Goal: Task Accomplishment & Management: Manage account settings

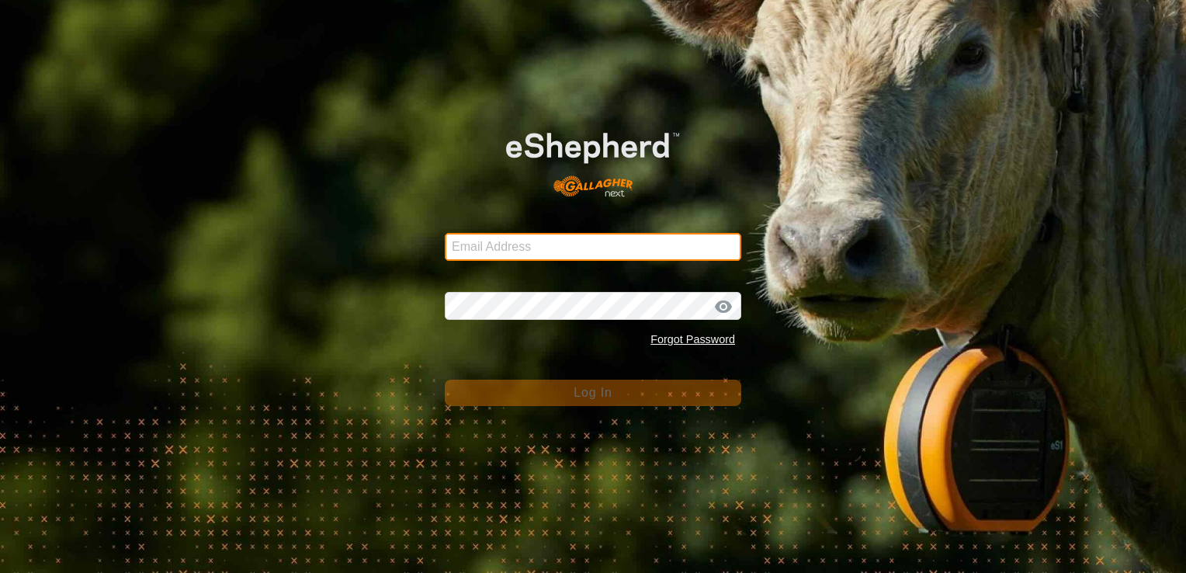
type input "[PERSON_NAME][EMAIL_ADDRESS][DOMAIN_NAME]"
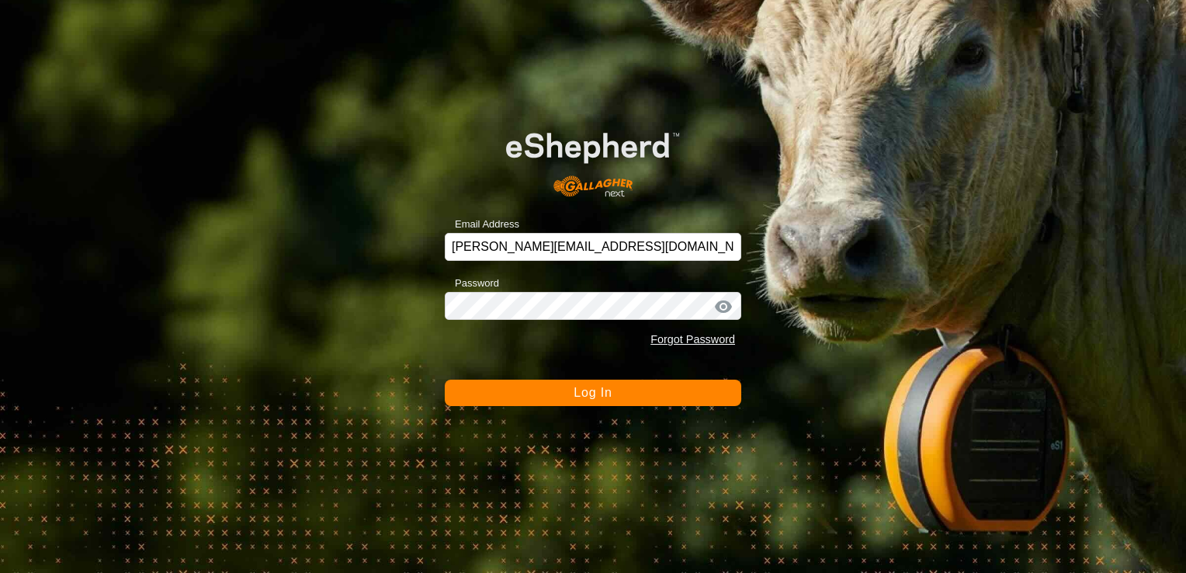
click at [521, 394] on button "Log In" at bounding box center [593, 393] width 296 height 26
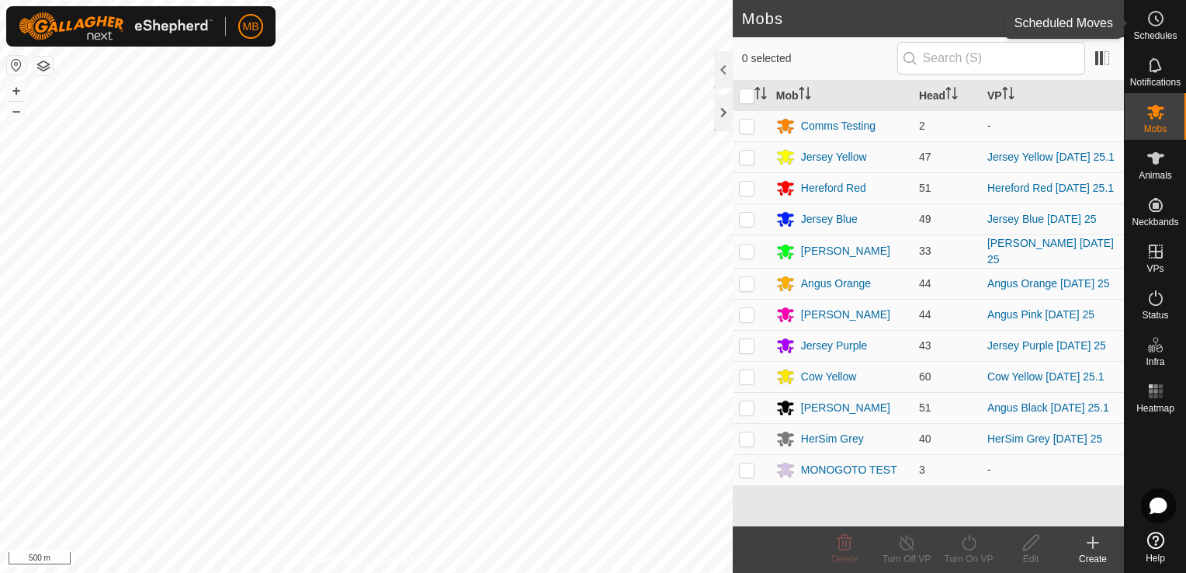
click at [1162, 26] on icon at bounding box center [1155, 18] width 19 height 19
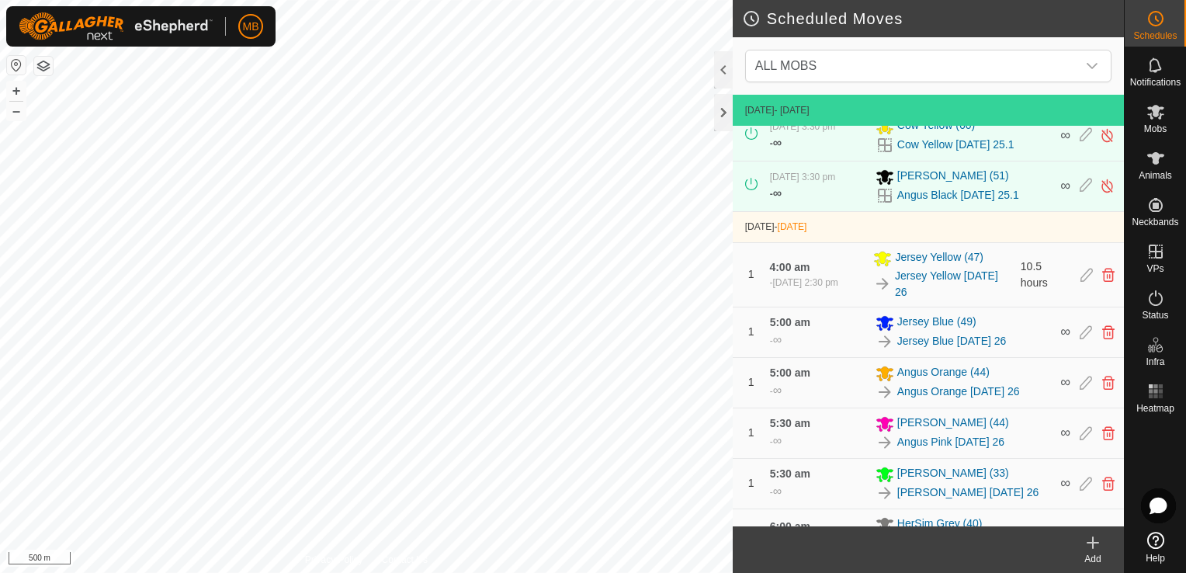
scroll to position [528, 0]
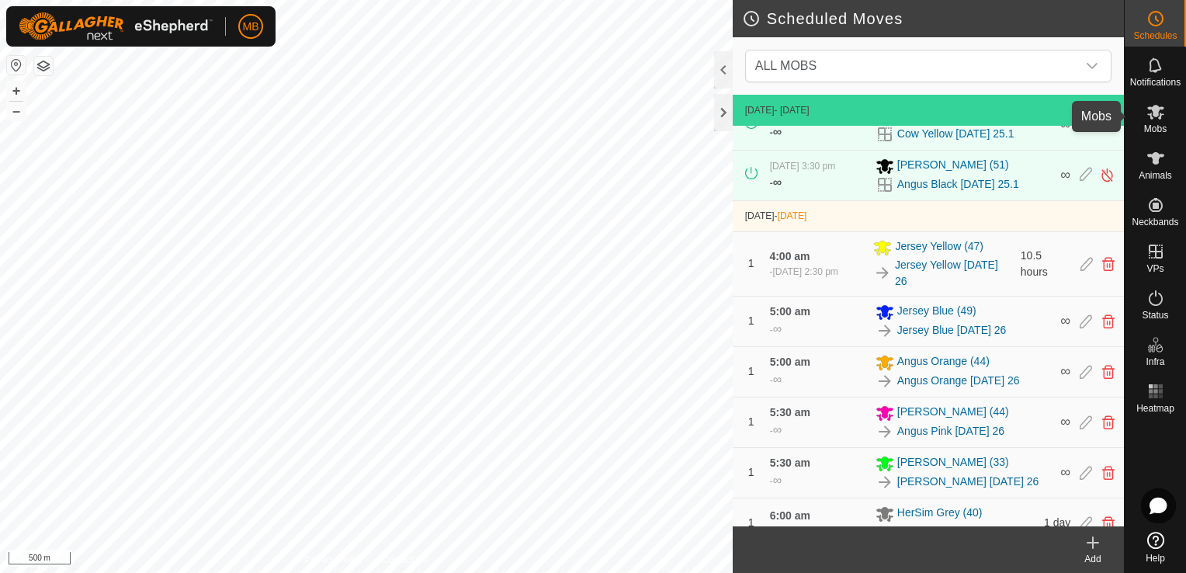
click at [1160, 127] on span "Mobs" at bounding box center [1155, 128] width 23 height 9
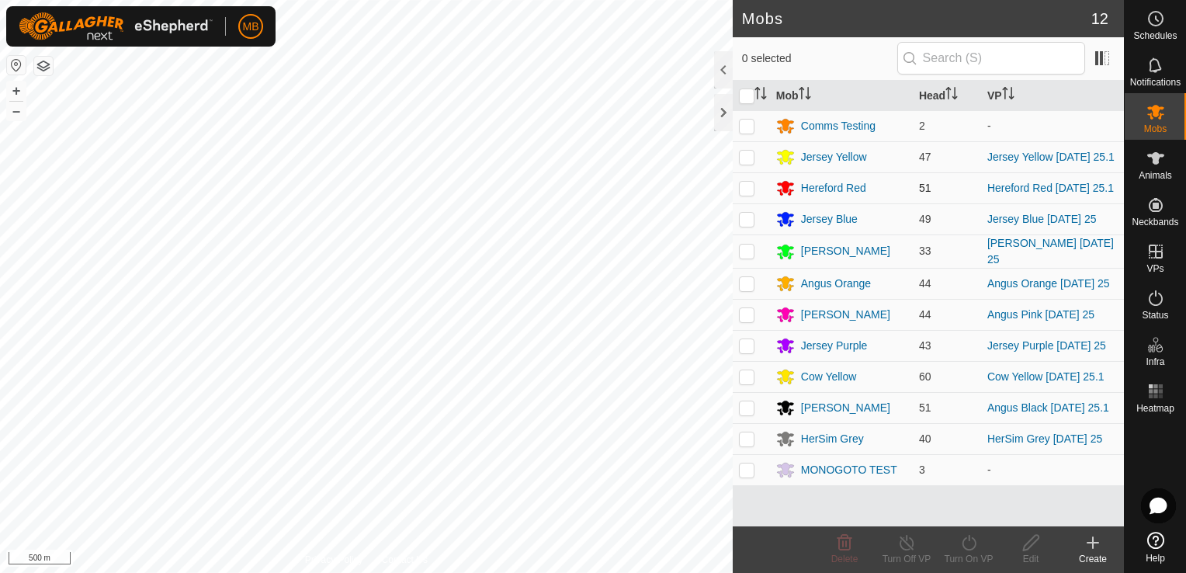
click at [745, 196] on td at bounding box center [751, 187] width 37 height 31
checkbox input "true"
click at [962, 552] on div "Turn On VP" at bounding box center [969, 559] width 62 height 14
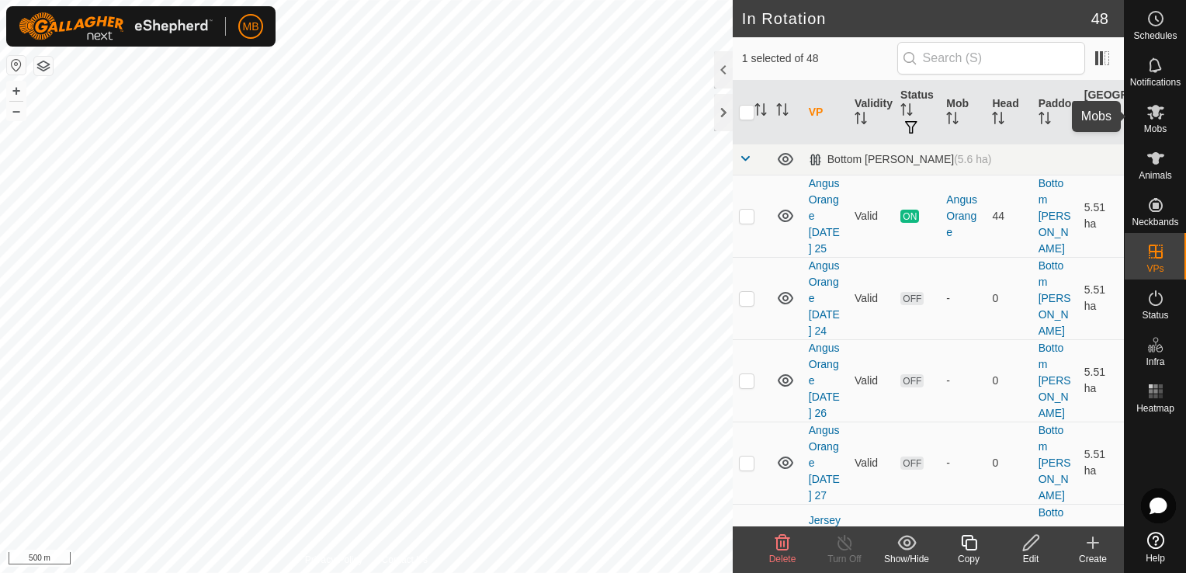
click at [1150, 124] on span "Mobs" at bounding box center [1155, 128] width 23 height 9
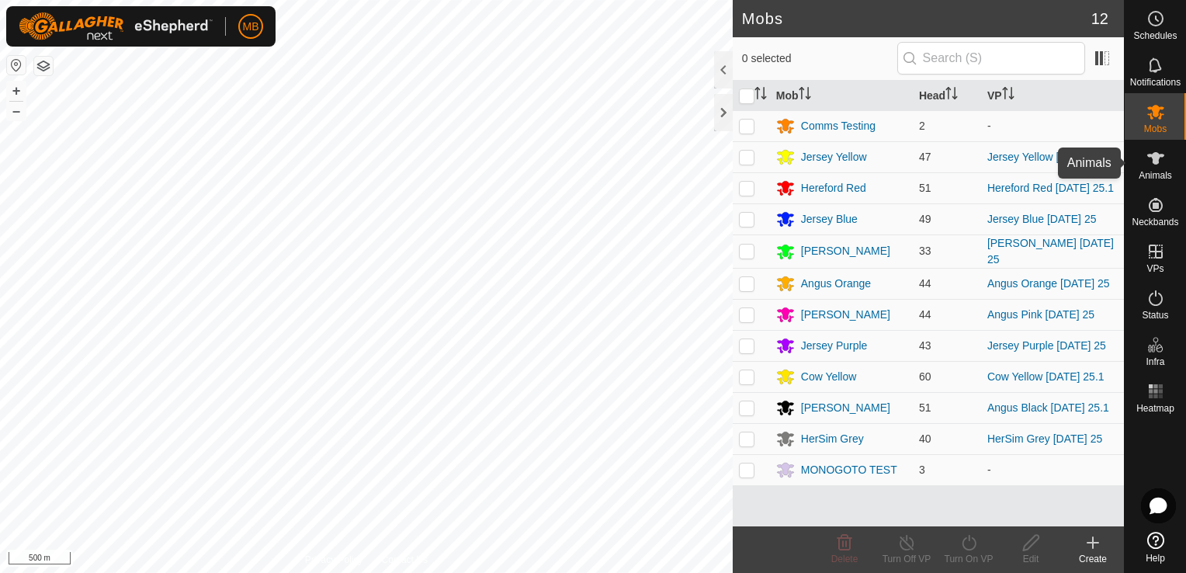
click at [1161, 175] on span "Animals" at bounding box center [1155, 175] width 33 height 9
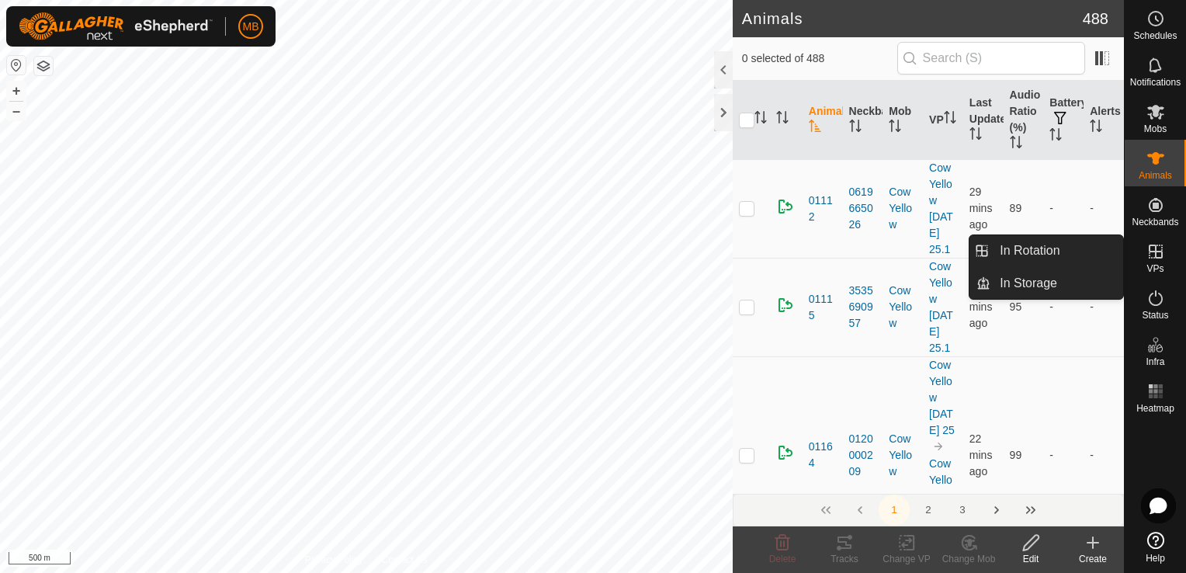
click at [1164, 248] on es-virtualpaddocks-svg-icon at bounding box center [1156, 251] width 28 height 25
click at [1091, 256] on link "In Rotation" at bounding box center [1056, 250] width 133 height 31
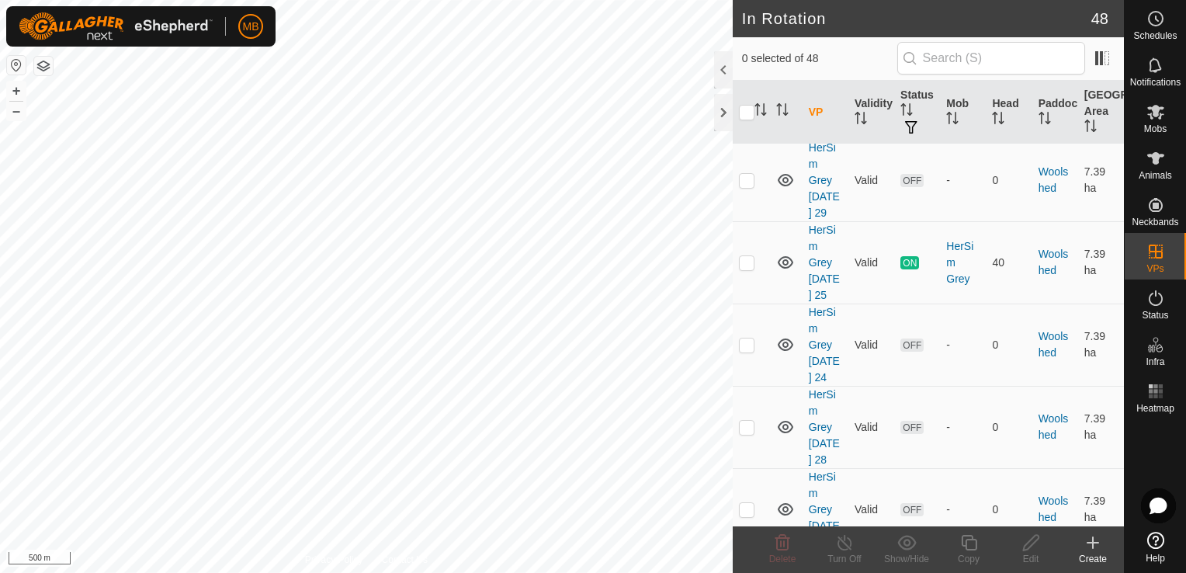
scroll to position [3182, 0]
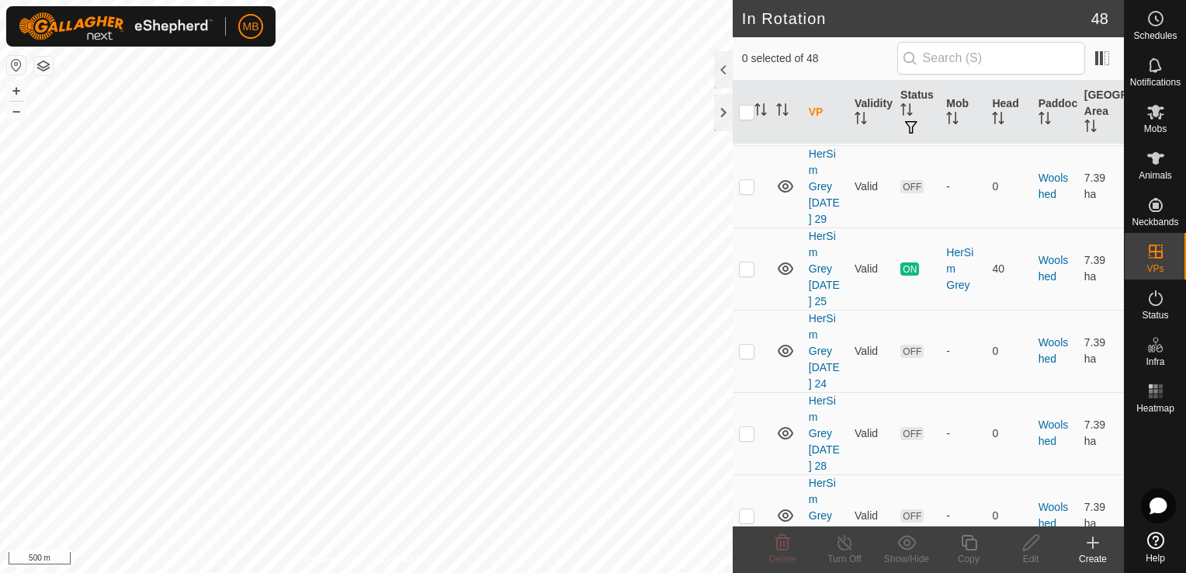
click at [745, 118] on p-checkbox at bounding box center [747, 112] width 16 height 12
checkbox input "true"
click at [965, 553] on div "Copy" at bounding box center [969, 559] width 62 height 14
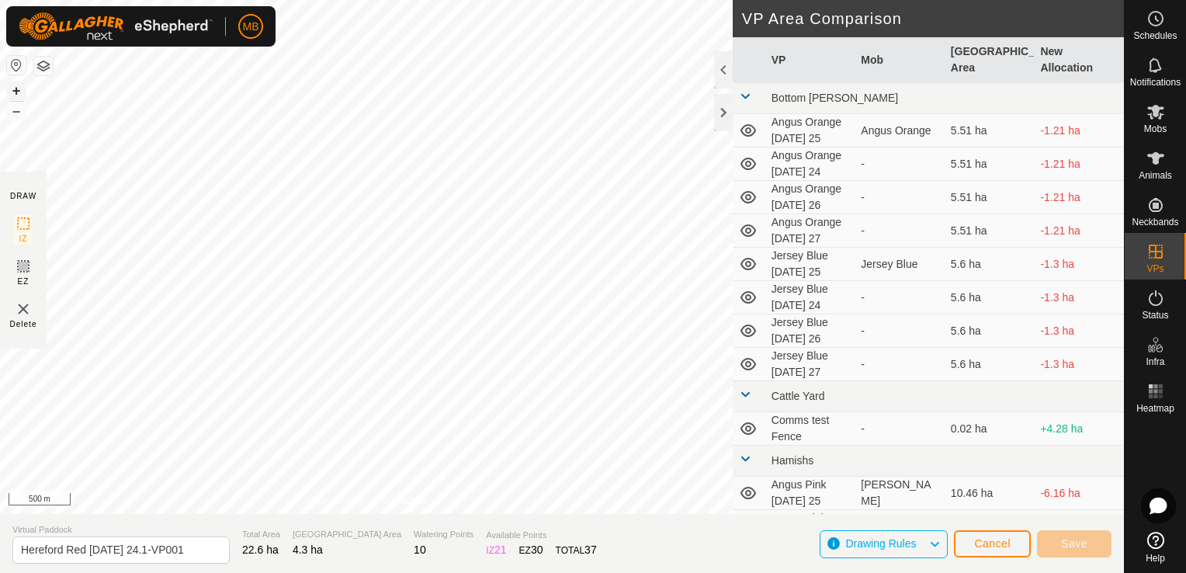
click at [19, 90] on button "+" at bounding box center [16, 90] width 19 height 19
click at [15, 88] on button "+" at bounding box center [16, 90] width 19 height 19
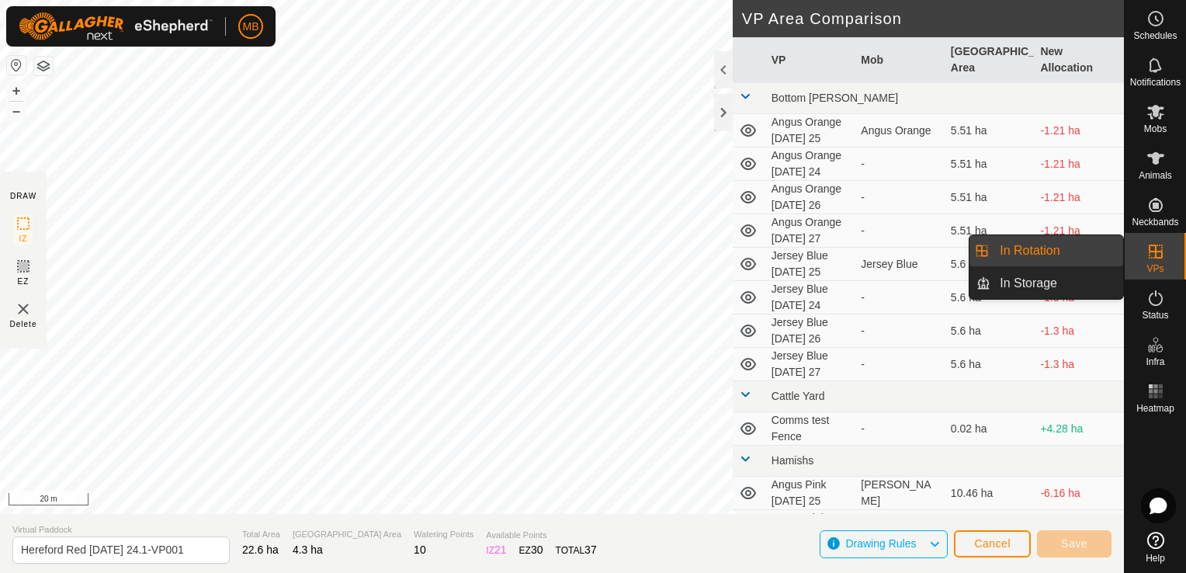
click at [1147, 264] on span "VPs" at bounding box center [1154, 268] width 17 height 9
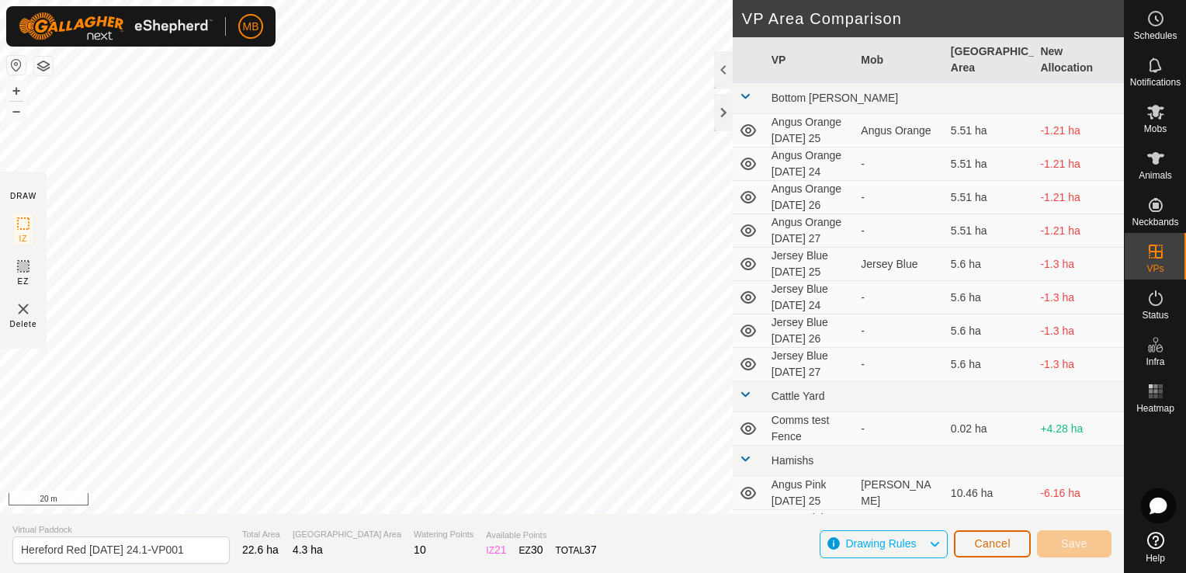
click at [1000, 538] on span "Cancel" at bounding box center [992, 543] width 36 height 12
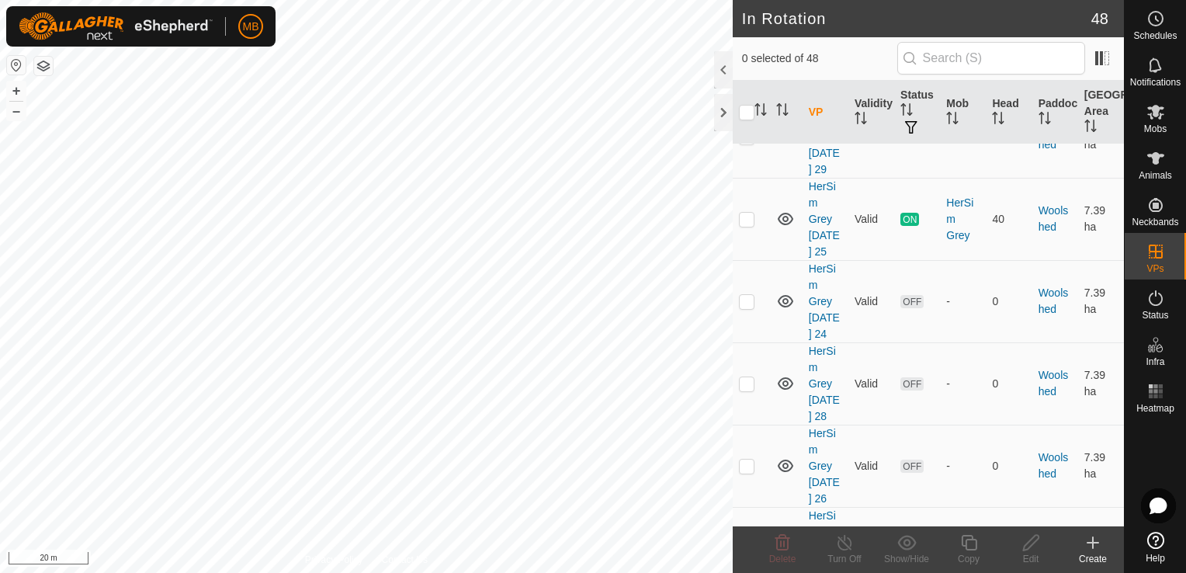
scroll to position [3263, 0]
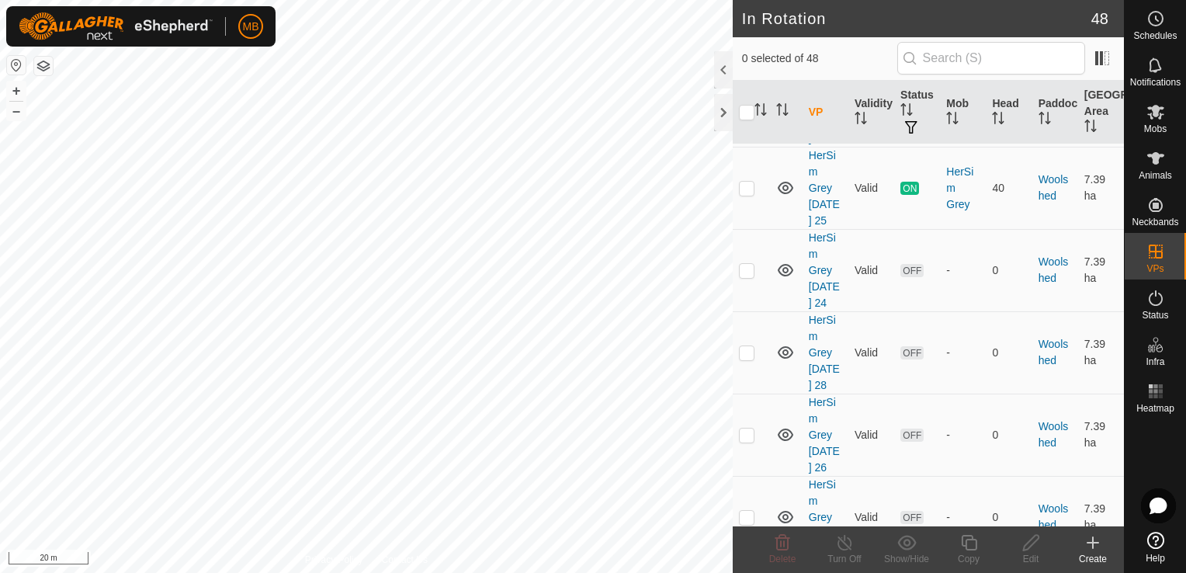
click at [748, 37] on p-checkbox at bounding box center [747, 31] width 16 height 12
checkbox input "true"
click at [975, 552] on div "Copy" at bounding box center [969, 559] width 62 height 14
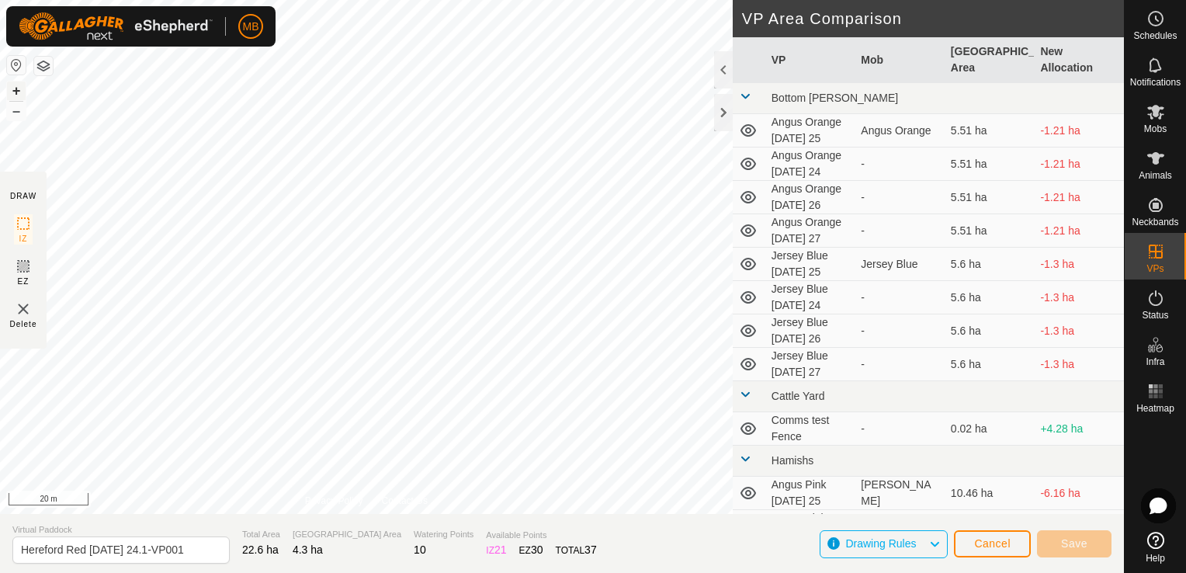
click at [16, 94] on button "+" at bounding box center [16, 90] width 19 height 19
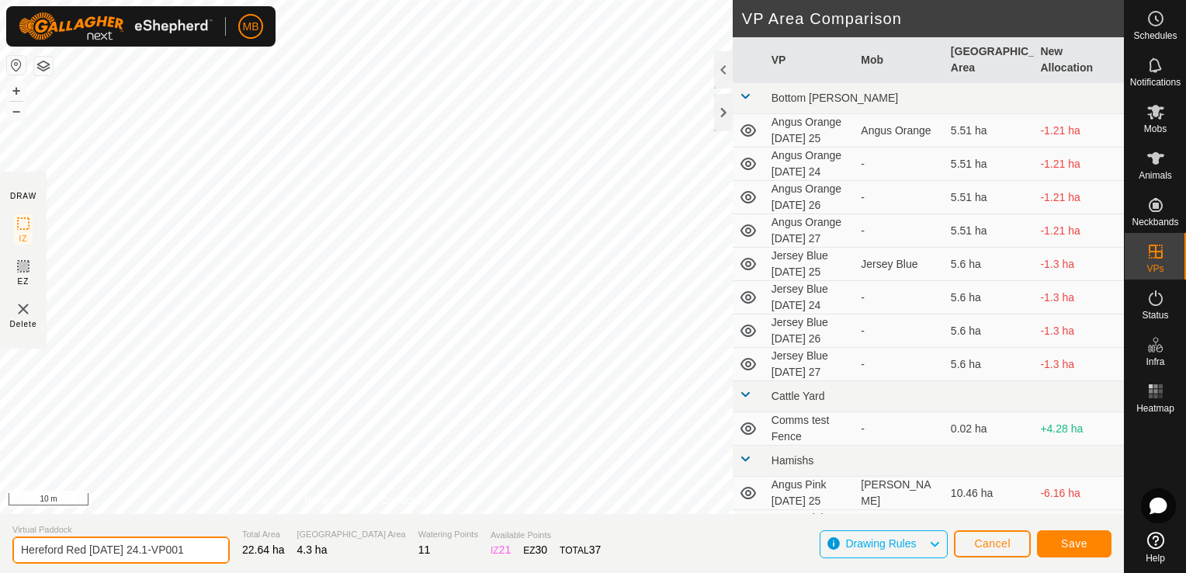
click at [198, 550] on input "Hereford Red [DATE] 24.1-VP001" at bounding box center [120, 549] width 217 height 27
type input "Hereford Red [DATE] 26"
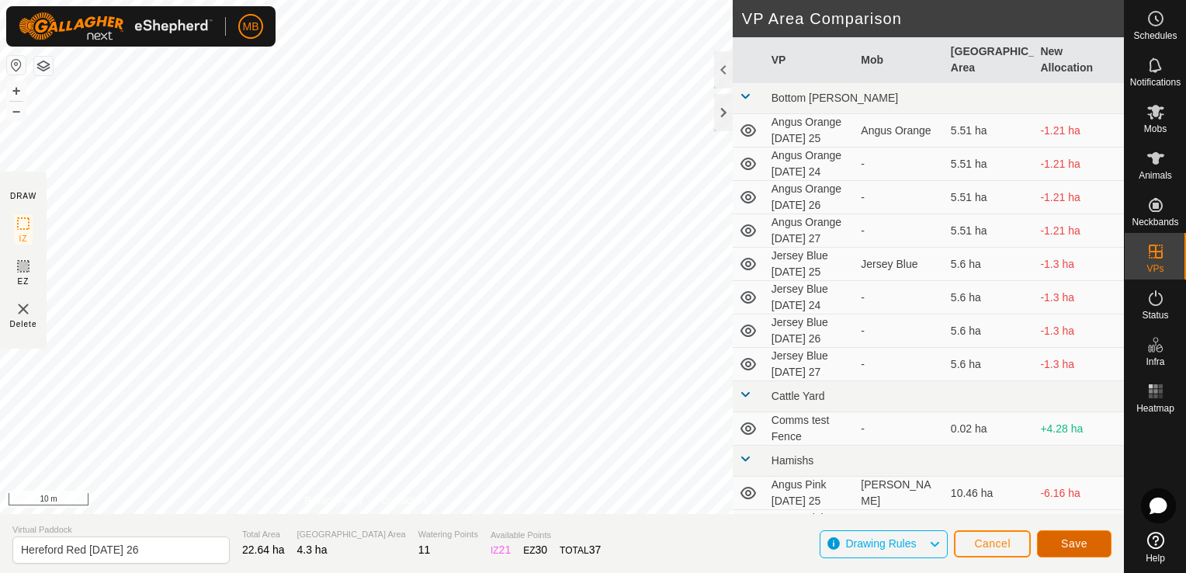
click at [1056, 535] on button "Save" at bounding box center [1074, 543] width 75 height 27
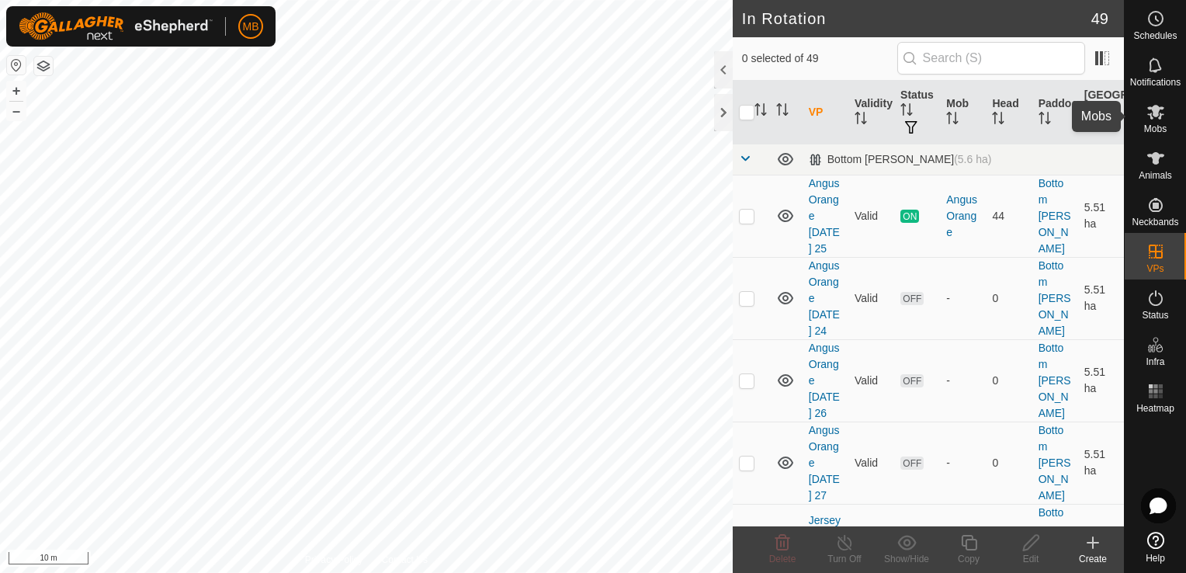
click at [1146, 130] on span "Mobs" at bounding box center [1155, 128] width 23 height 9
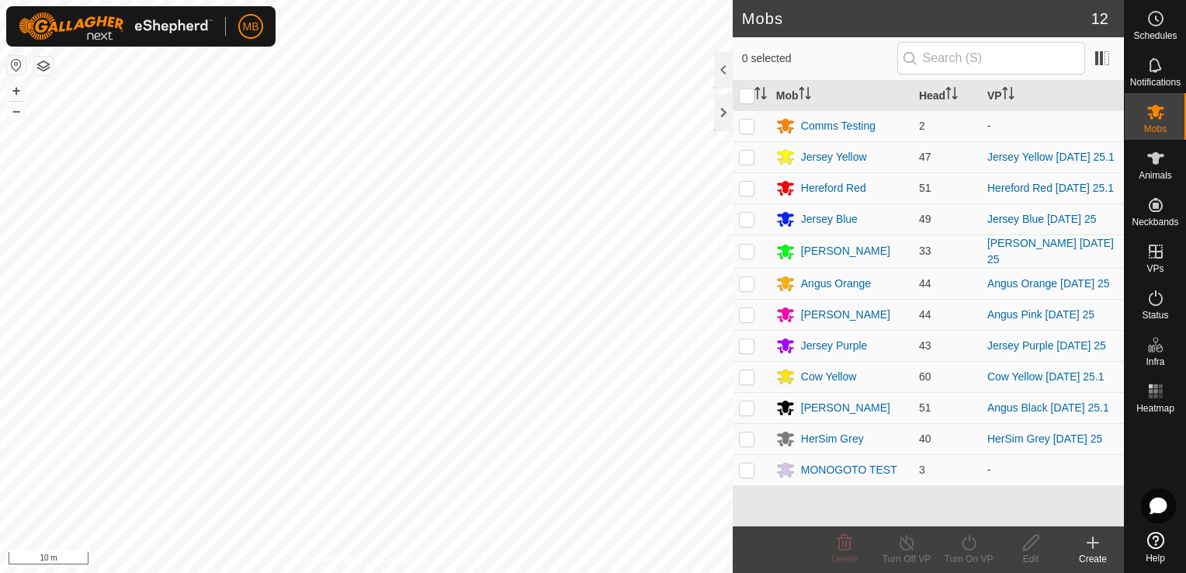
click at [1146, 130] on span "Mobs" at bounding box center [1155, 128] width 23 height 9
click at [748, 191] on p-checkbox at bounding box center [747, 188] width 16 height 12
checkbox input "true"
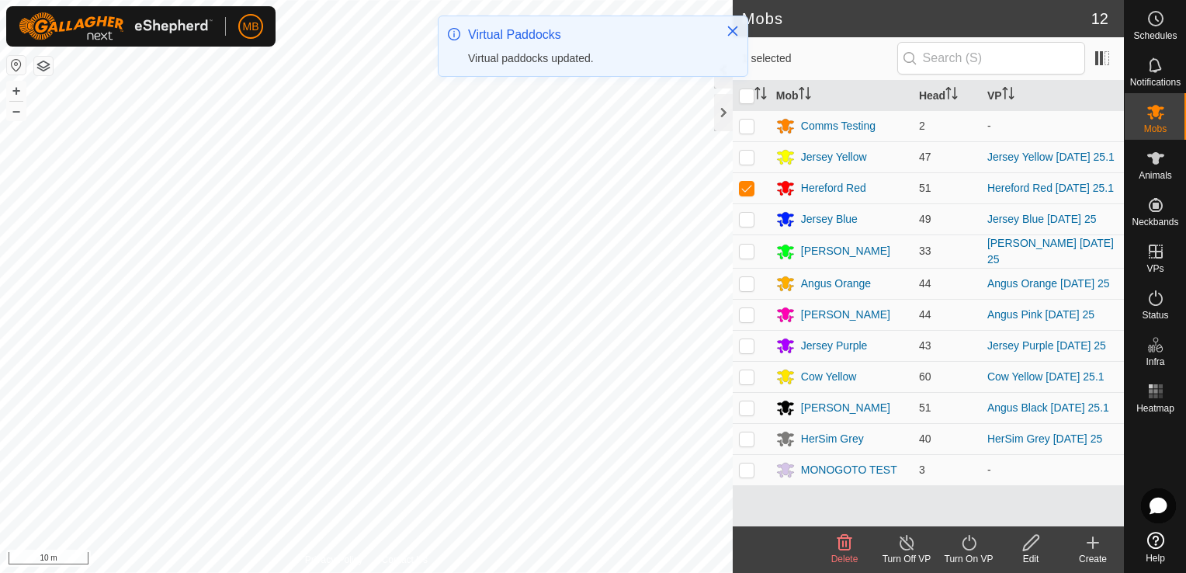
click at [978, 554] on div "Turn On VP" at bounding box center [969, 559] width 62 height 14
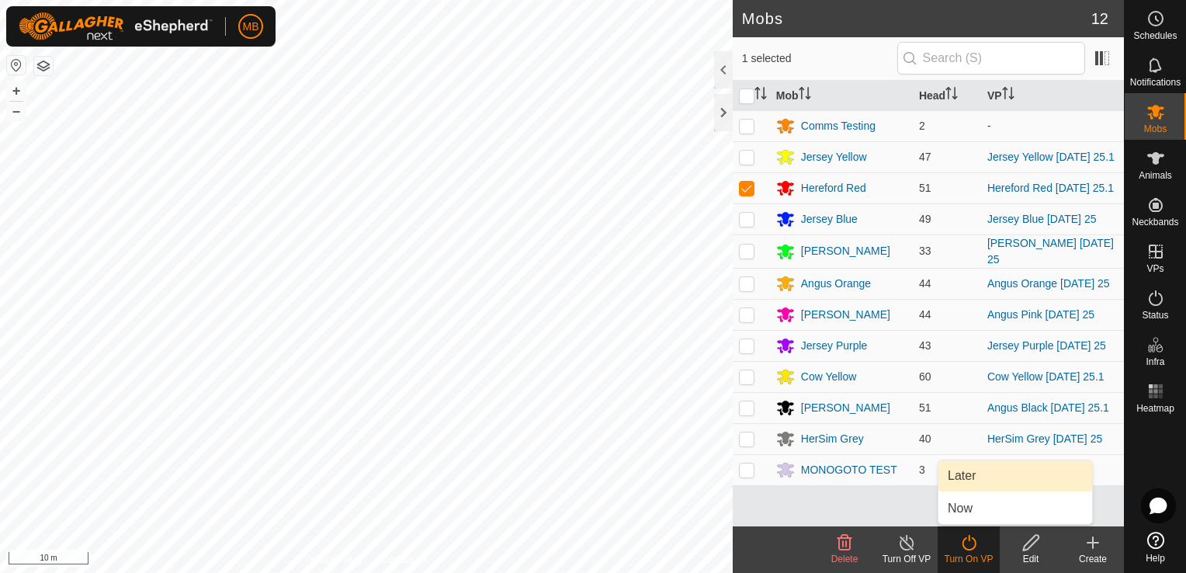
click at [990, 478] on link "Later" at bounding box center [1015, 475] width 154 height 31
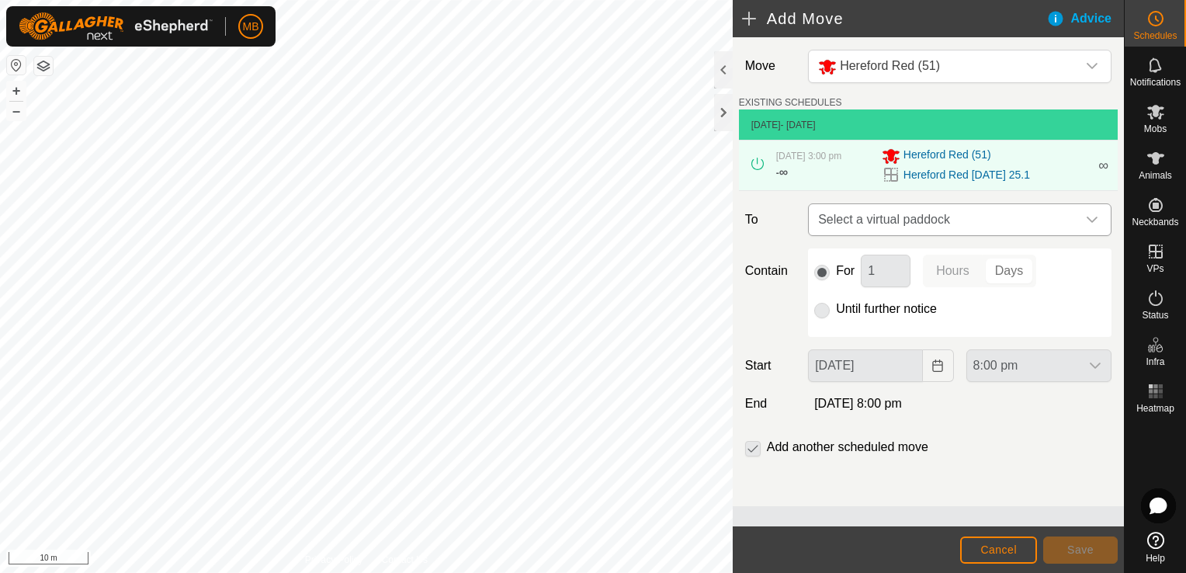
click at [1097, 222] on icon "dropdown trigger" at bounding box center [1092, 219] width 12 height 12
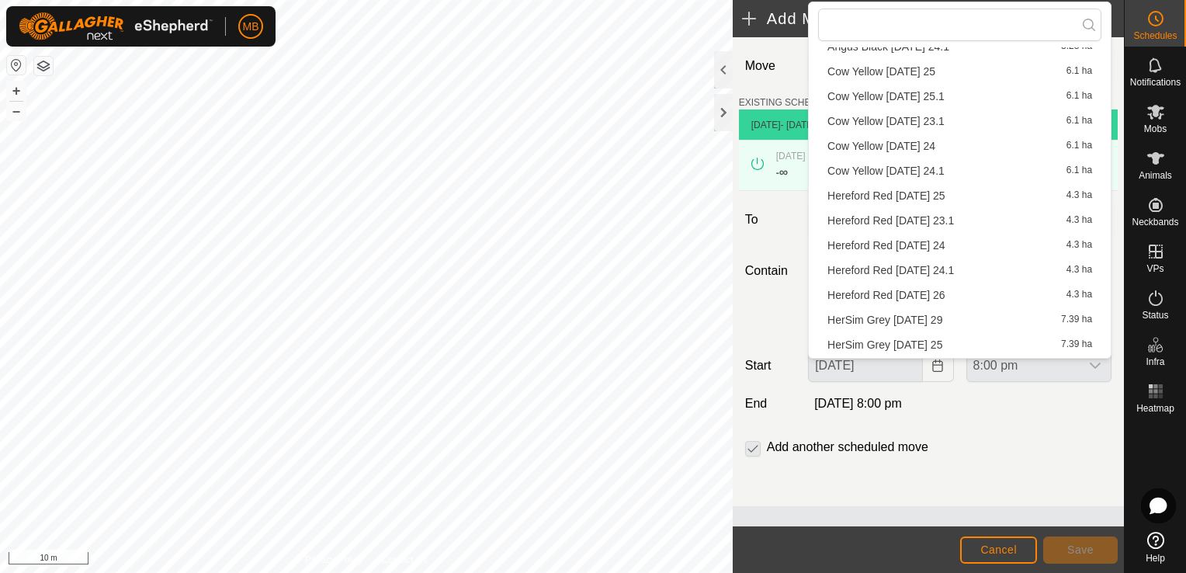
scroll to position [146, 0]
click at [931, 297] on li "Hereford Red [DATE] 26 4.3 ha" at bounding box center [959, 296] width 283 height 23
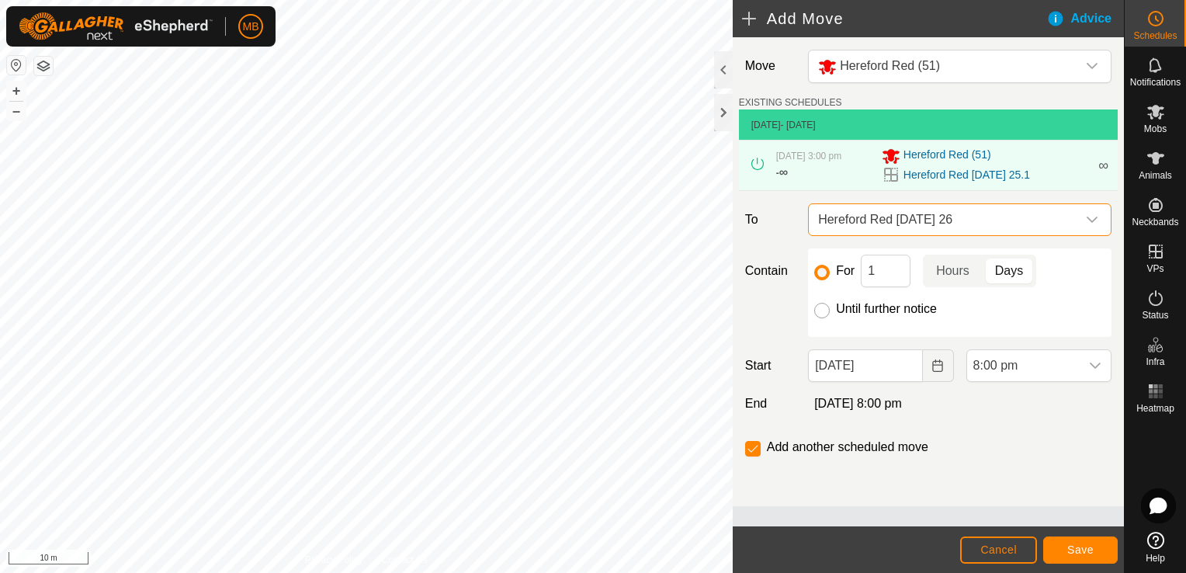
click at [824, 314] on input "Until further notice" at bounding box center [822, 311] width 16 height 16
radio input "true"
checkbox input "false"
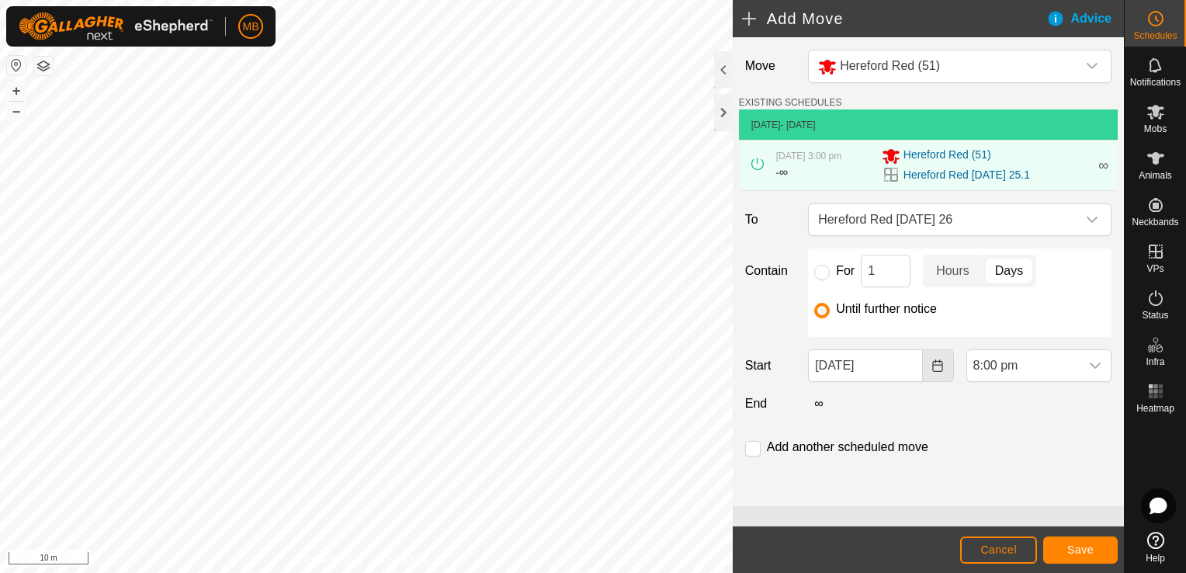
click at [941, 362] on icon "Choose Date" at bounding box center [937, 365] width 12 height 12
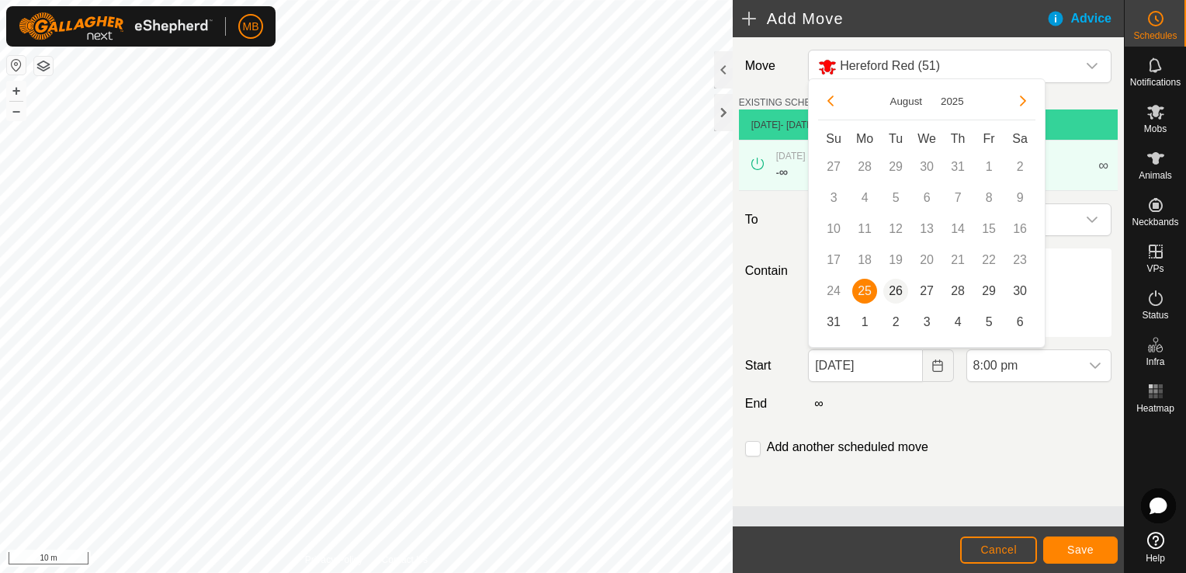
click at [891, 286] on span "26" at bounding box center [895, 291] width 25 height 25
type input "[DATE]"
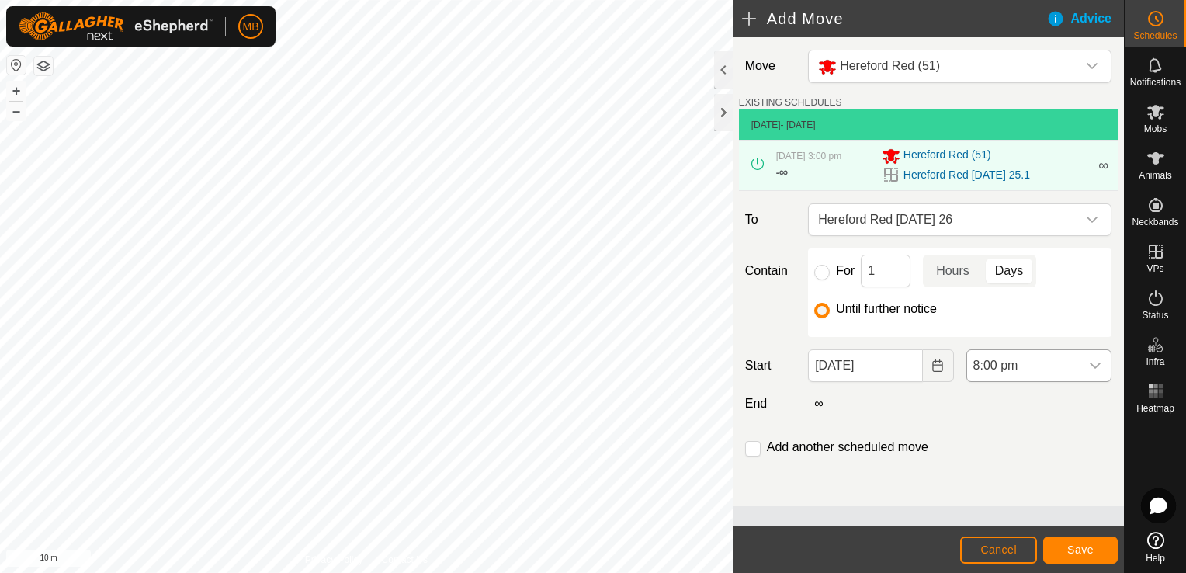
click at [1101, 366] on icon "dropdown trigger" at bounding box center [1095, 365] width 12 height 12
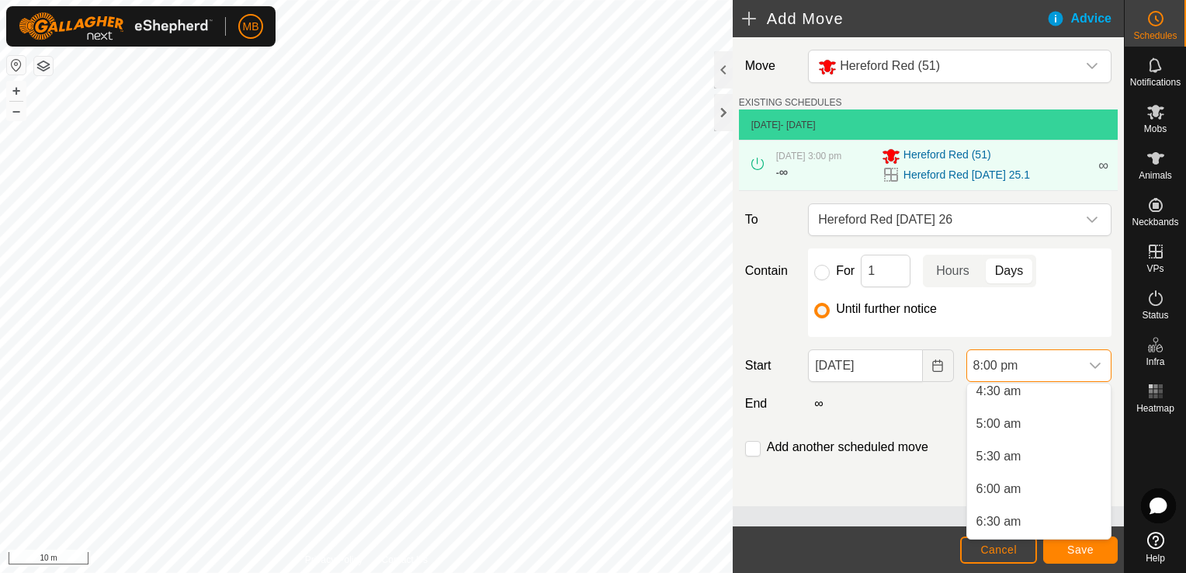
scroll to position [301, 0]
click at [1028, 491] on li "6:00 am" at bounding box center [1039, 488] width 144 height 31
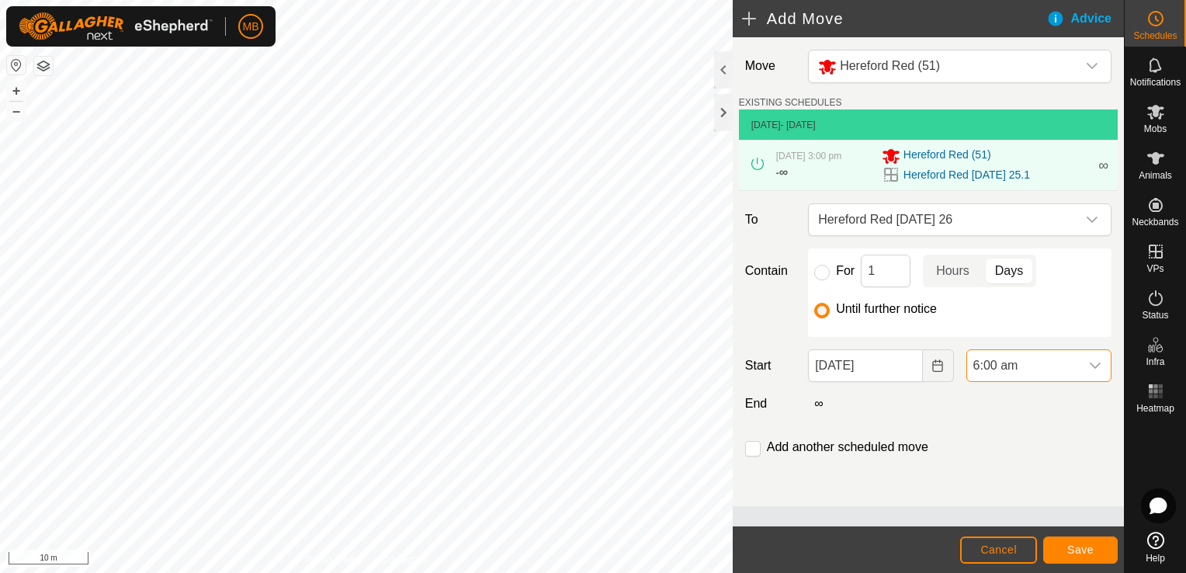
scroll to position [1180, 0]
click at [1075, 553] on span "Save" at bounding box center [1080, 549] width 26 height 12
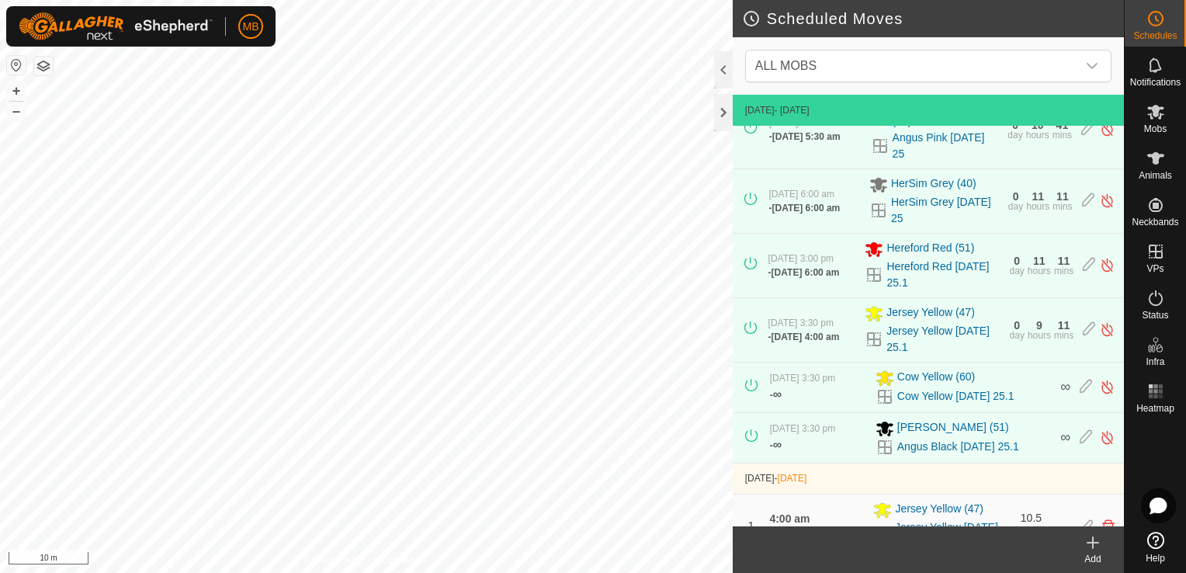
scroll to position [289, 0]
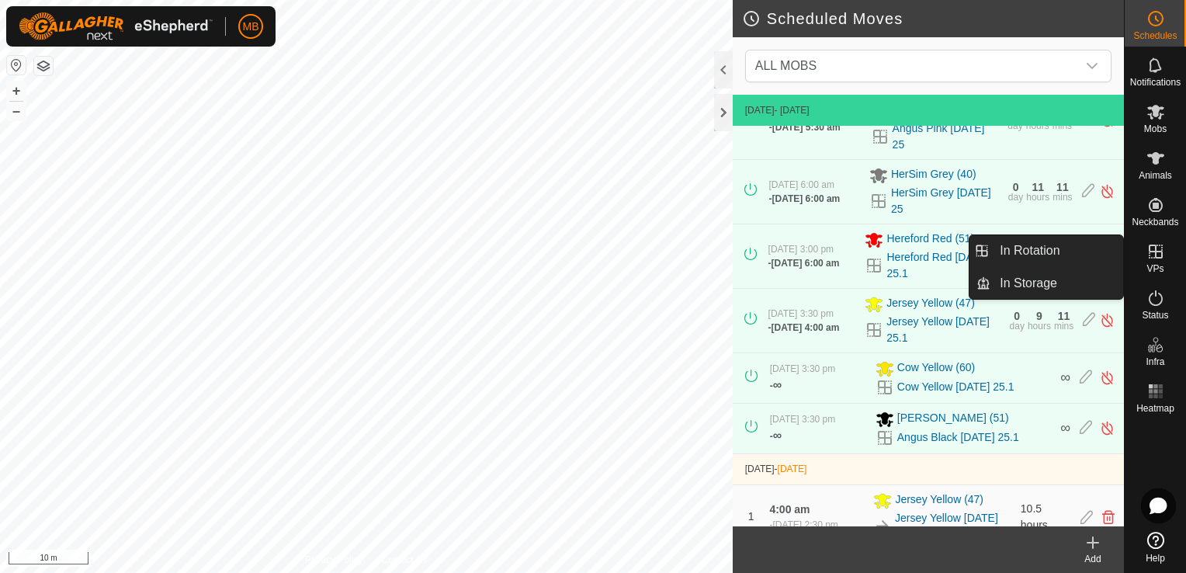
click at [1150, 251] on icon at bounding box center [1156, 251] width 14 height 14
click at [1071, 260] on link "In Rotation" at bounding box center [1056, 250] width 133 height 31
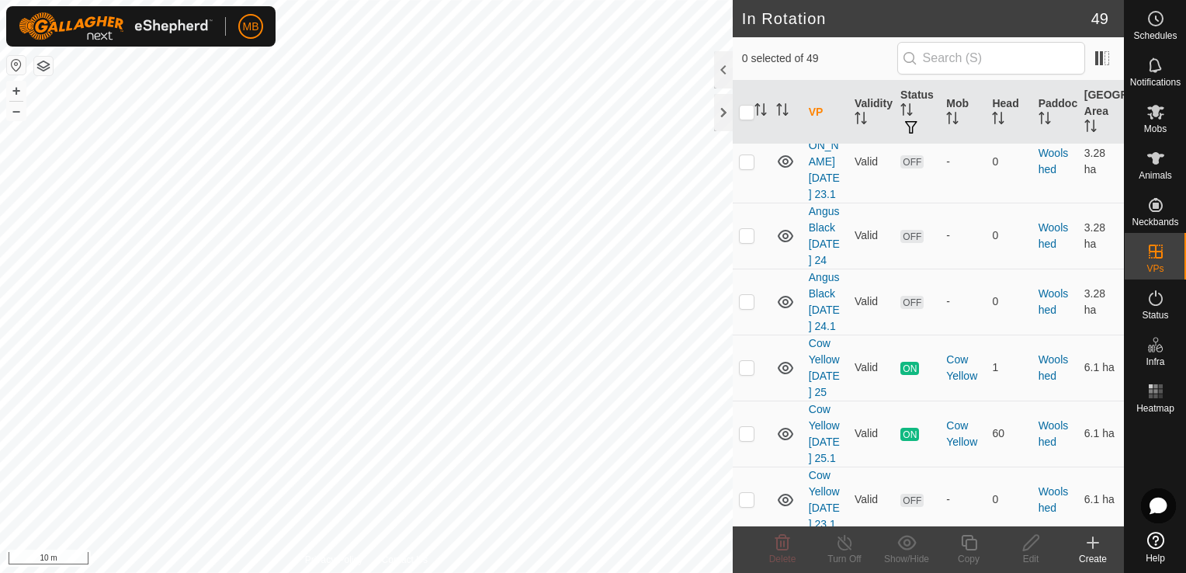
scroll to position [2353, 0]
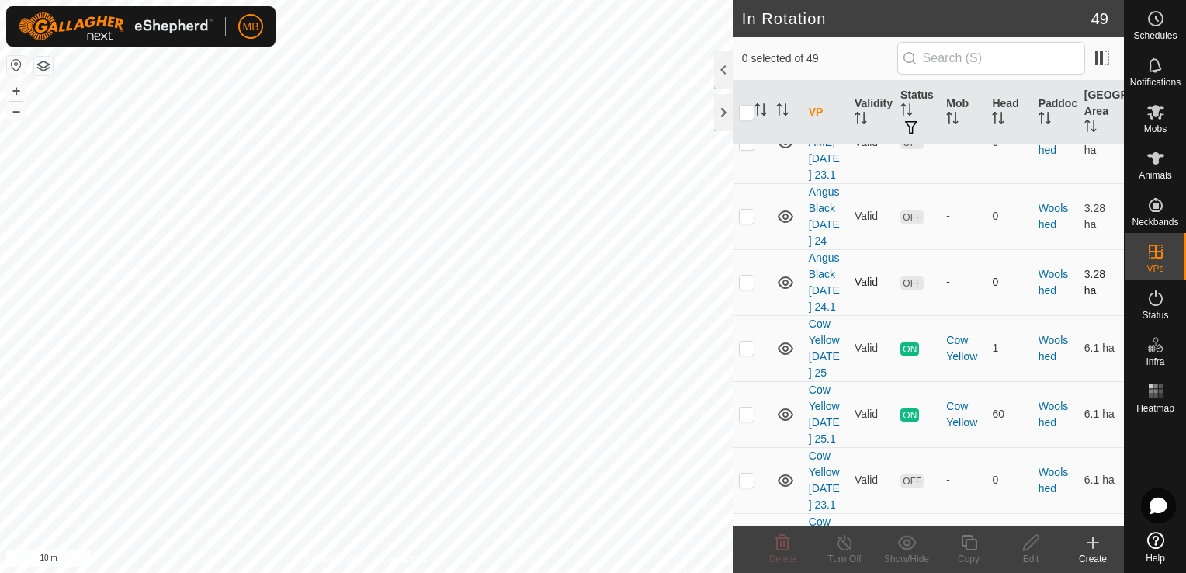
click at [742, 288] on p-checkbox at bounding box center [747, 282] width 16 height 12
checkbox input "true"
click at [976, 560] on div "Copy" at bounding box center [969, 559] width 62 height 14
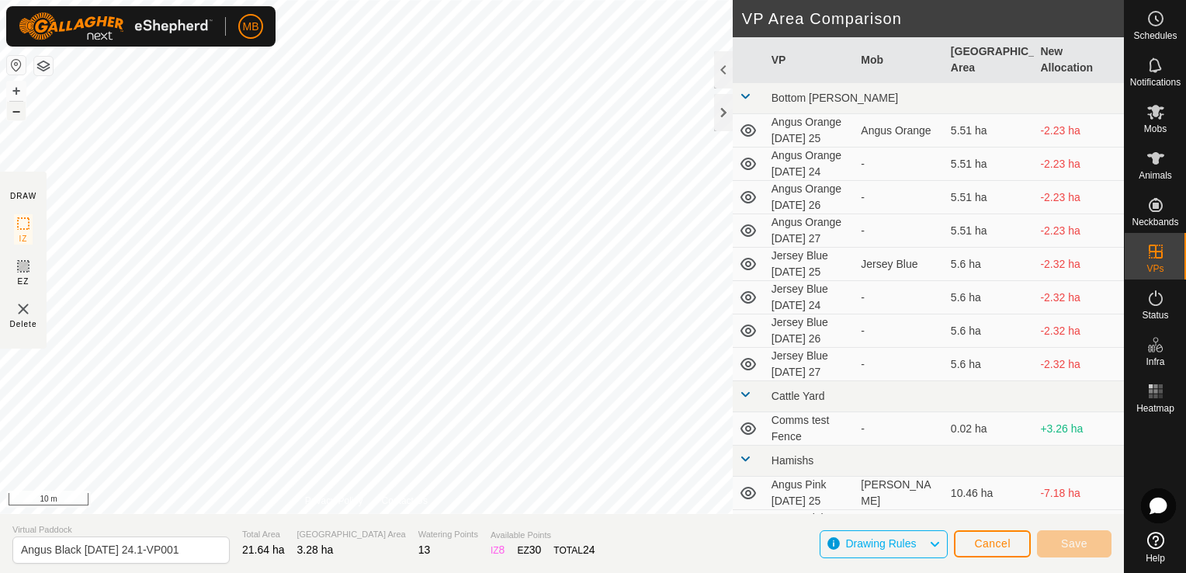
click at [22, 116] on button "–" at bounding box center [16, 111] width 19 height 19
click at [22, 89] on button "+" at bounding box center [16, 90] width 19 height 19
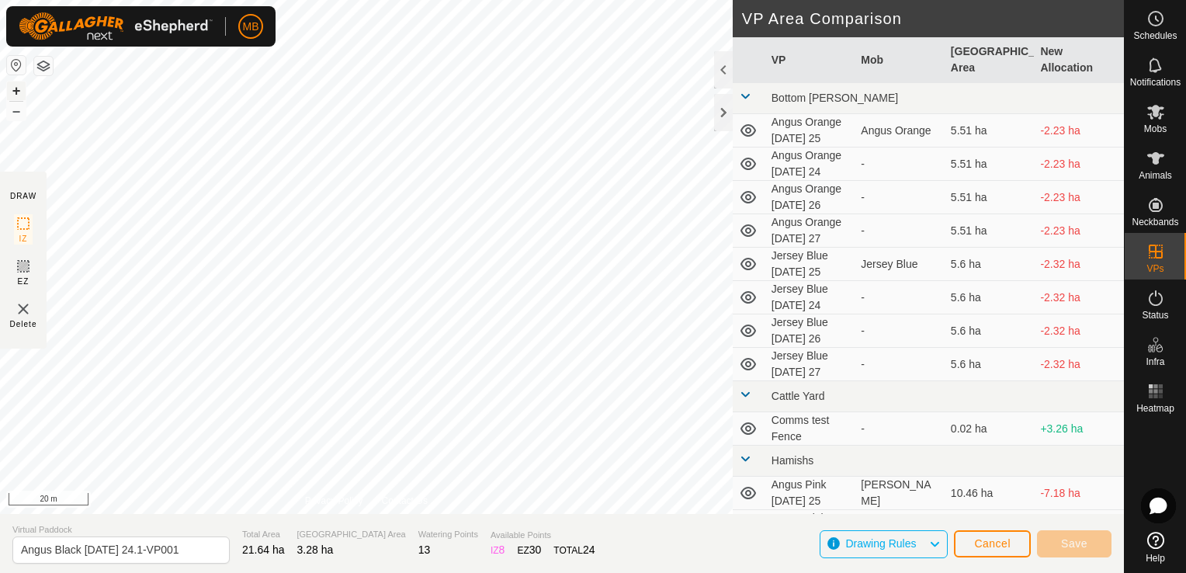
click at [22, 89] on button "+" at bounding box center [16, 90] width 19 height 19
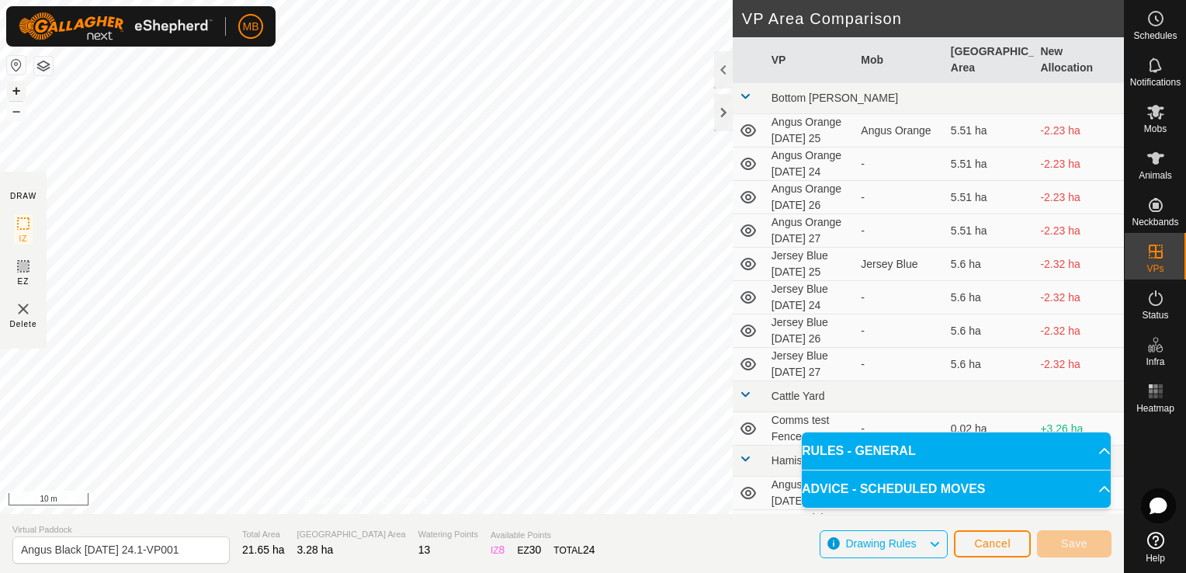
click at [18, 92] on button "+" at bounding box center [16, 90] width 19 height 19
click at [22, 116] on button "–" at bounding box center [16, 111] width 19 height 19
click at [21, 92] on button "+" at bounding box center [16, 90] width 19 height 19
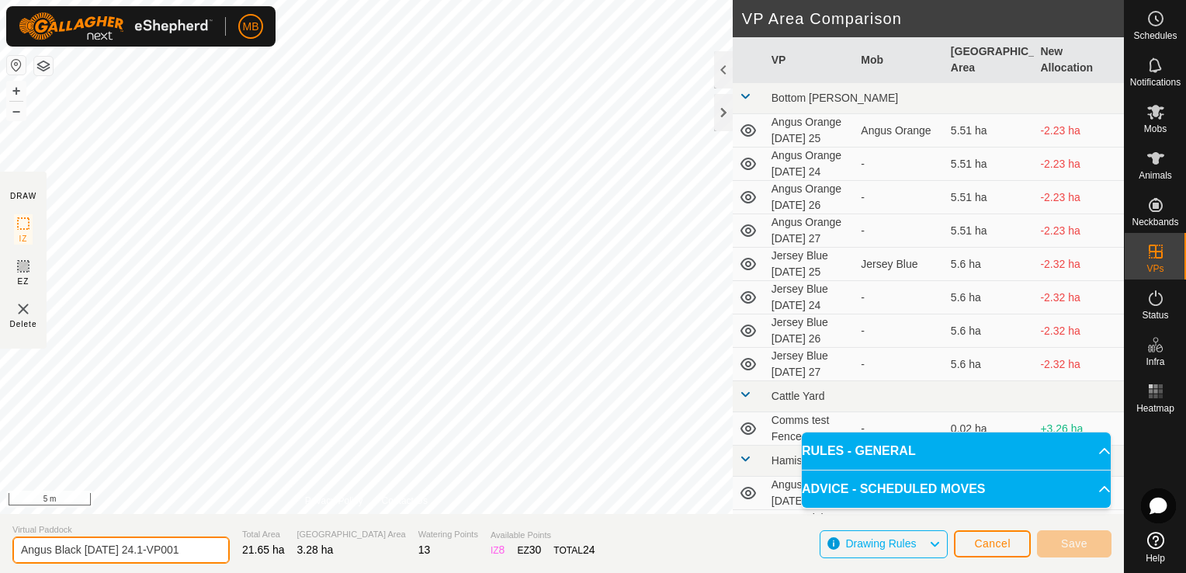
drag, startPoint x: 179, startPoint y: 550, endPoint x: 185, endPoint y: 526, distance: 23.9
click at [185, 526] on div "Virtual [PERSON_NAME] Black [DATE] 24.1-VP001" at bounding box center [120, 543] width 217 height 40
type input "Angus Black [DATE] 26 half as big as previous days"
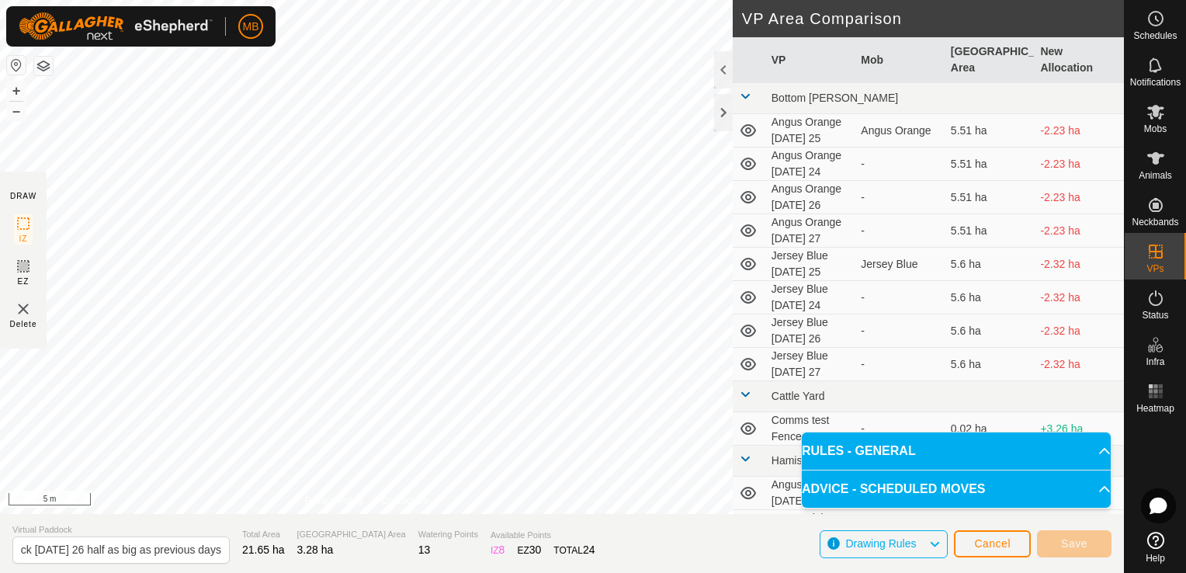
scroll to position [0, 0]
click at [10, 116] on button "–" at bounding box center [16, 111] width 19 height 19
click at [20, 95] on button "+" at bounding box center [16, 90] width 19 height 19
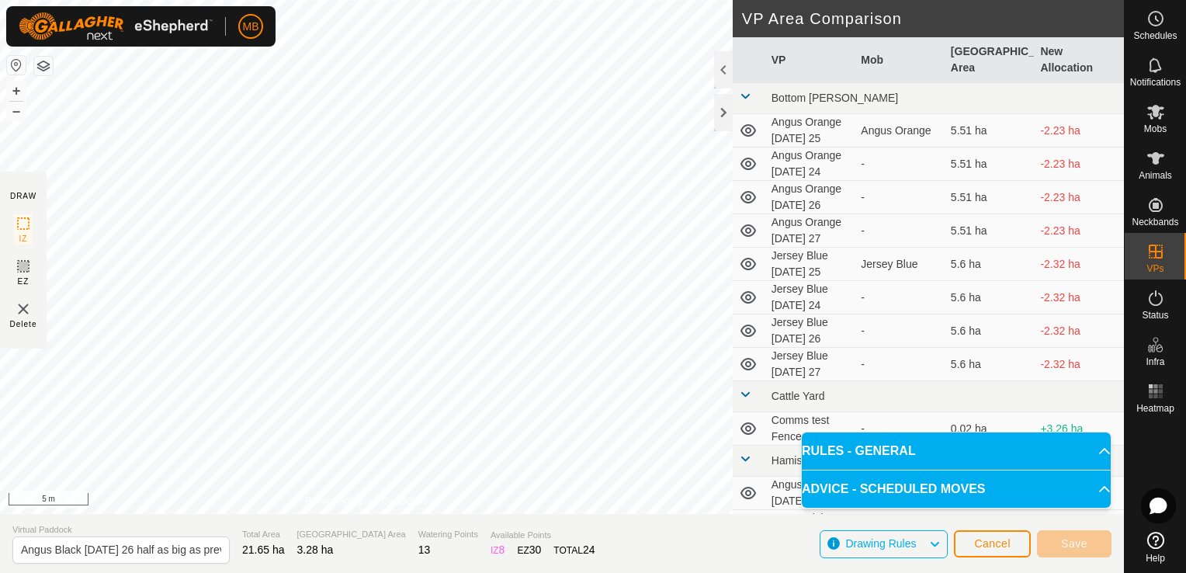
click at [866, 450] on p-accordion-header "RULES - GENERAL" at bounding box center [956, 450] width 309 height 37
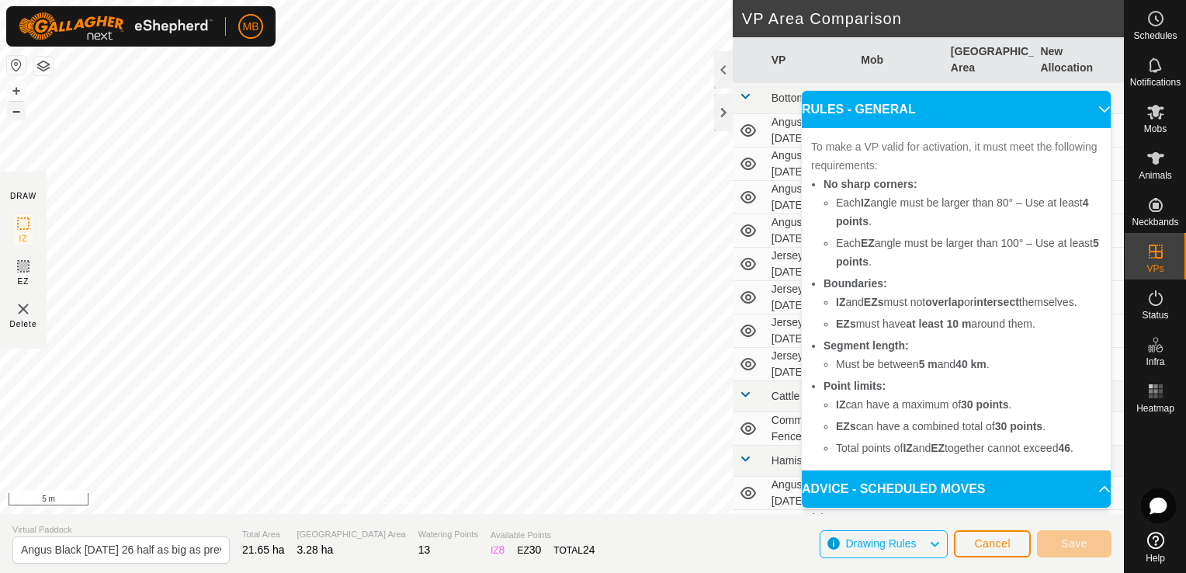
click at [18, 107] on button "–" at bounding box center [16, 111] width 19 height 19
click at [1084, 539] on span "Save" at bounding box center [1074, 543] width 26 height 12
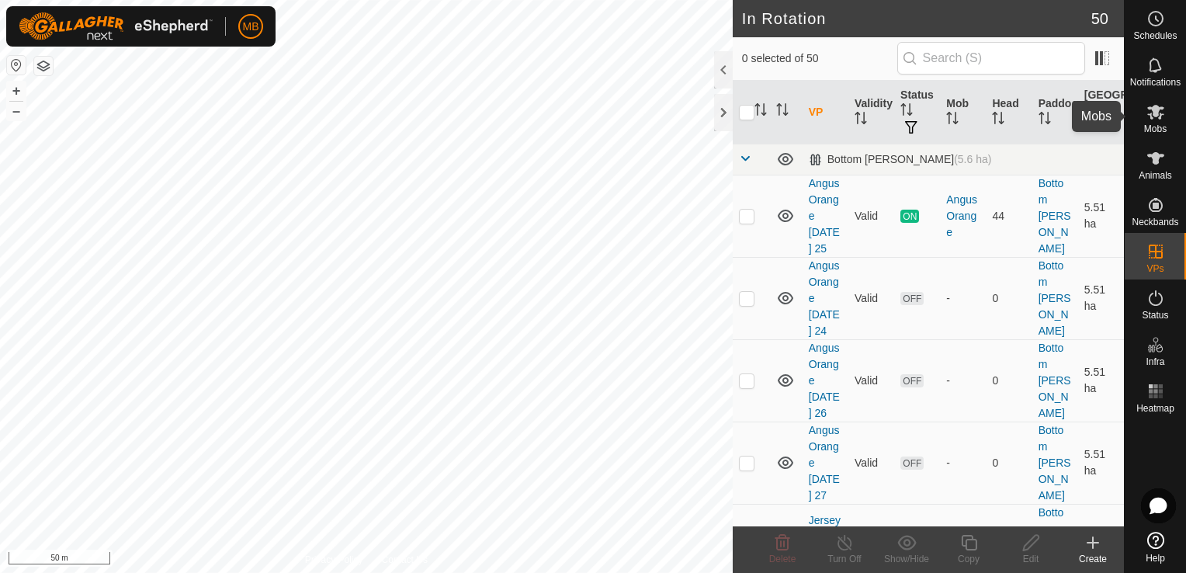
click at [1155, 122] on es-mob-svg-icon at bounding box center [1156, 111] width 28 height 25
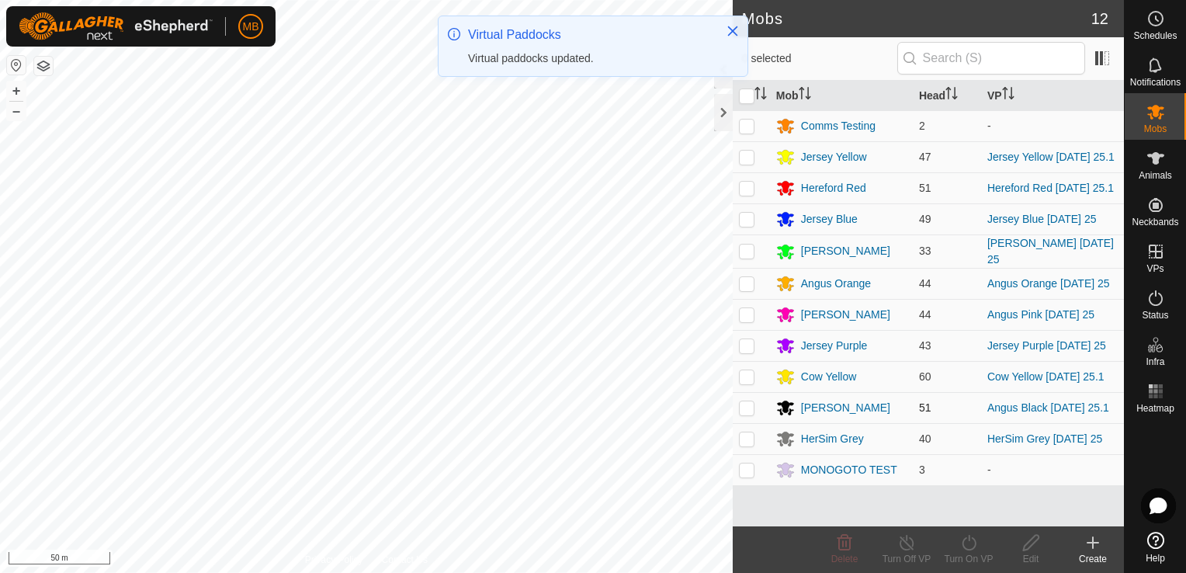
click at [749, 408] on p-checkbox at bounding box center [747, 407] width 16 height 12
checkbox input "true"
click at [968, 557] on div "Turn On VP" at bounding box center [969, 559] width 62 height 14
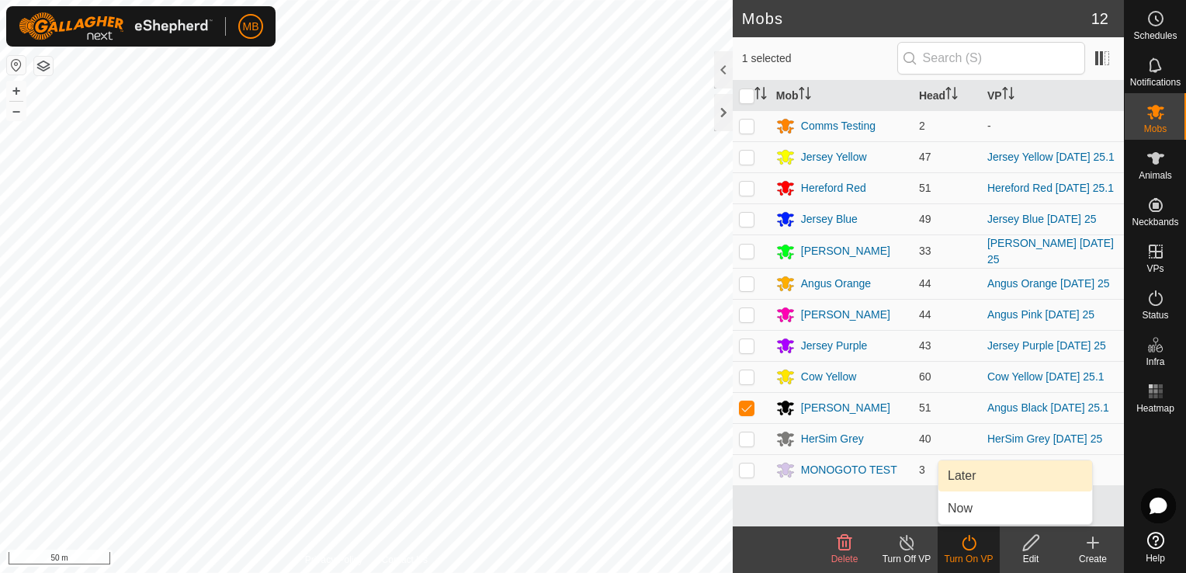
click at [997, 474] on link "Later" at bounding box center [1015, 475] width 154 height 31
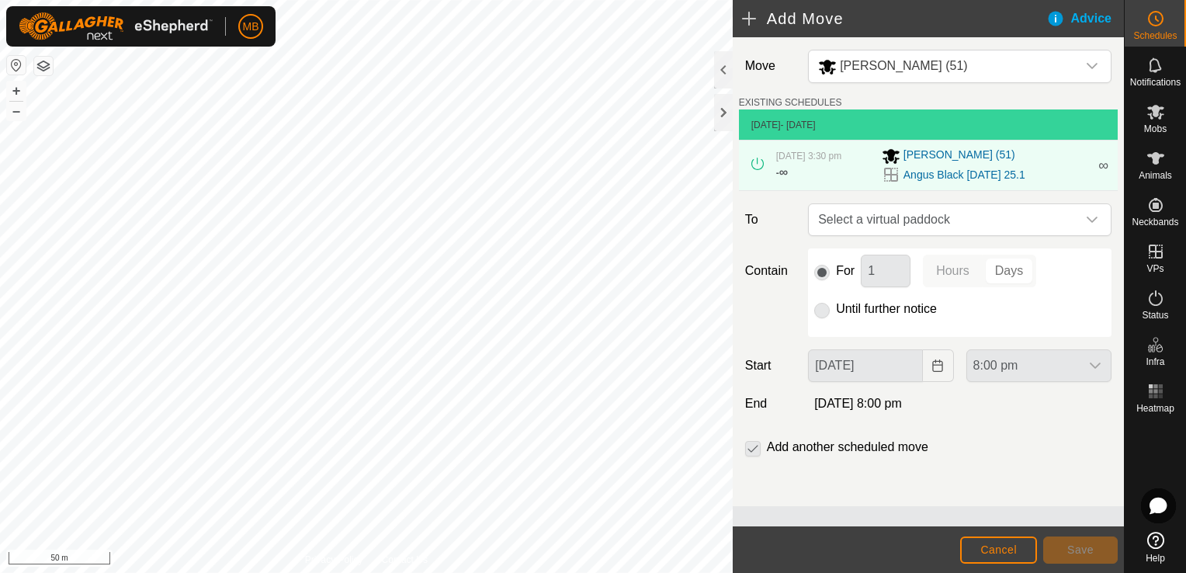
drag, startPoint x: 1090, startPoint y: 225, endPoint x: 1084, endPoint y: 253, distance: 28.6
click at [1084, 253] on div "Move Angus Black (51) EXISTING SCHEDULES [DATE] - [DATE] [DATE] 3:30 pm - ∞ [PE…" at bounding box center [928, 271] width 391 height 469
click at [1093, 217] on icon "dropdown trigger" at bounding box center [1092, 219] width 12 height 12
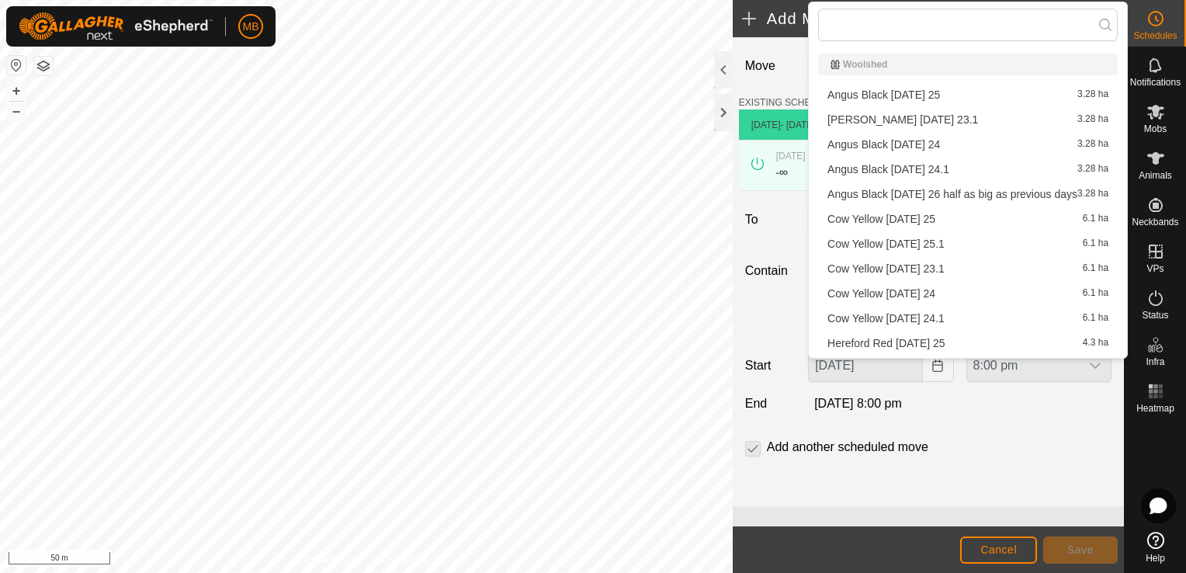
click at [1077, 190] on li "Angus Black [DATE] 26 half as big as previous days 3.28 ha" at bounding box center [968, 193] width 300 height 23
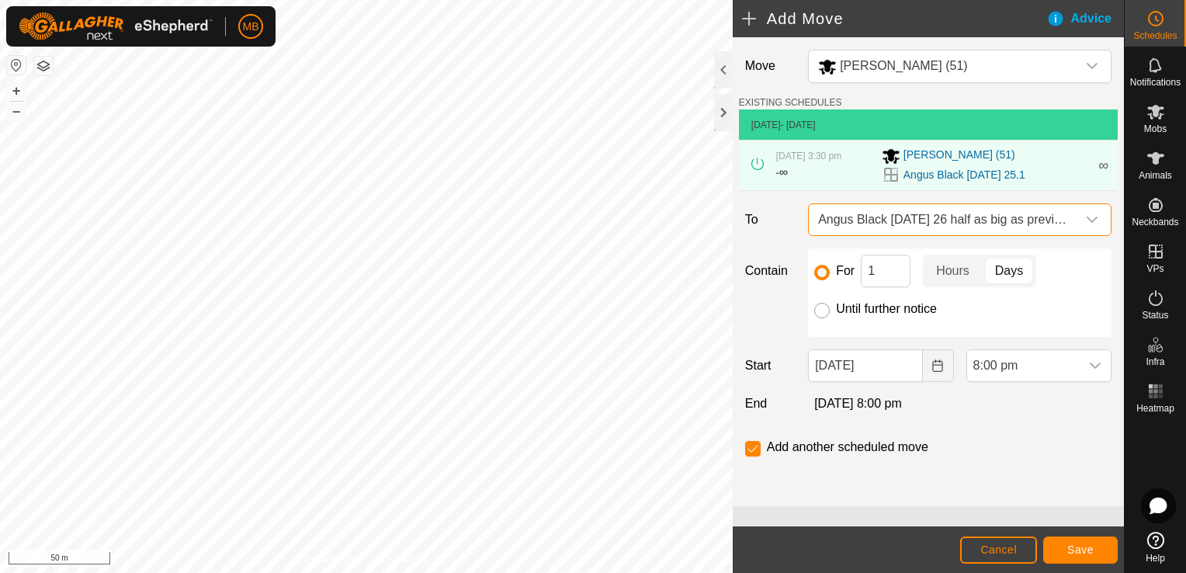
click at [820, 314] on input "Until further notice" at bounding box center [822, 311] width 16 height 16
radio input "true"
checkbox input "false"
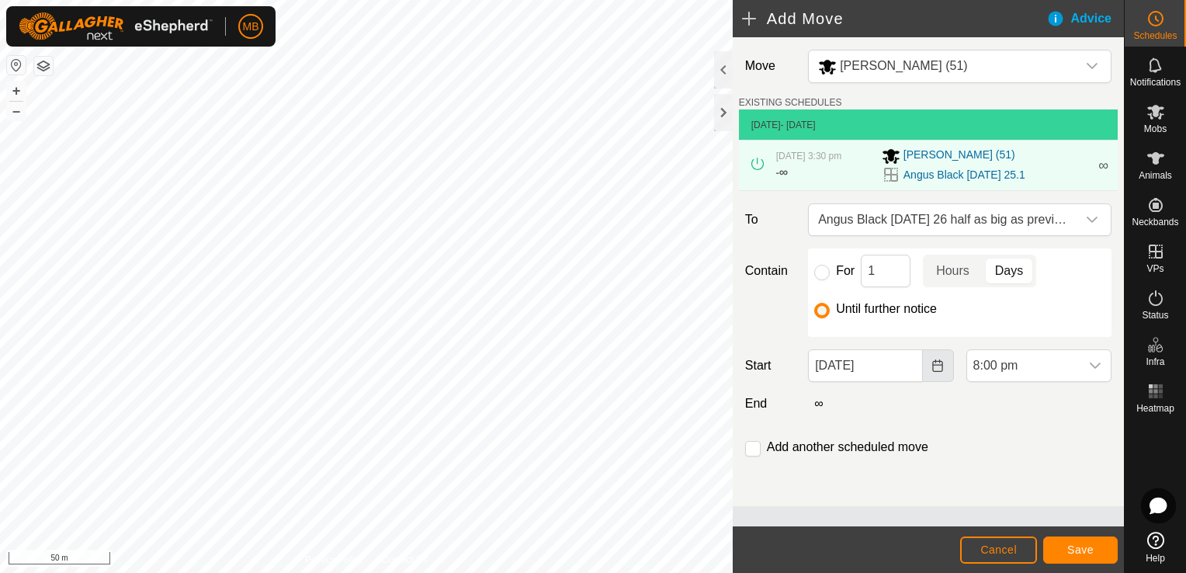
click at [938, 364] on icon "Choose Date" at bounding box center [937, 365] width 10 height 12
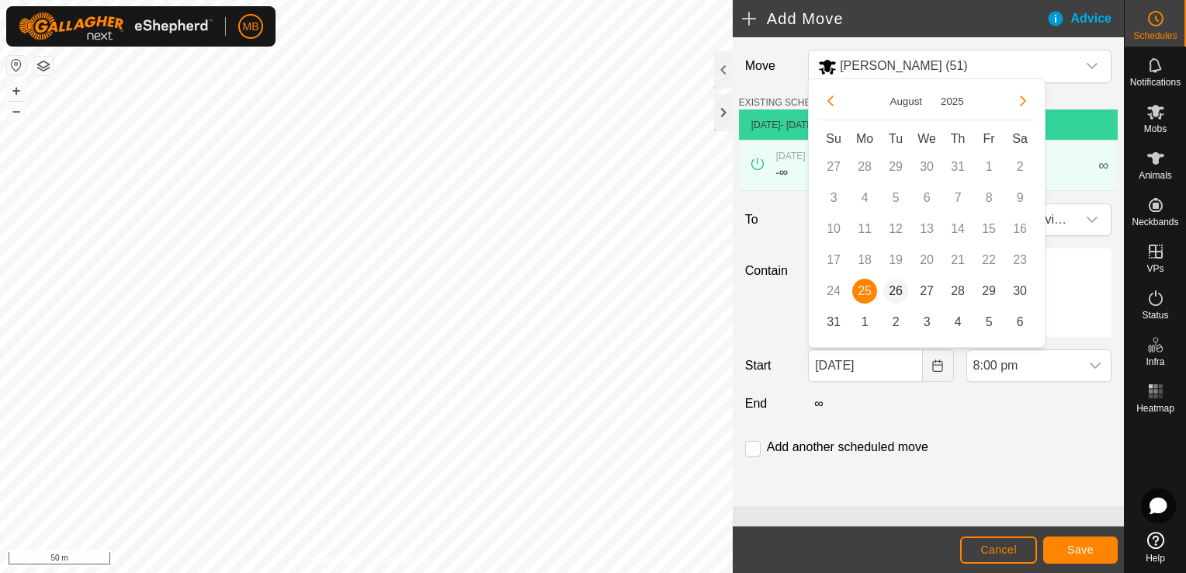
click at [899, 290] on span "26" at bounding box center [895, 291] width 25 height 25
type input "[DATE]"
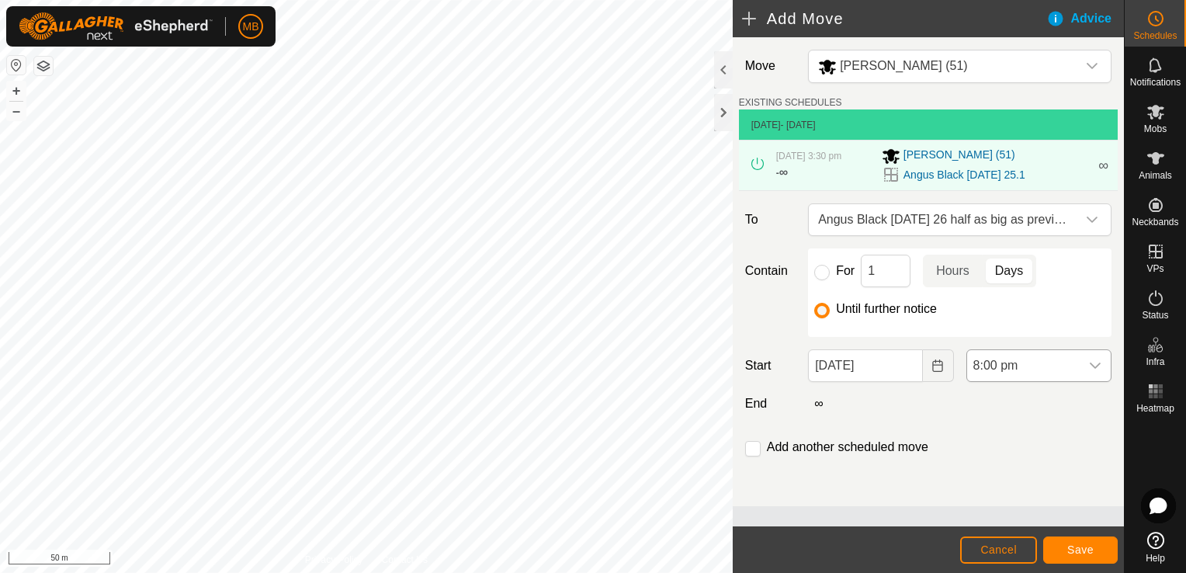
click at [1101, 367] on div "dropdown trigger" at bounding box center [1095, 365] width 31 height 31
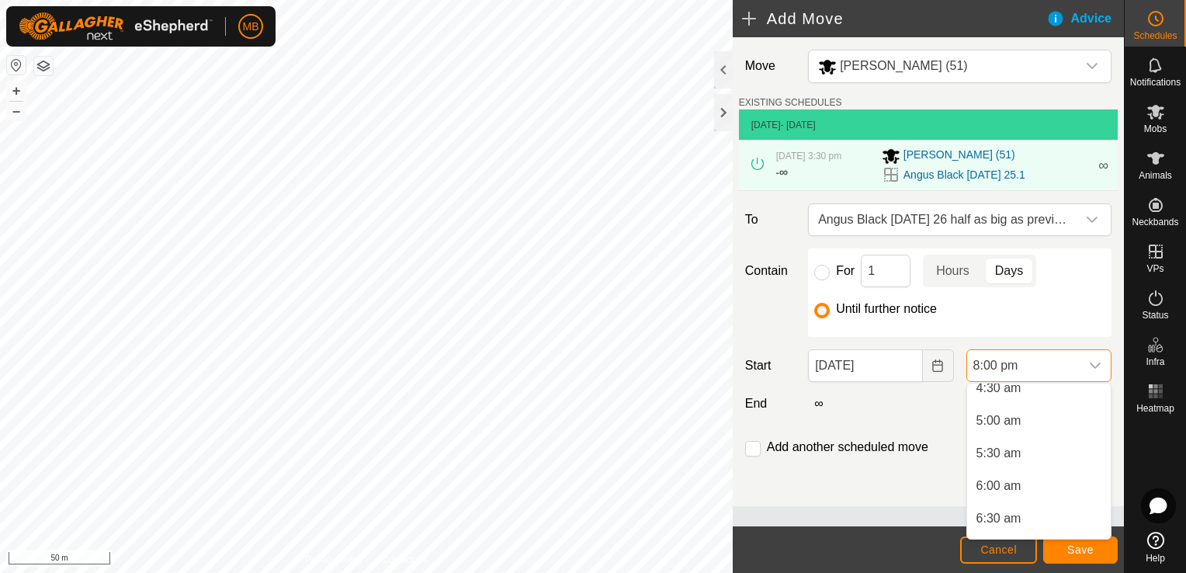
scroll to position [293, 0]
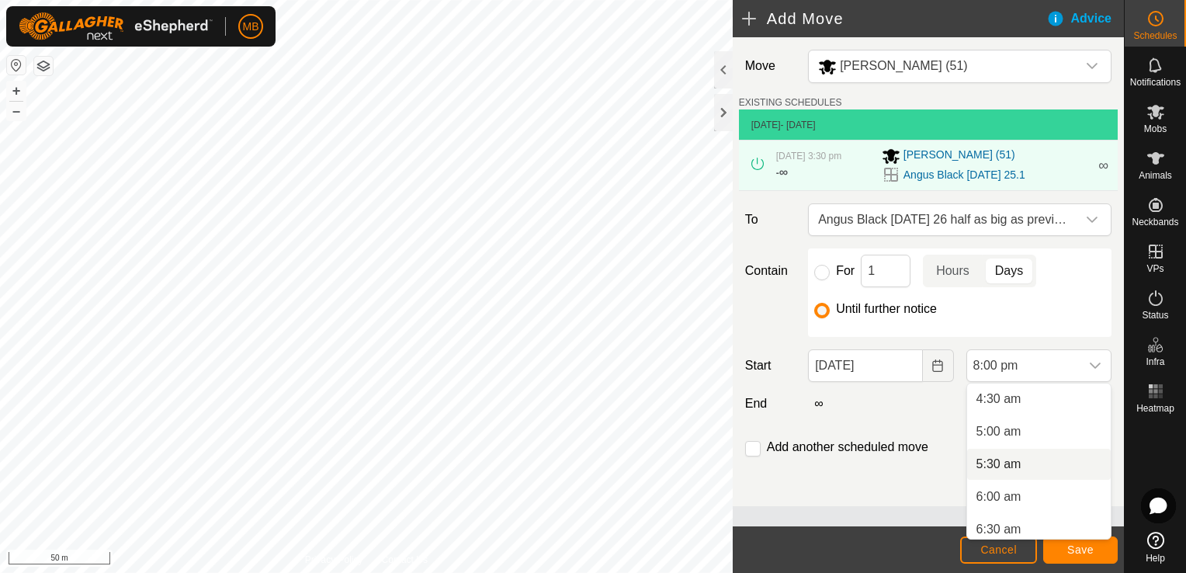
click at [1012, 466] on li "5:30 am" at bounding box center [1039, 464] width 144 height 31
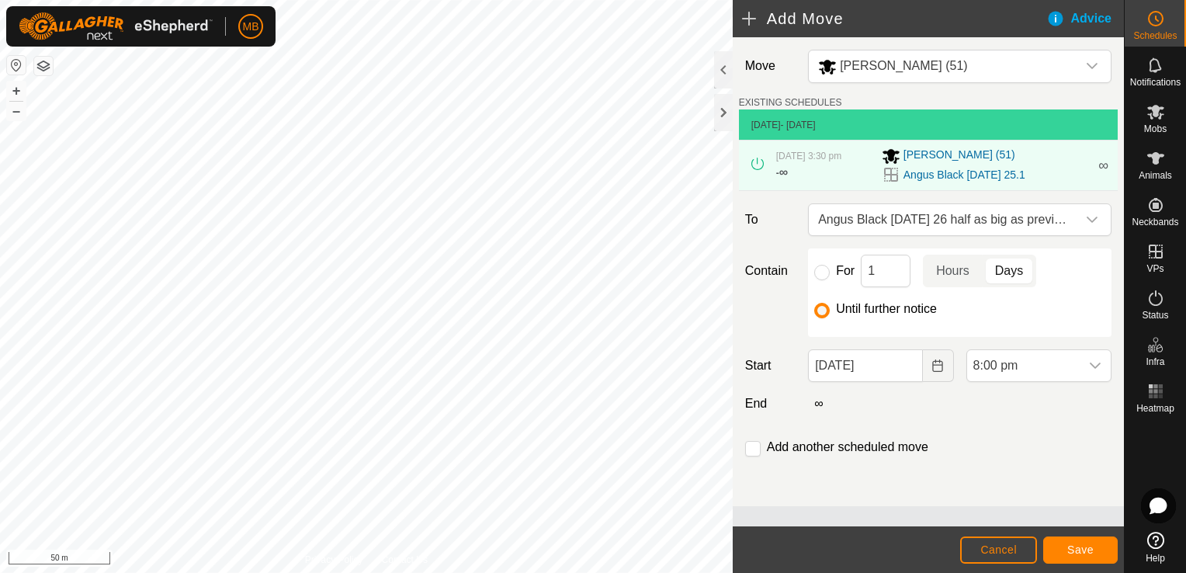
scroll to position [1180, 0]
click at [1082, 554] on span "Save" at bounding box center [1080, 549] width 26 height 12
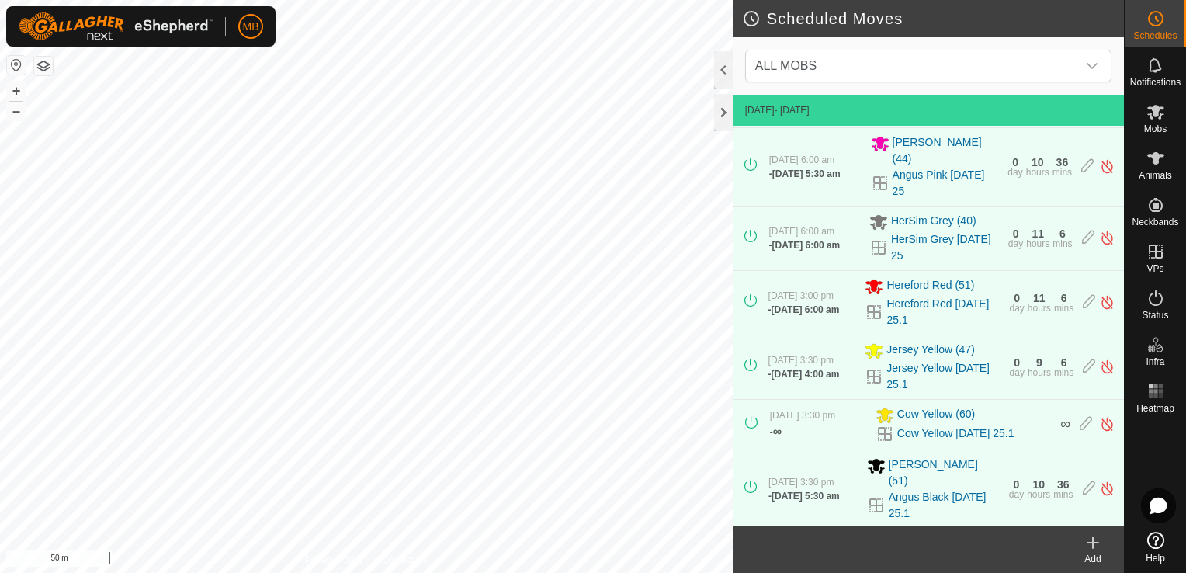
scroll to position [244, 0]
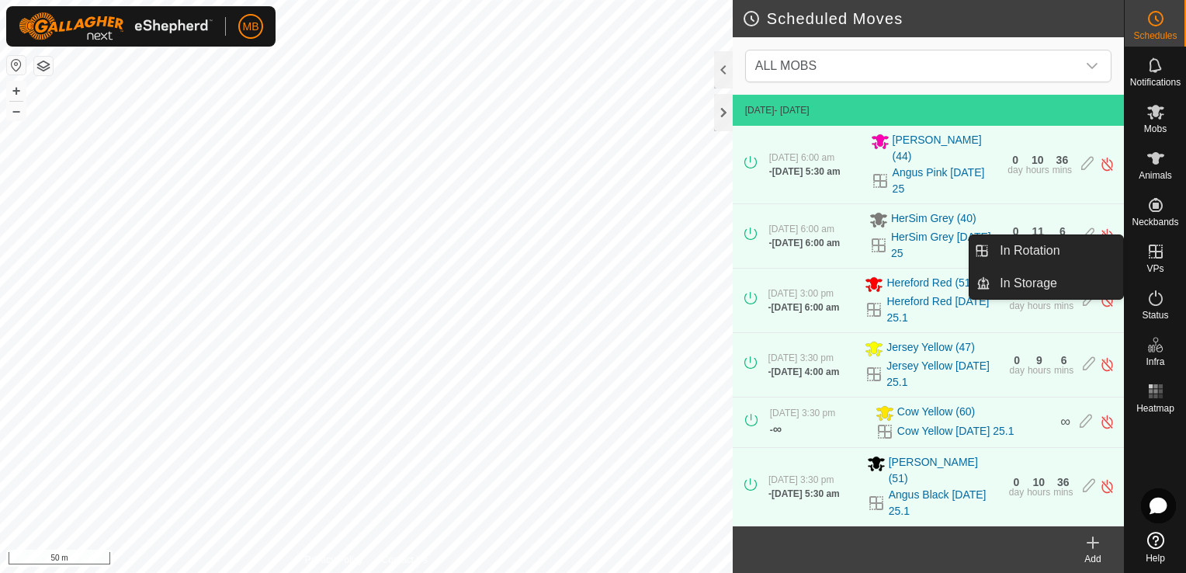
click at [1163, 271] on div "VPs" at bounding box center [1155, 256] width 61 height 47
click at [1087, 256] on link "In Rotation" at bounding box center [1056, 250] width 133 height 31
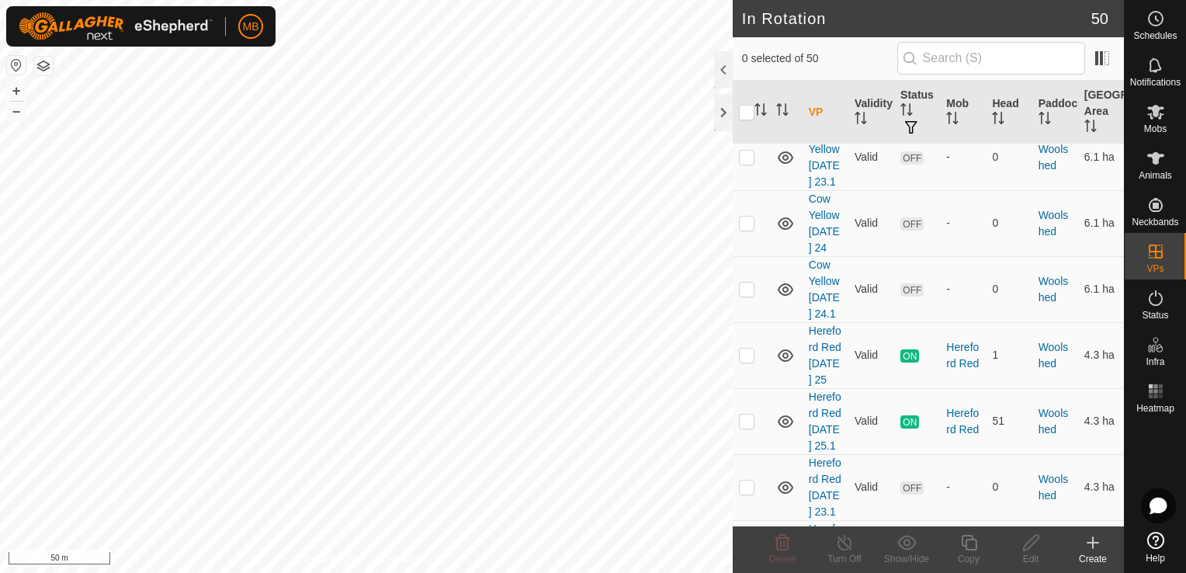
scroll to position [2797, 0]
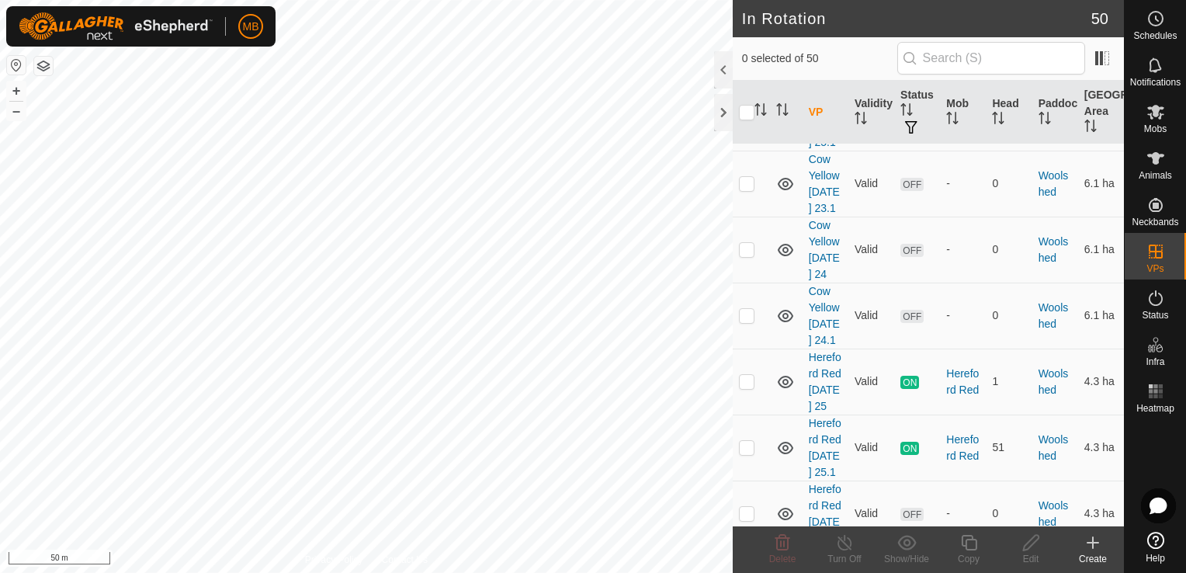
click at [746, 123] on p-checkbox at bounding box center [747, 117] width 16 height 12
checkbox input "true"
click at [17, 116] on button "–" at bounding box center [16, 111] width 19 height 19
click at [24, 88] on button "+" at bounding box center [16, 90] width 19 height 19
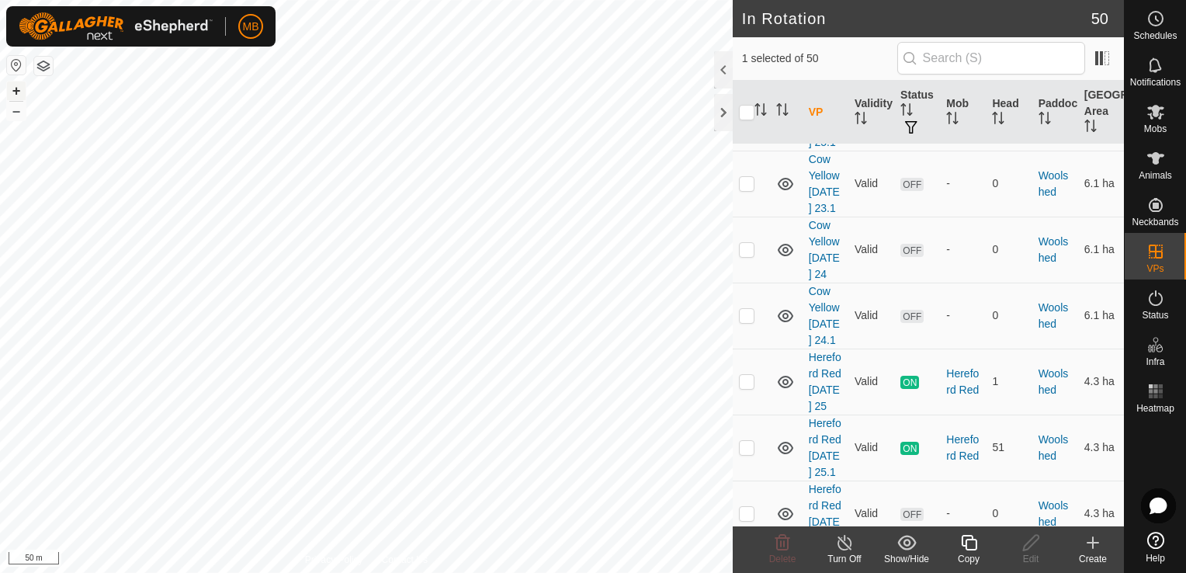
click at [19, 90] on button "+" at bounding box center [16, 90] width 19 height 19
click at [16, 94] on button "+" at bounding box center [16, 90] width 19 height 19
click at [744, 57] on p-checkbox at bounding box center [747, 51] width 16 height 12
checkbox input "true"
click at [750, 151] on td at bounding box center [751, 118] width 37 height 66
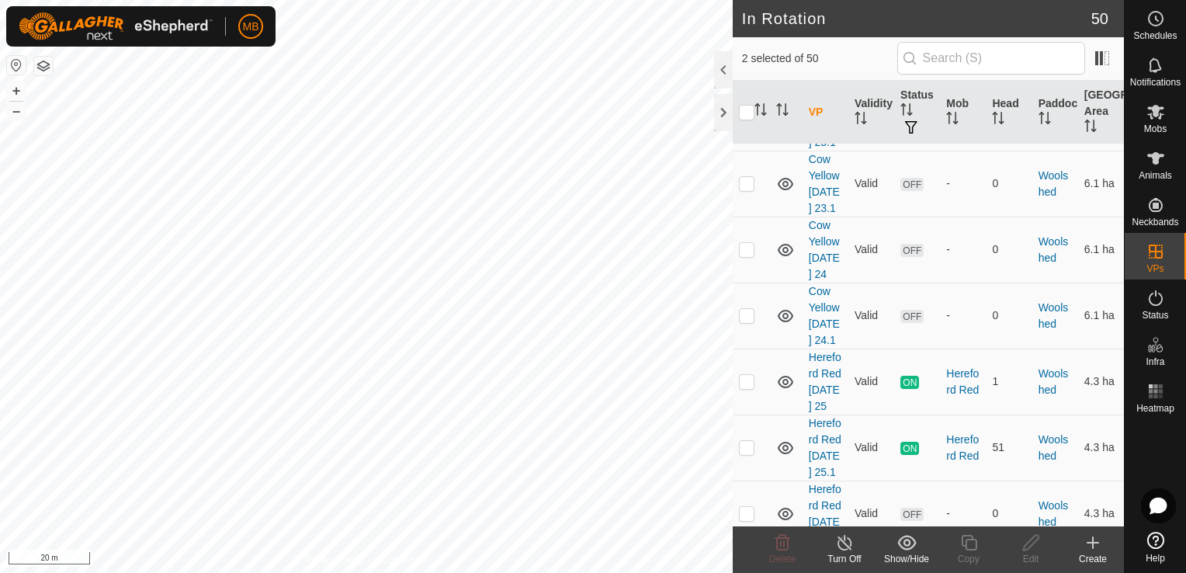
checkbox input "false"
click at [744, 57] on p-checkbox at bounding box center [747, 51] width 16 height 12
checkbox input "false"
click at [746, 123] on p-checkbox at bounding box center [747, 117] width 16 height 12
checkbox input "true"
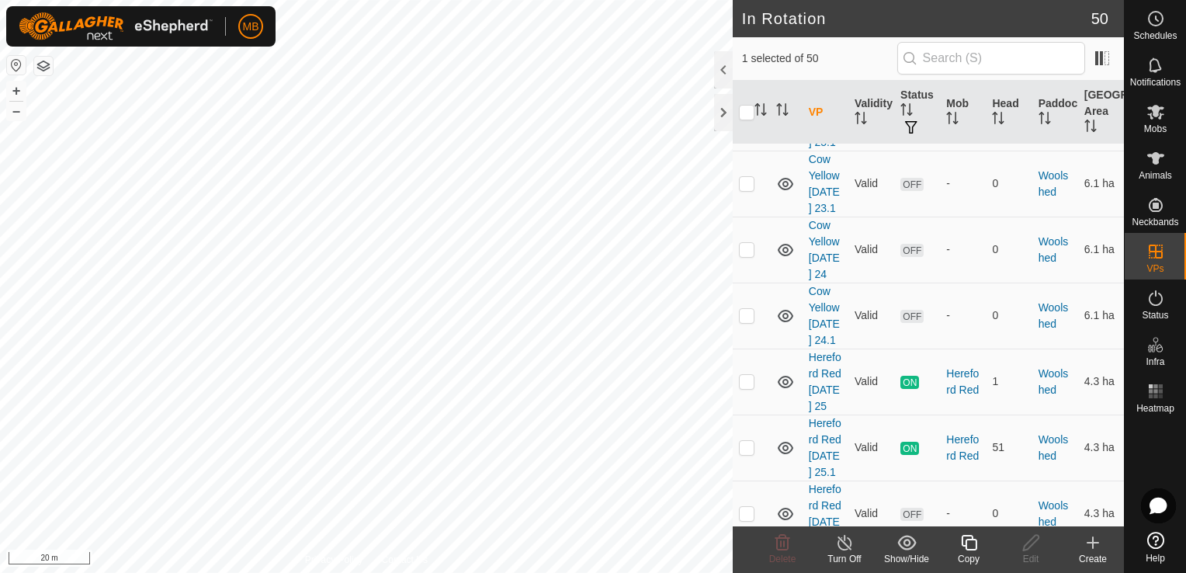
click at [976, 554] on div "Copy" at bounding box center [969, 559] width 62 height 14
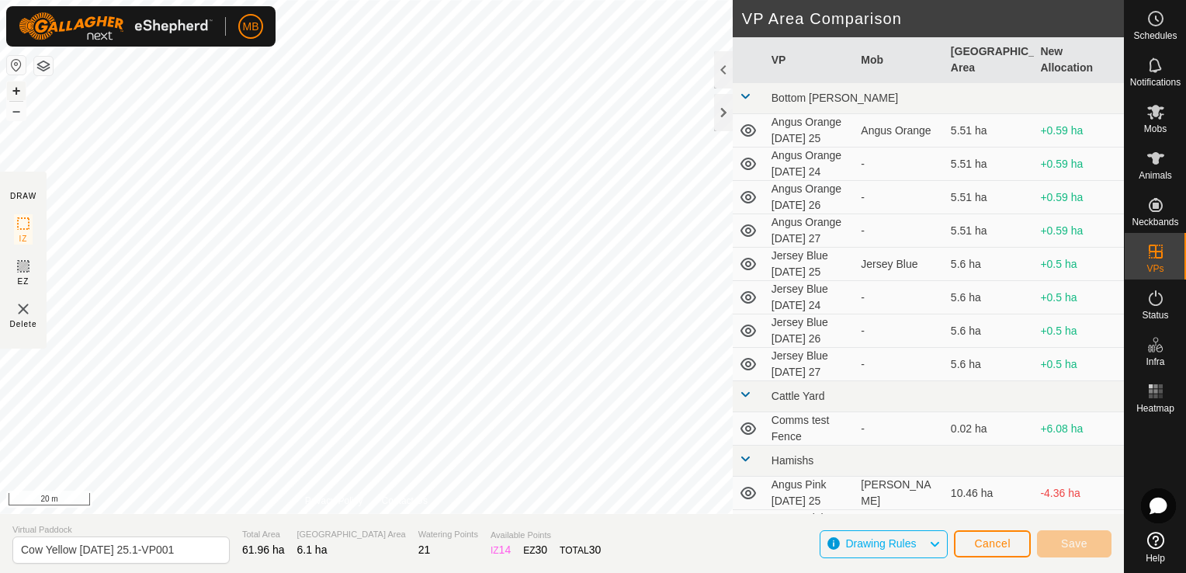
click at [16, 92] on button "+" at bounding box center [16, 90] width 19 height 19
click at [387, 539] on div "DRAW IZ EZ Delete Privacy Policy Contact Us + – ⇧ i 5 m VP Area Comparison VP M…" at bounding box center [562, 286] width 1124 height 573
click at [12, 116] on button "–" at bounding box center [16, 111] width 19 height 19
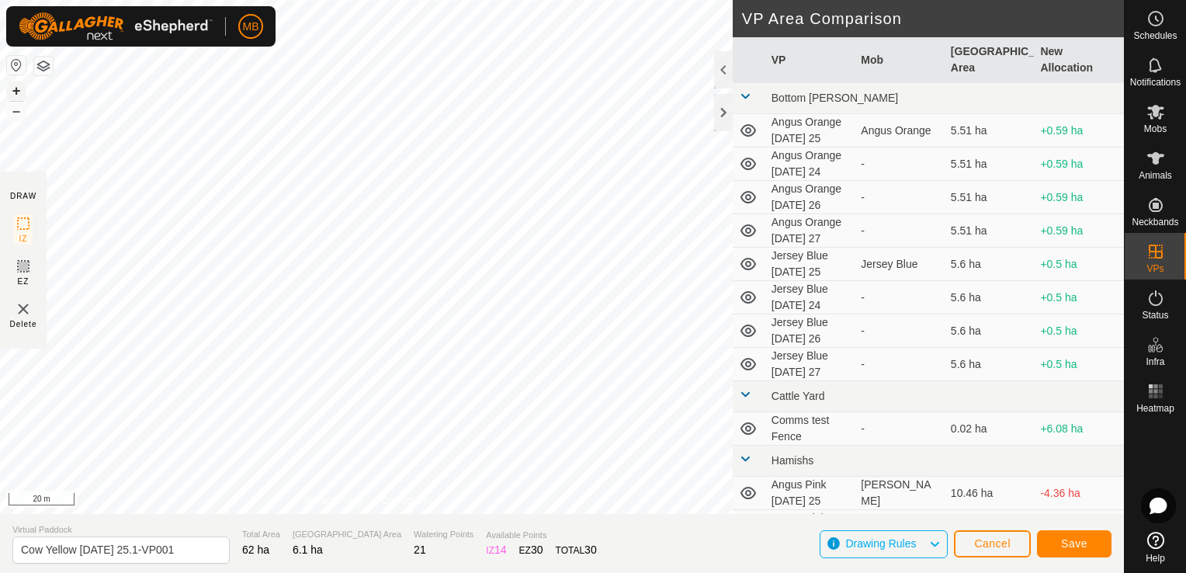
click at [19, 90] on button "+" at bounding box center [16, 90] width 19 height 19
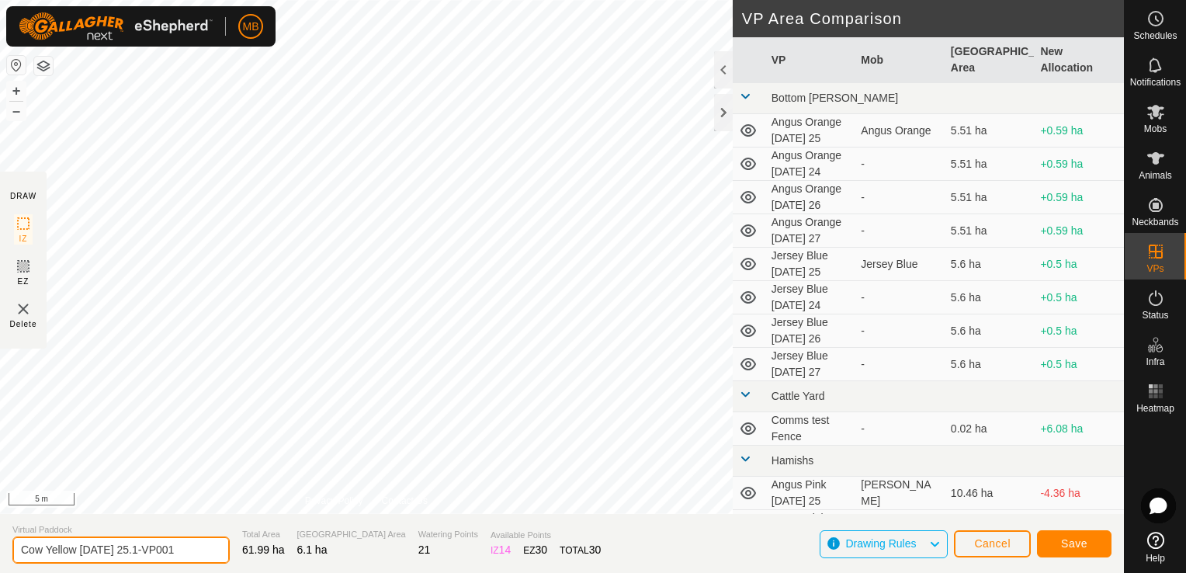
click at [180, 550] on input "Cow Yellow [DATE] 25.1-VP001" at bounding box center [120, 549] width 217 height 27
type input "Cow Yellow [DATE] 26"
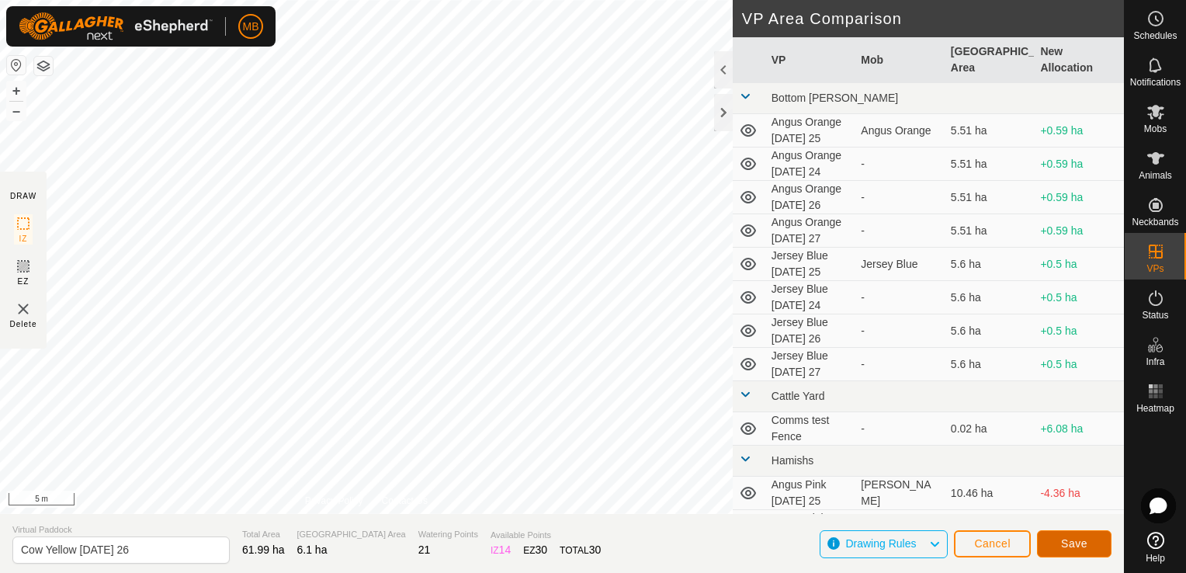
click at [1080, 547] on span "Save" at bounding box center [1074, 543] width 26 height 12
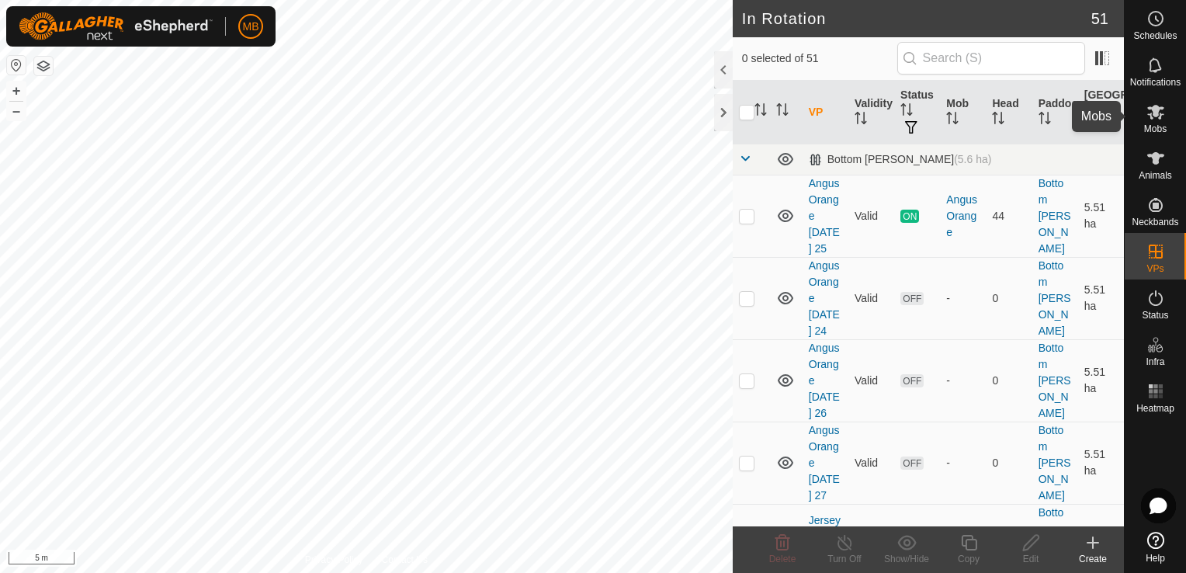
click at [1153, 121] on es-mob-svg-icon at bounding box center [1156, 111] width 28 height 25
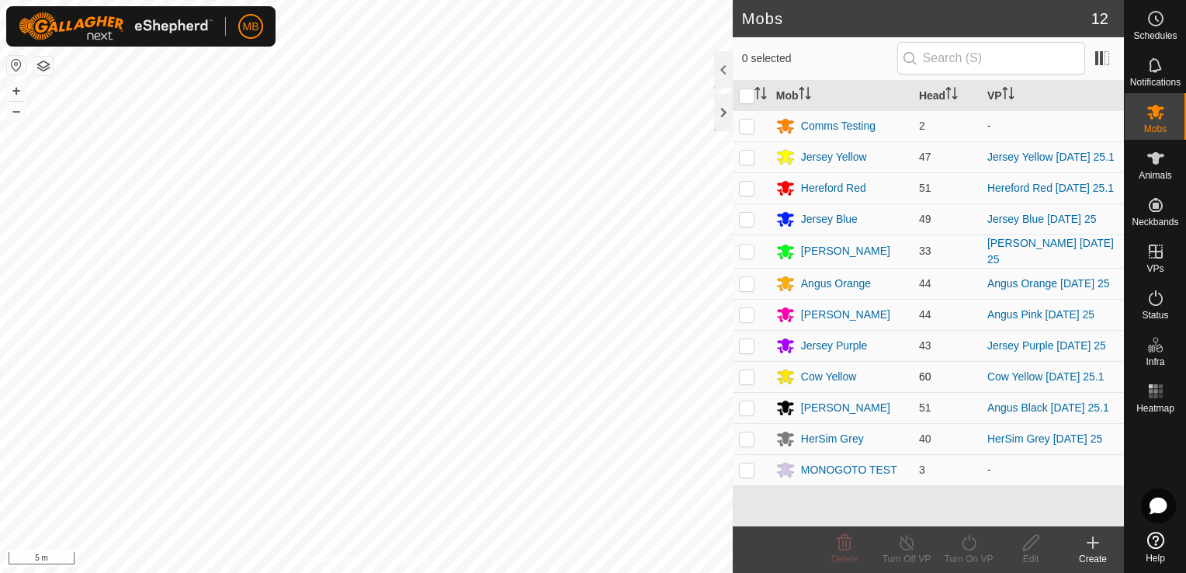
click at [746, 377] on p-checkbox at bounding box center [747, 376] width 16 height 12
click at [747, 377] on p-checkbox at bounding box center [747, 376] width 16 height 12
checkbox input "false"
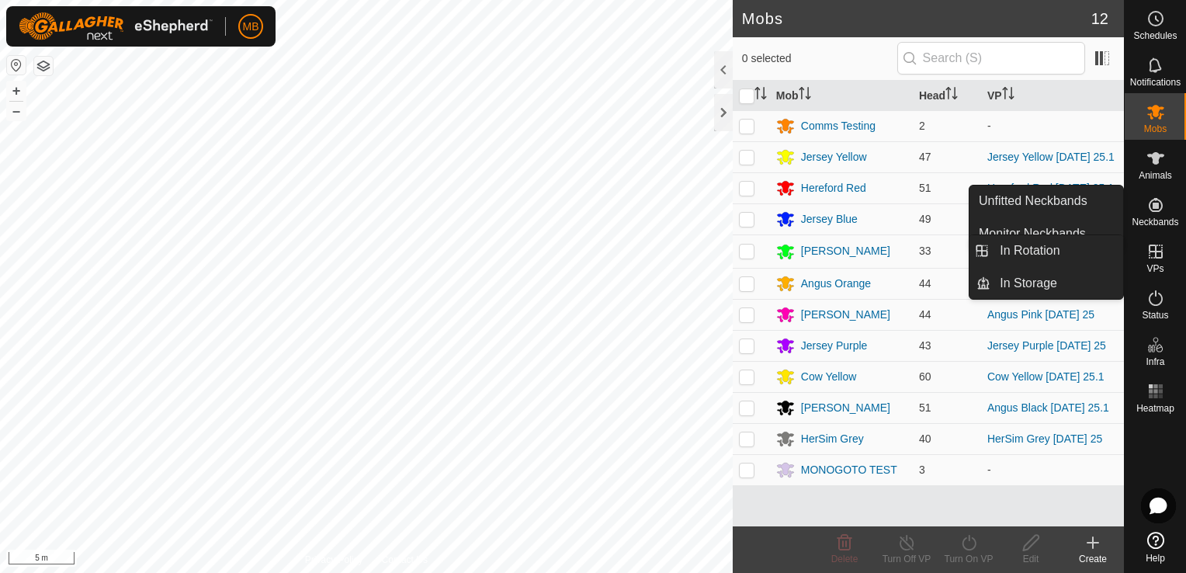
click at [1158, 264] on span "VPs" at bounding box center [1154, 268] width 17 height 9
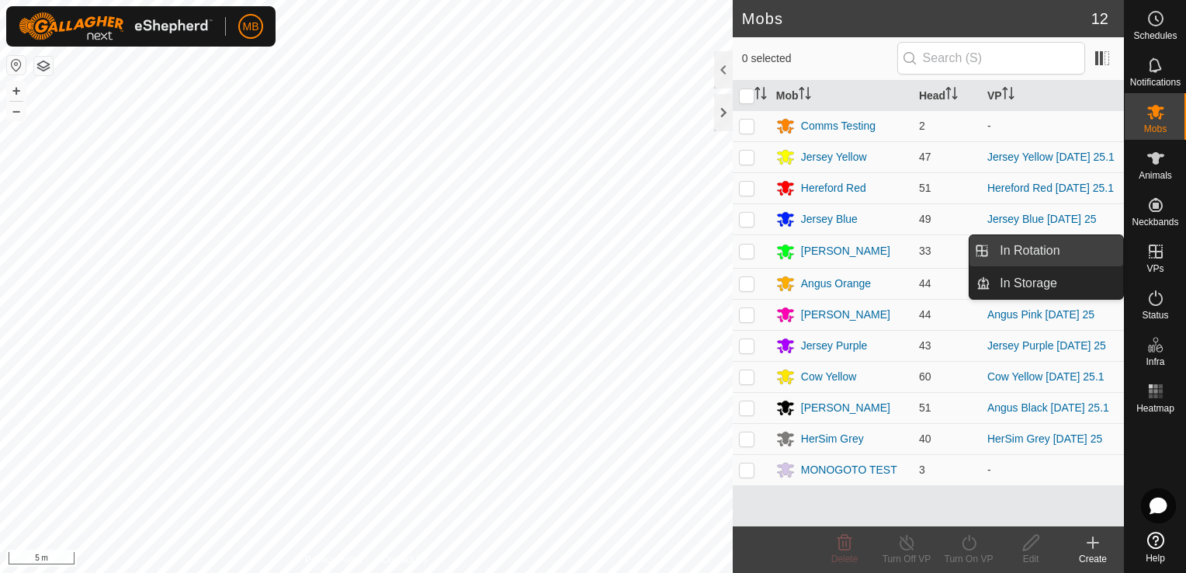
click at [1098, 251] on link "In Rotation" at bounding box center [1056, 250] width 133 height 31
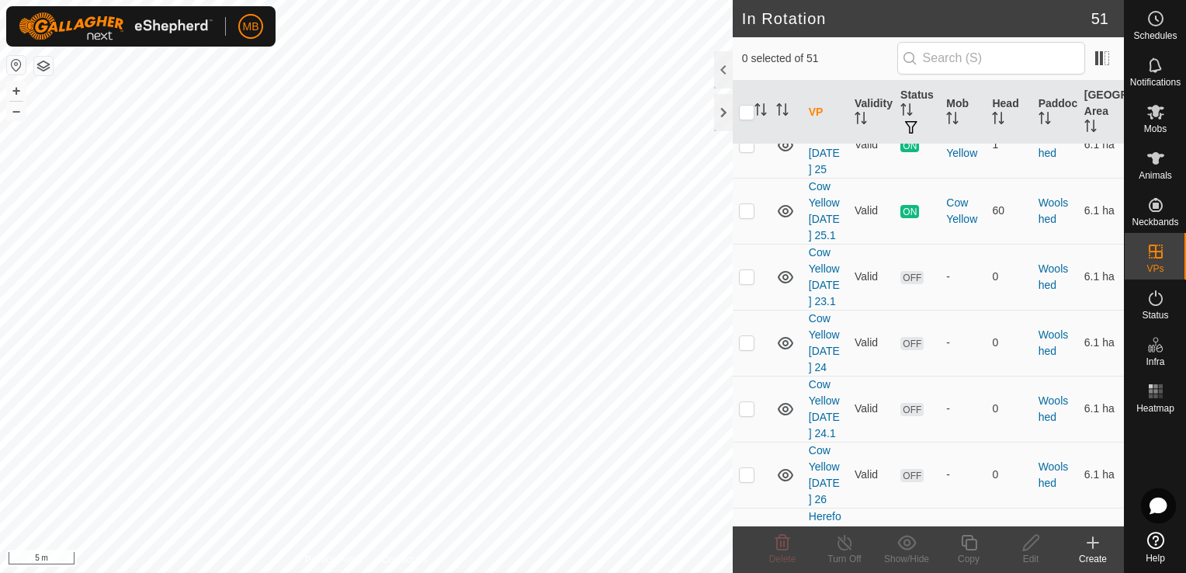
scroll to position [2723, 0]
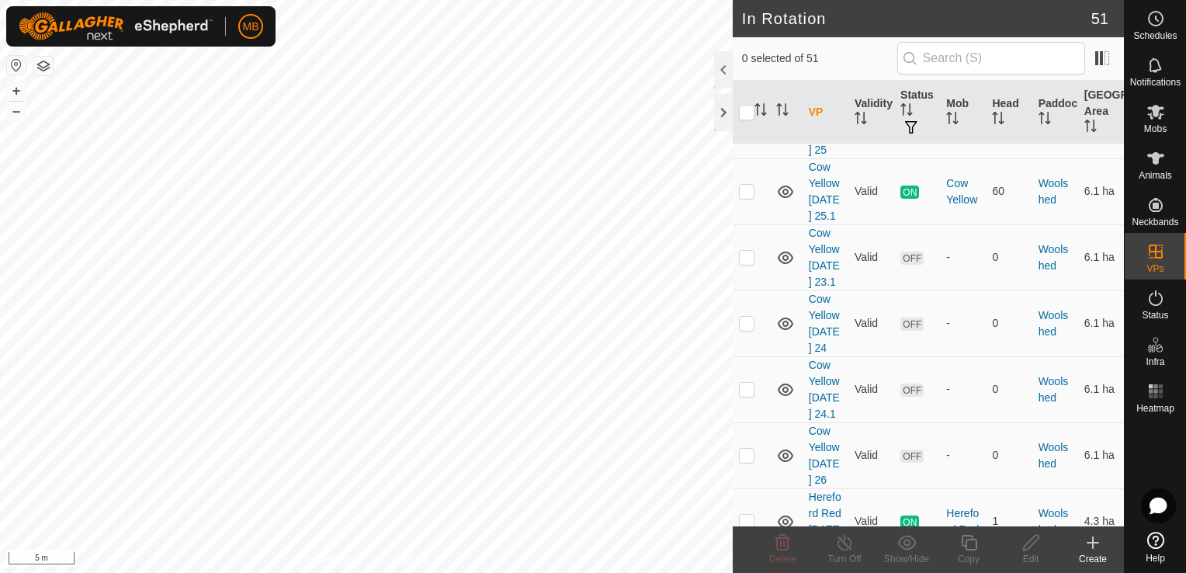
click at [743, 131] on p-checkbox at bounding box center [747, 125] width 16 height 12
click at [745, 131] on p-checkbox at bounding box center [747, 125] width 16 height 12
checkbox input "false"
click at [745, 197] on p-checkbox at bounding box center [747, 191] width 16 height 12
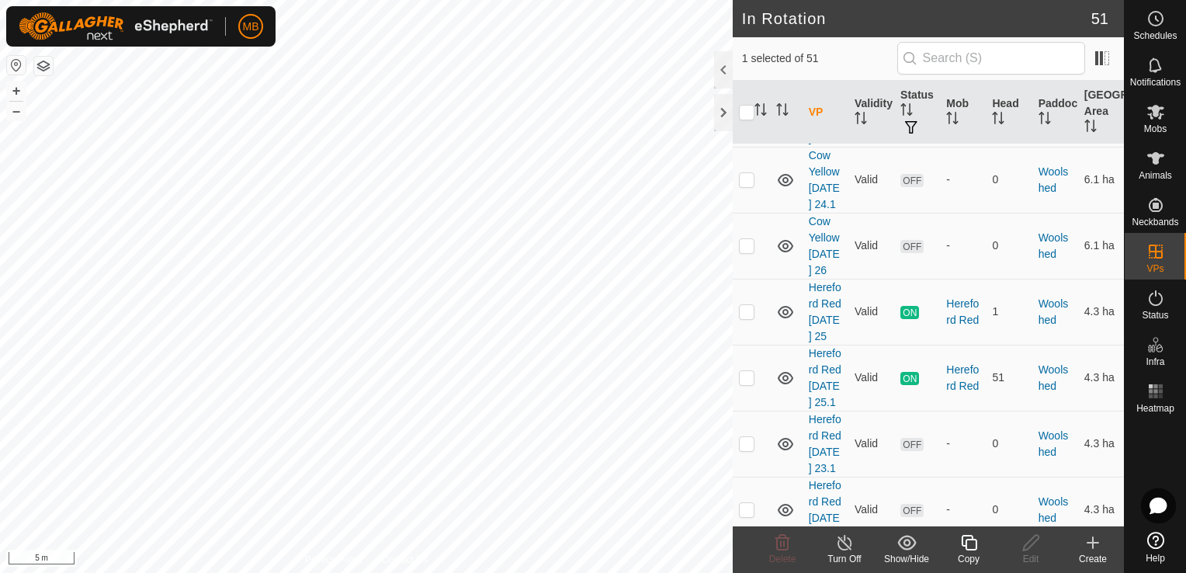
scroll to position [2939, 0]
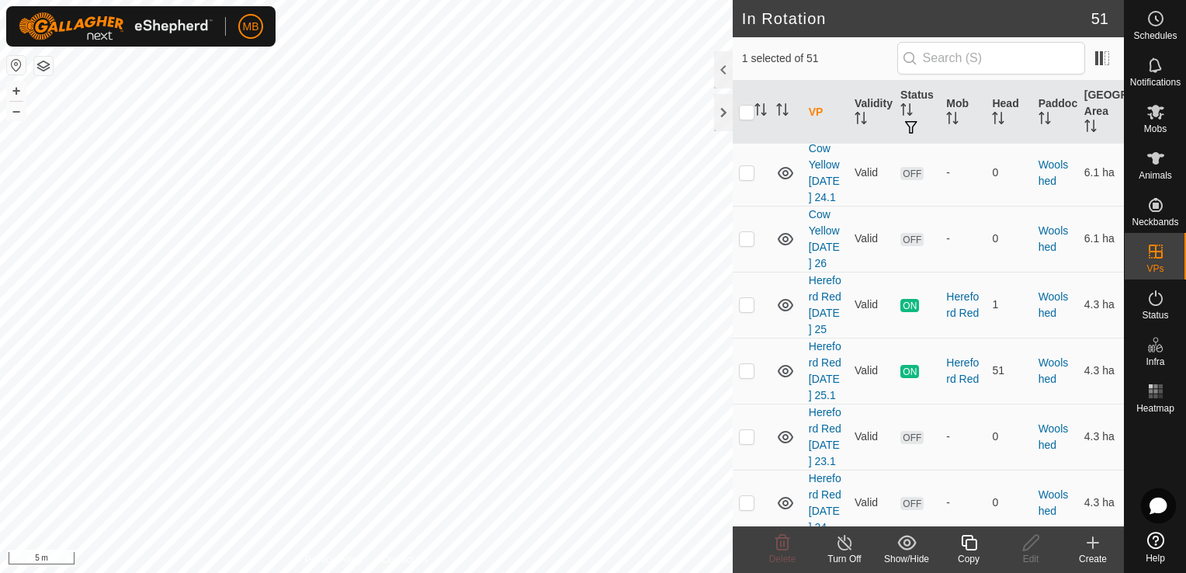
checkbox input "false"
click at [747, 47] on p-checkbox at bounding box center [747, 40] width 16 height 12
checkbox input "false"
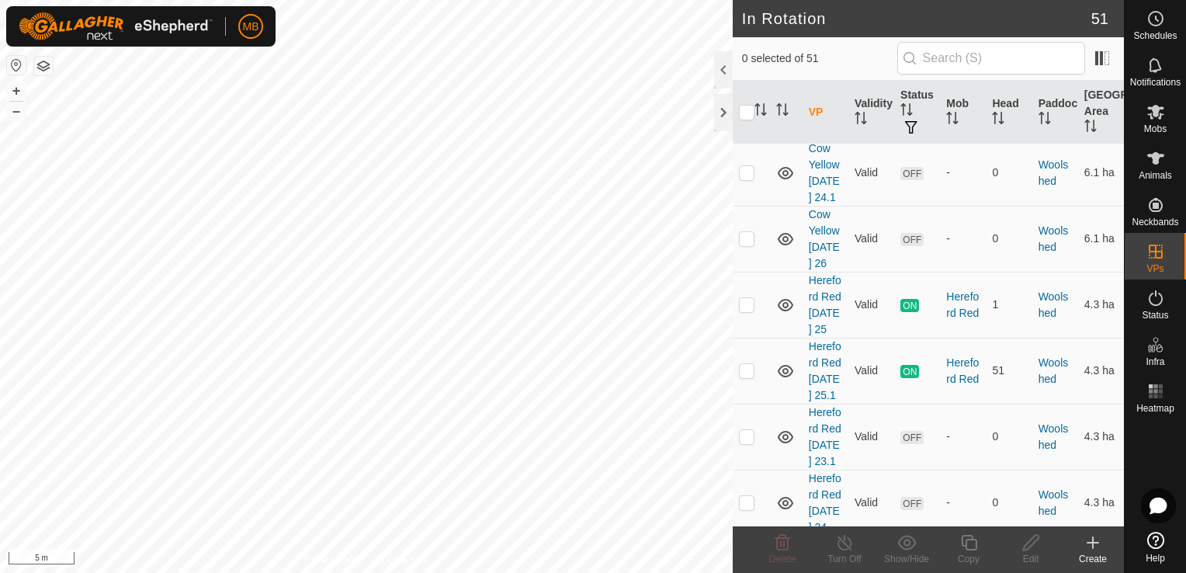
click at [747, 113] on p-checkbox at bounding box center [747, 106] width 16 height 12
checkbox input "false"
click at [749, 244] on p-checkbox at bounding box center [747, 238] width 16 height 12
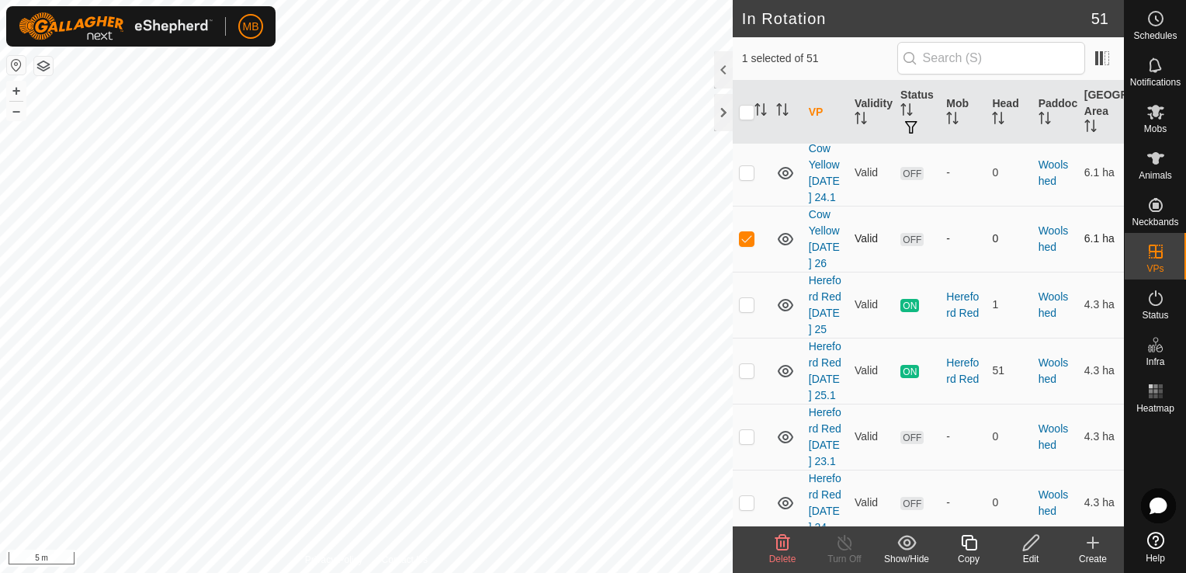
checkbox input "false"
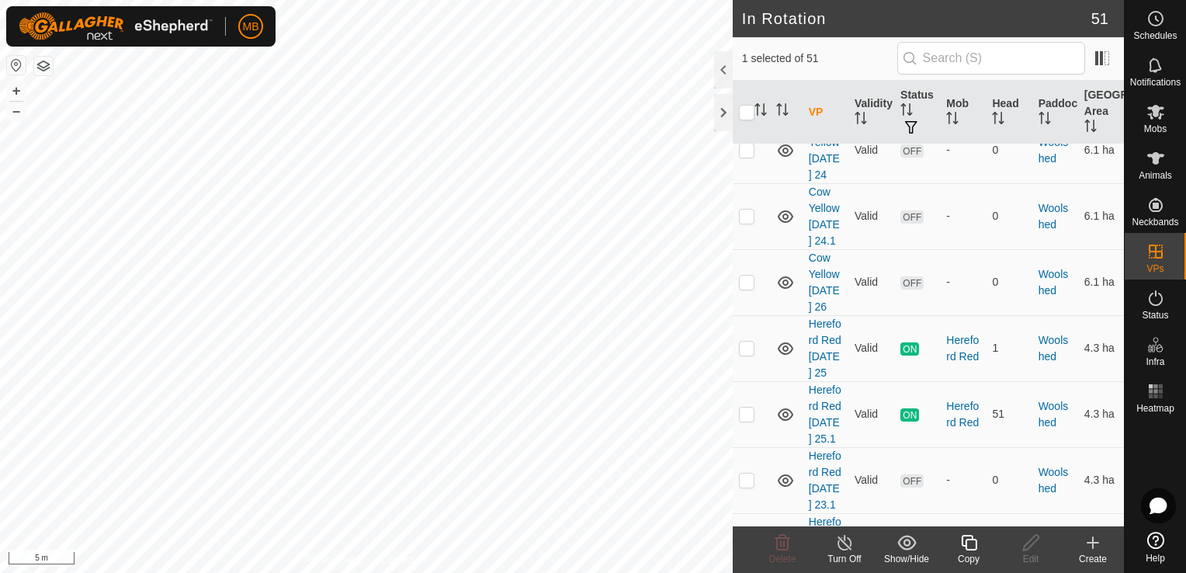
scroll to position [2909, 0]
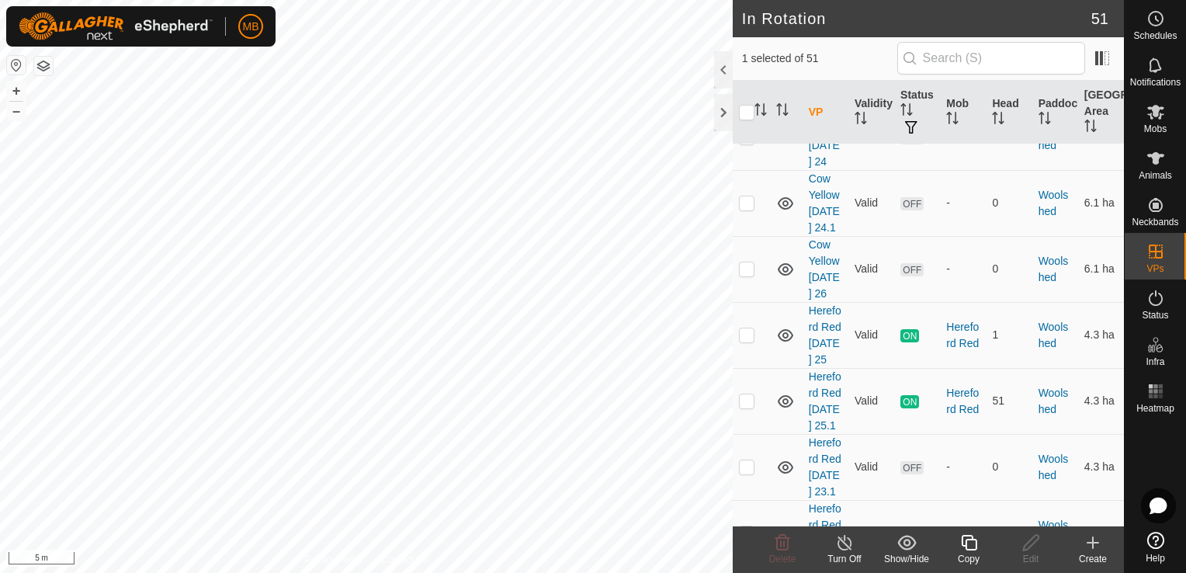
click at [748, 11] on p-checkbox at bounding box center [747, 4] width 16 height 12
checkbox input "false"
click at [747, 275] on p-checkbox at bounding box center [747, 268] width 16 height 12
click at [745, 302] on td at bounding box center [751, 269] width 37 height 66
checkbox input "false"
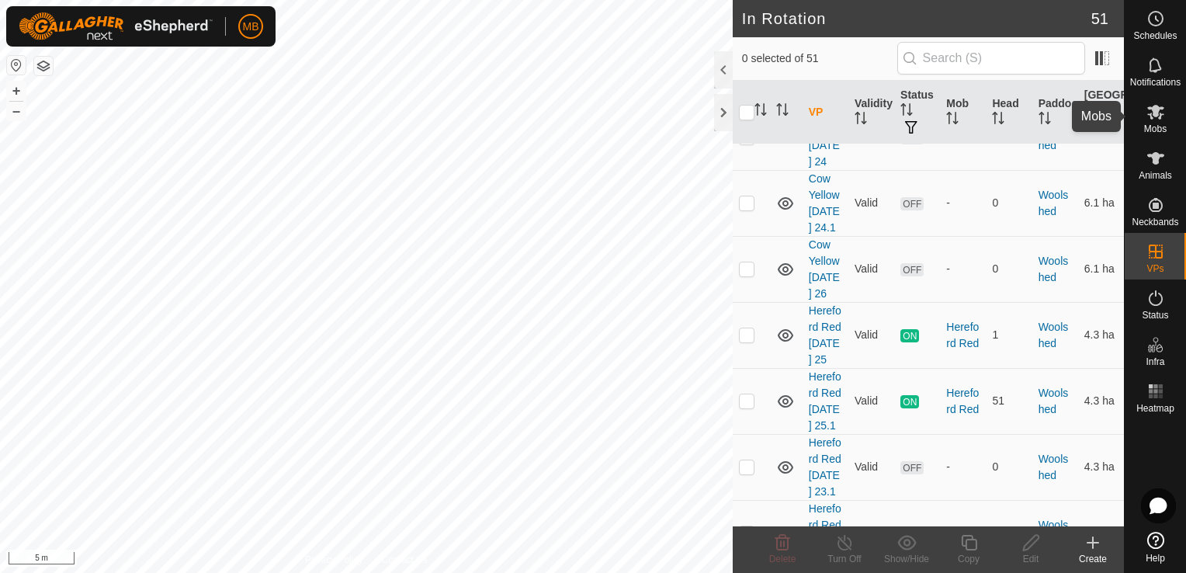
click at [1170, 123] on div "Mobs" at bounding box center [1155, 116] width 61 height 47
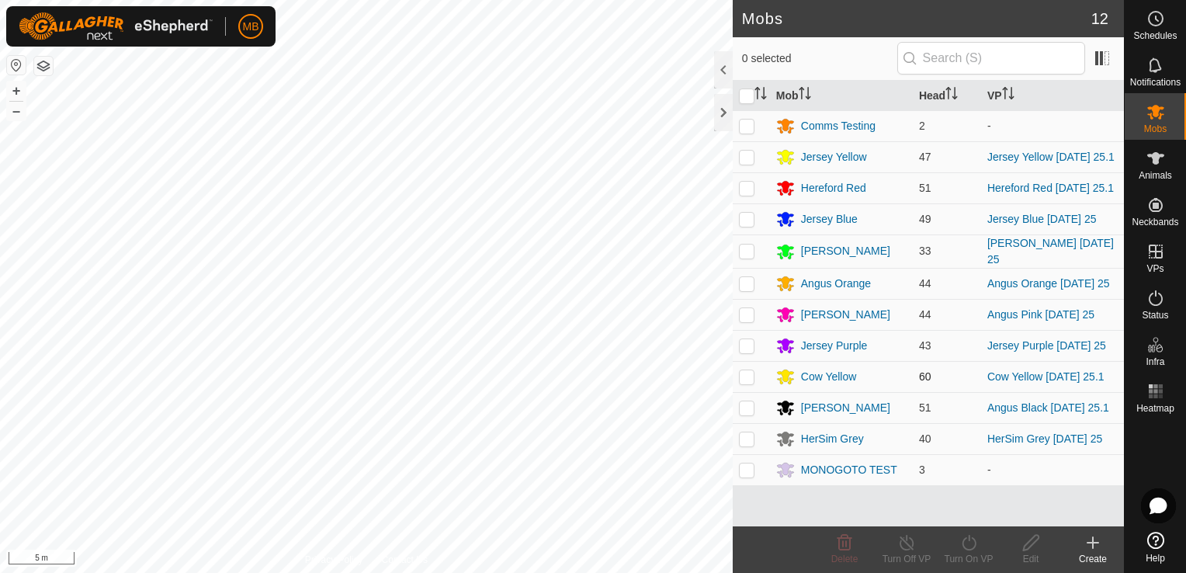
click at [744, 377] on p-checkbox at bounding box center [747, 376] width 16 height 12
checkbox input "true"
click at [969, 543] on icon at bounding box center [968, 542] width 19 height 19
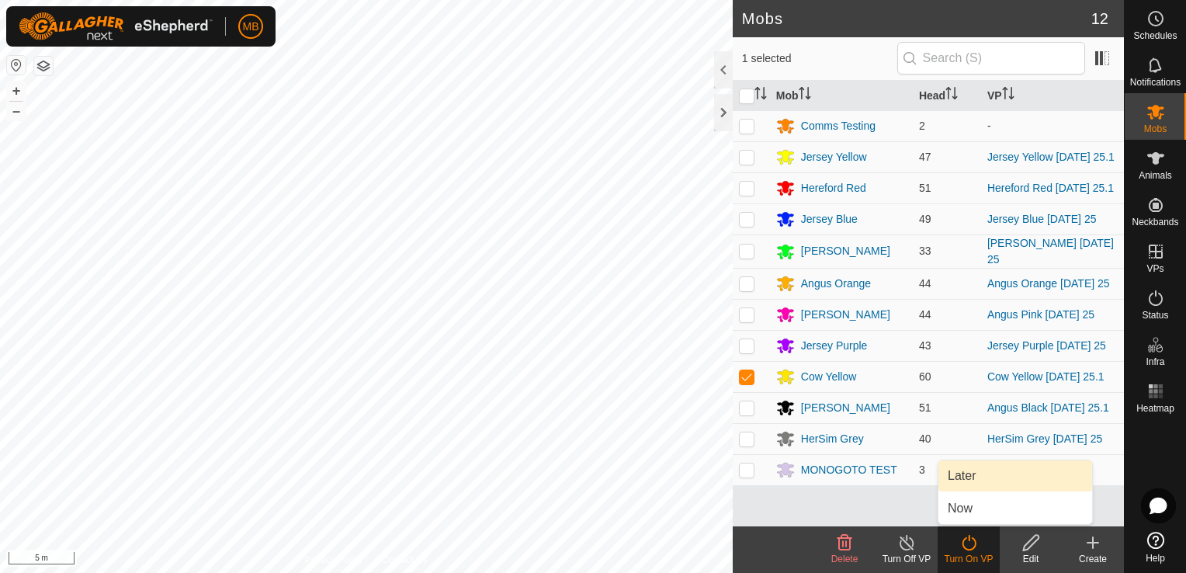
click at [987, 483] on link "Later" at bounding box center [1015, 475] width 154 height 31
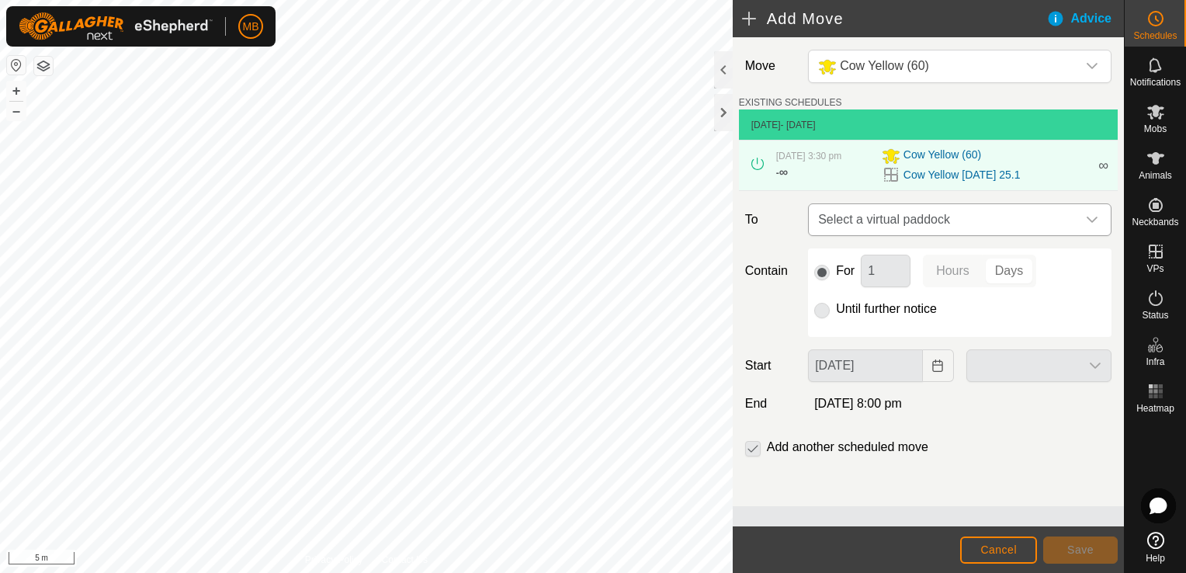
click at [1095, 223] on icon "dropdown trigger" at bounding box center [1092, 219] width 12 height 12
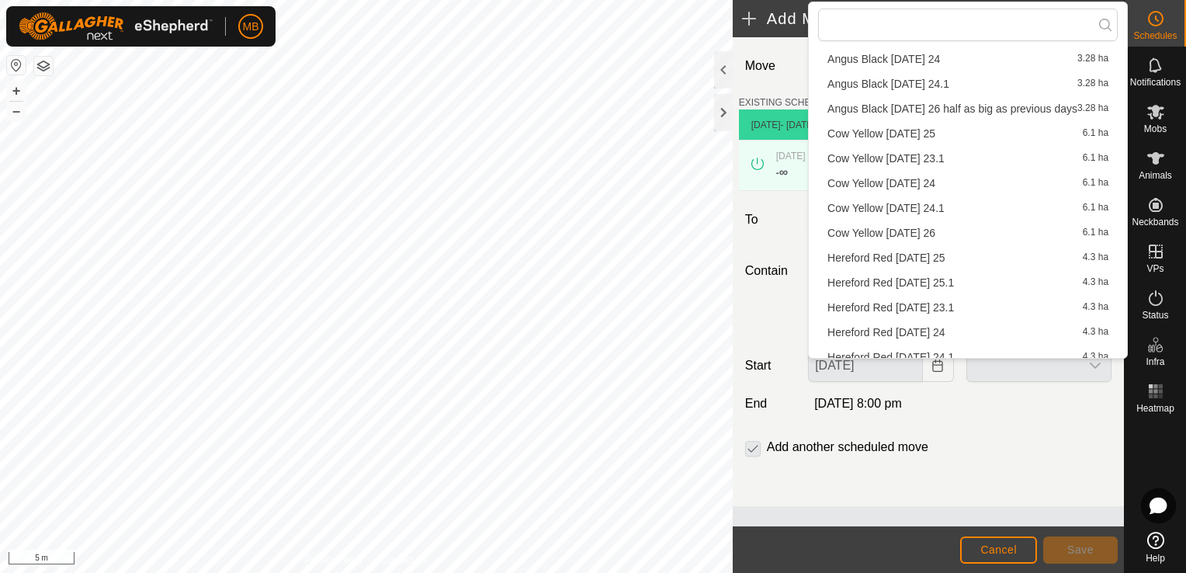
scroll to position [117, 0]
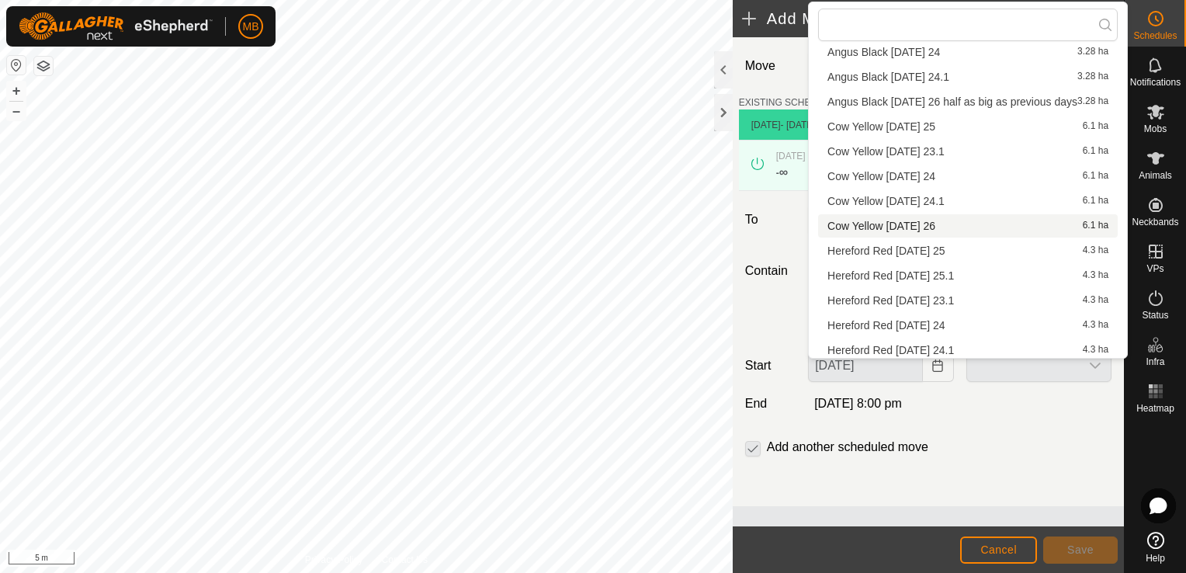
click at [935, 227] on li "Cow Yellow [DATE] 26 6.1 ha" at bounding box center [968, 225] width 300 height 23
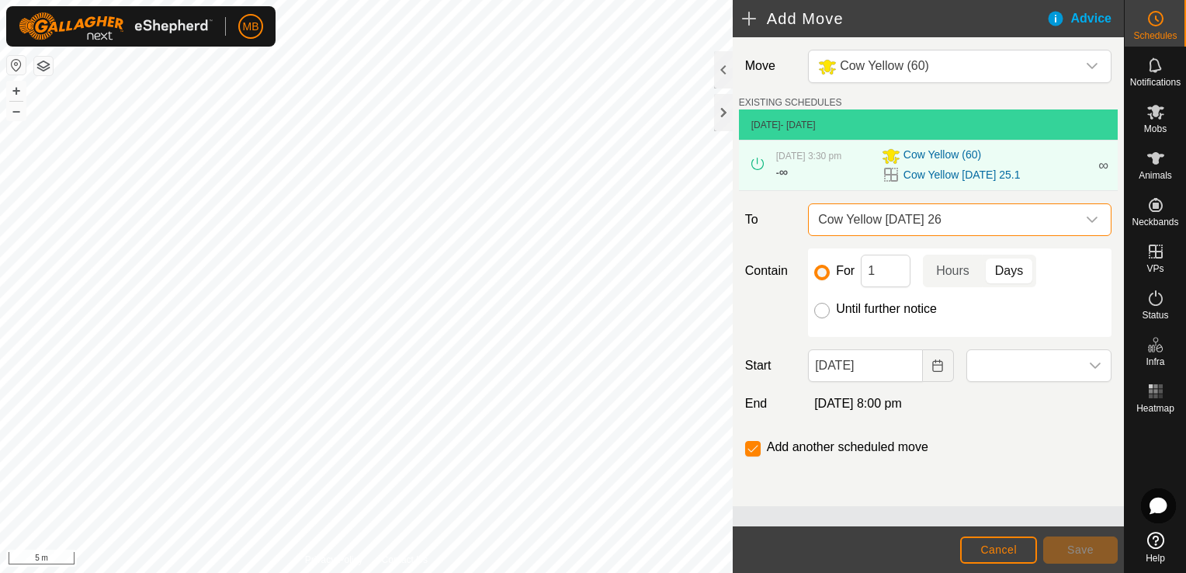
click at [821, 314] on input "Until further notice" at bounding box center [822, 311] width 16 height 16
radio input "true"
checkbox input "false"
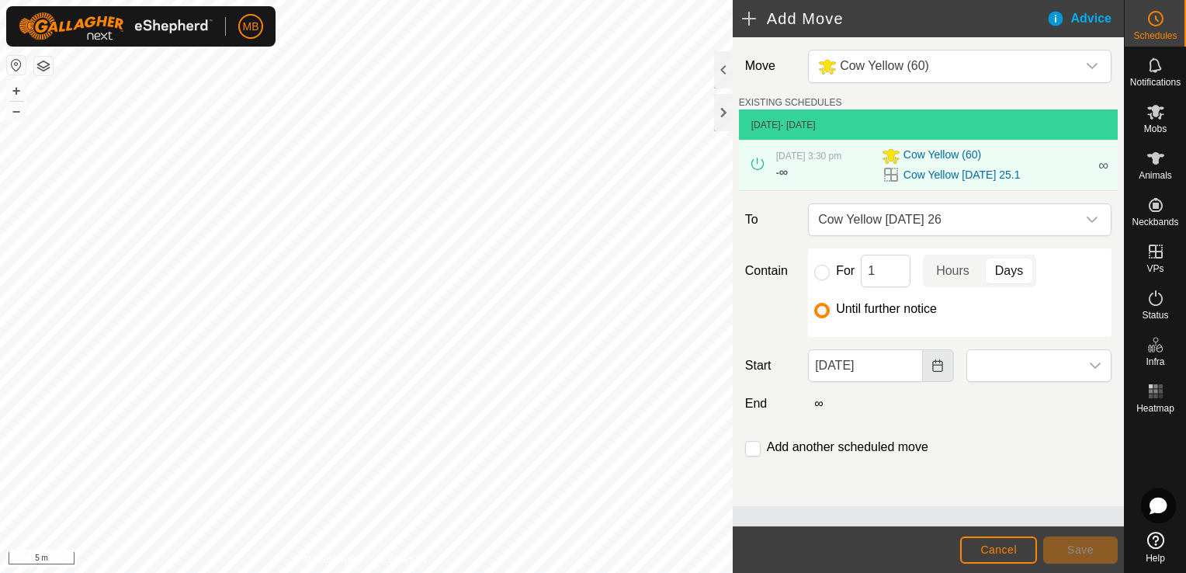
click at [941, 368] on icon "Choose Date" at bounding box center [937, 365] width 10 height 12
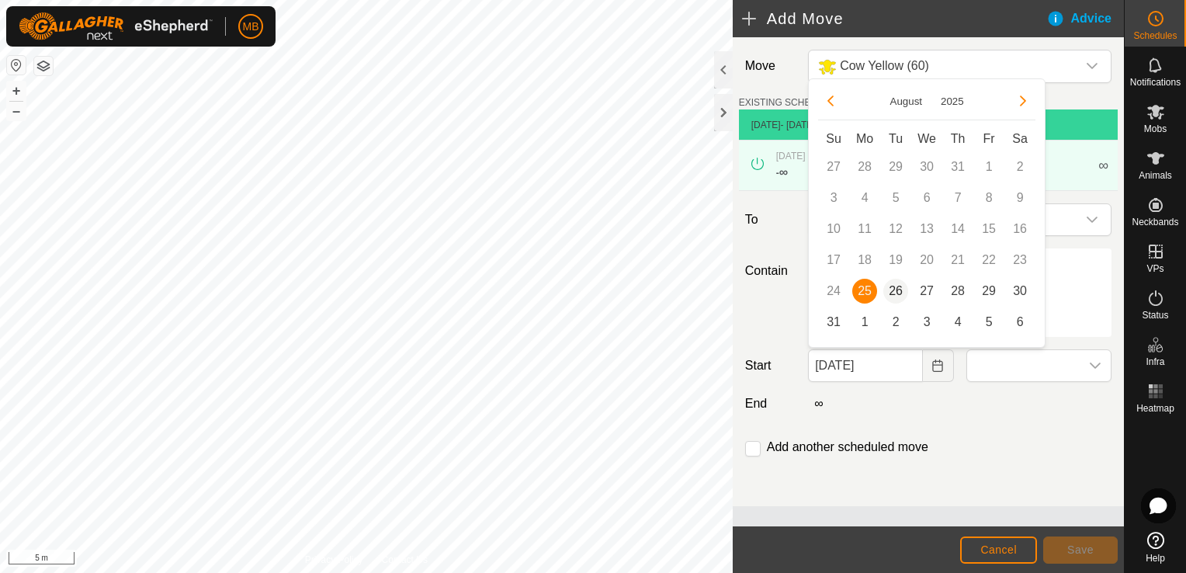
click at [895, 296] on span "26" at bounding box center [895, 291] width 25 height 25
type input "[DATE]"
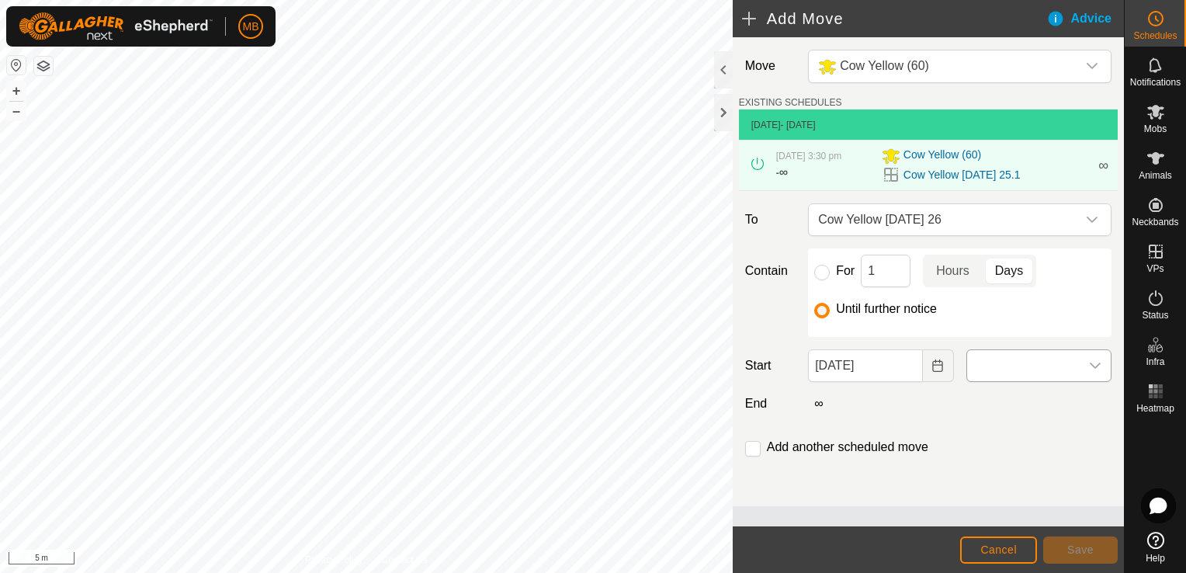
click at [1099, 367] on icon "dropdown trigger" at bounding box center [1095, 365] width 12 height 12
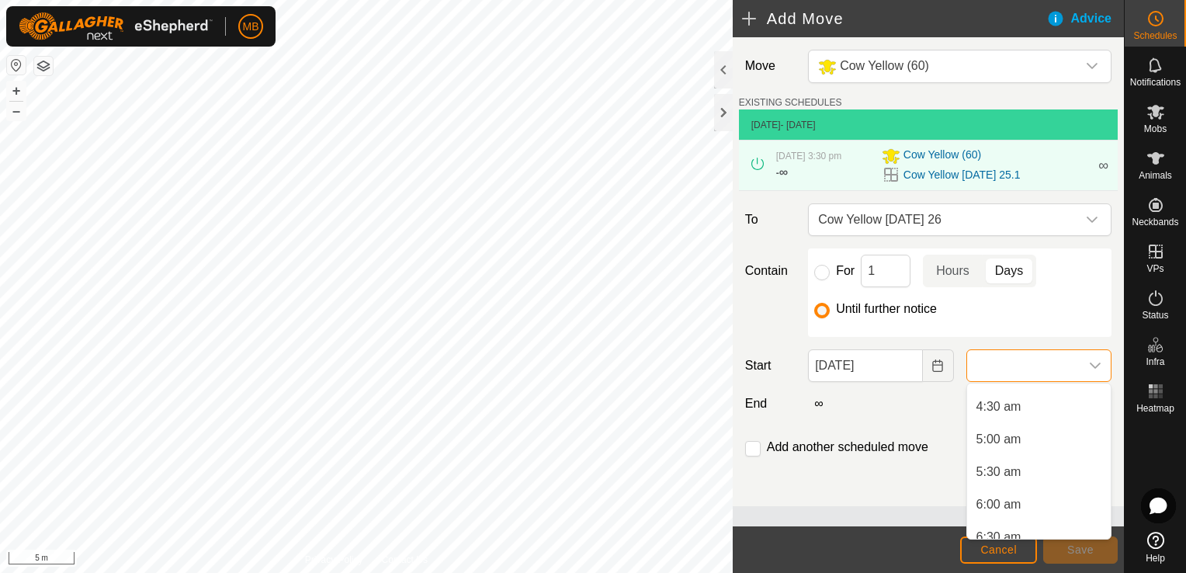
scroll to position [317, 0]
click at [1026, 508] on li "6:30 am" at bounding box center [1039, 506] width 144 height 31
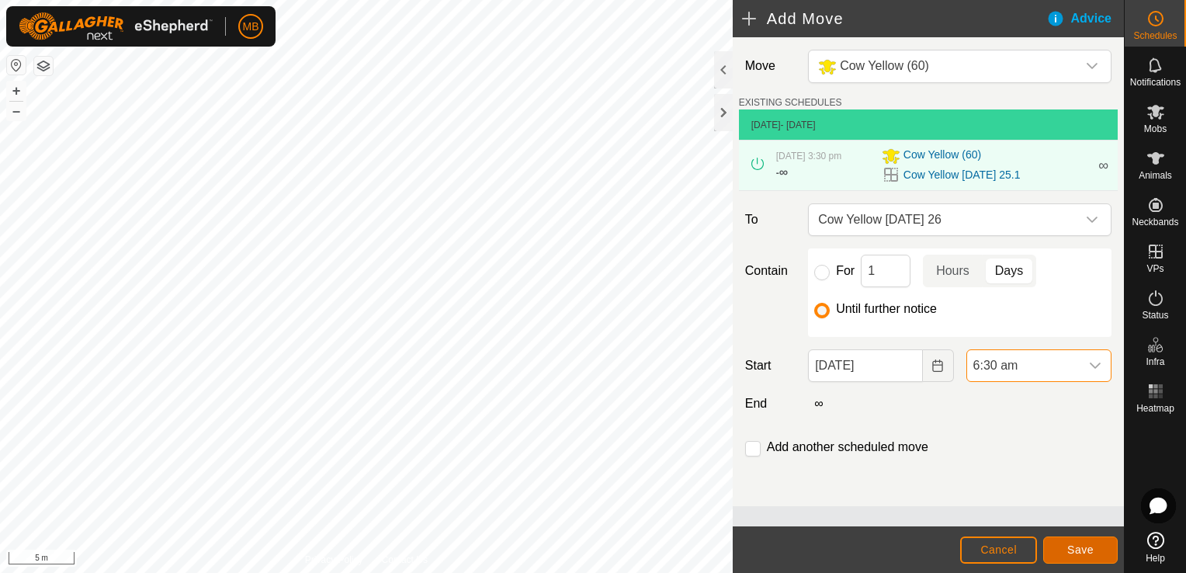
click at [1090, 554] on span "Save" at bounding box center [1080, 549] width 26 height 12
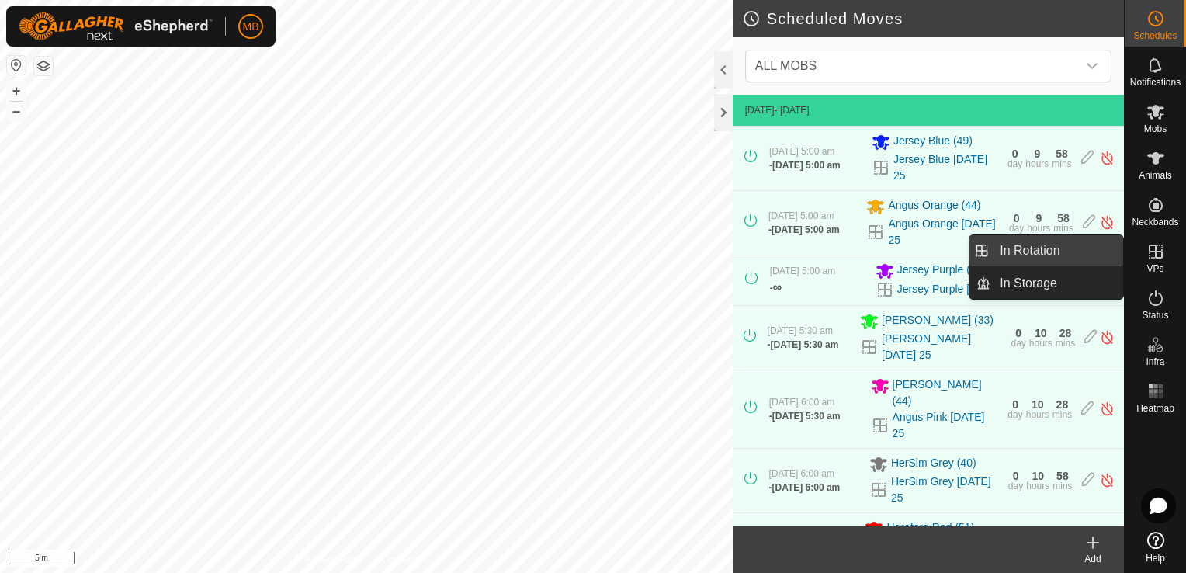
click at [1101, 254] on link "In Rotation" at bounding box center [1056, 250] width 133 height 31
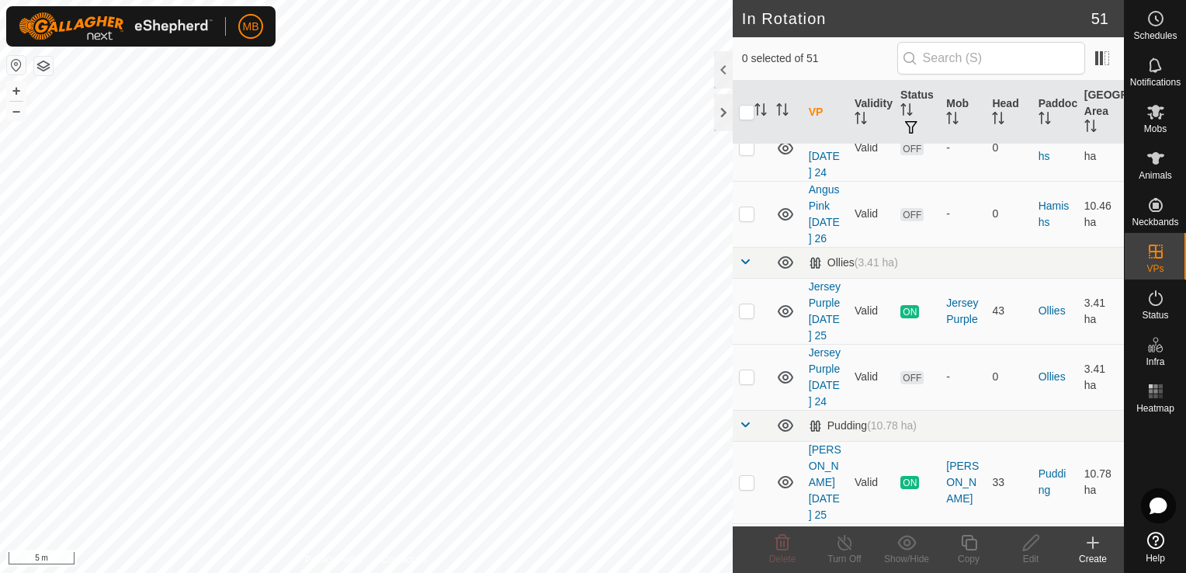
scroll to position [899, 0]
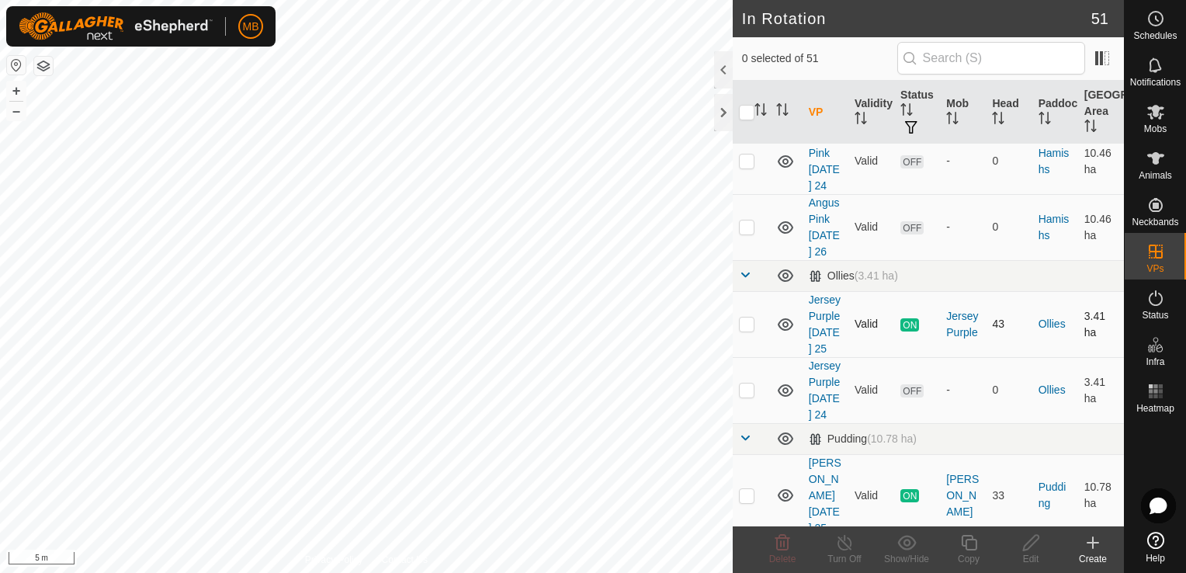
click at [746, 317] on p-checkbox at bounding box center [747, 323] width 16 height 12
checkbox input "true"
click at [964, 551] on icon at bounding box center [968, 542] width 19 height 19
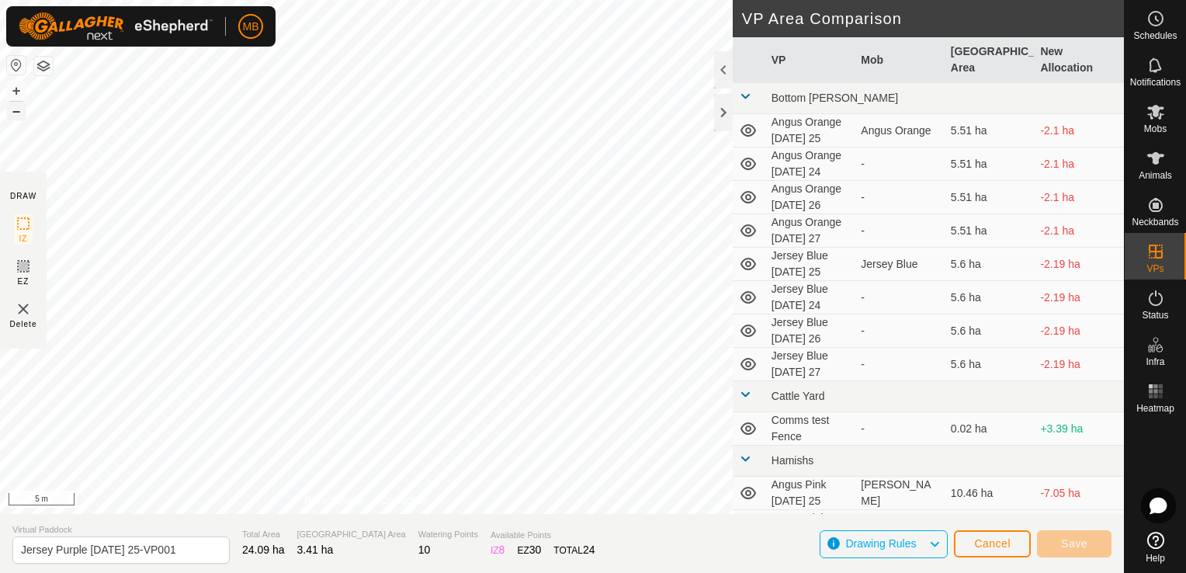
click at [19, 113] on button "–" at bounding box center [16, 111] width 19 height 19
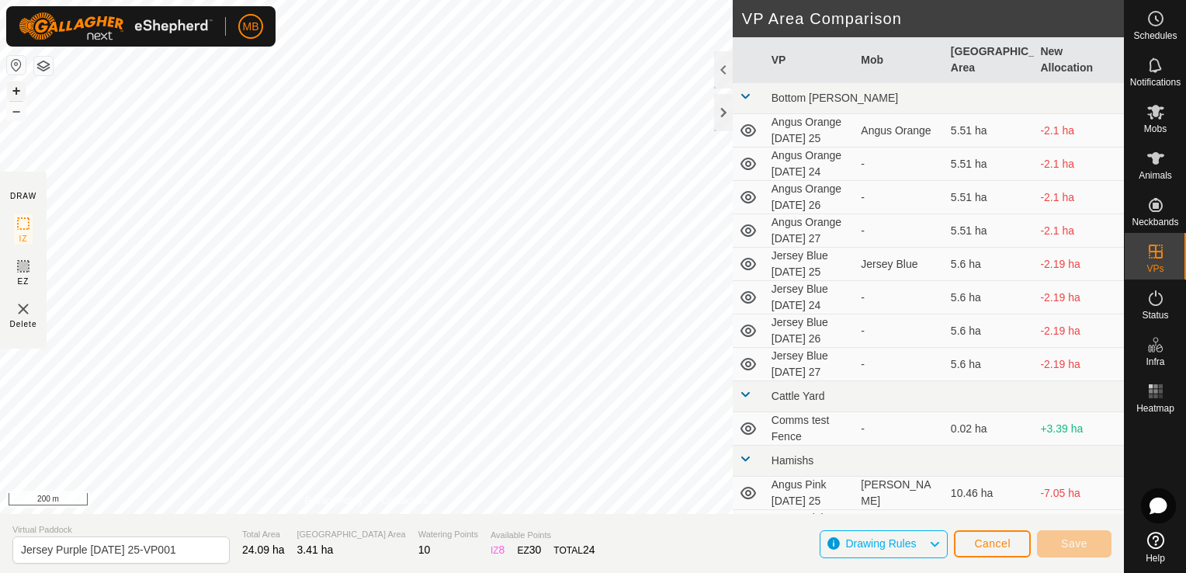
click at [12, 88] on button "+" at bounding box center [16, 90] width 19 height 19
click at [13, 92] on button "+" at bounding box center [16, 90] width 19 height 19
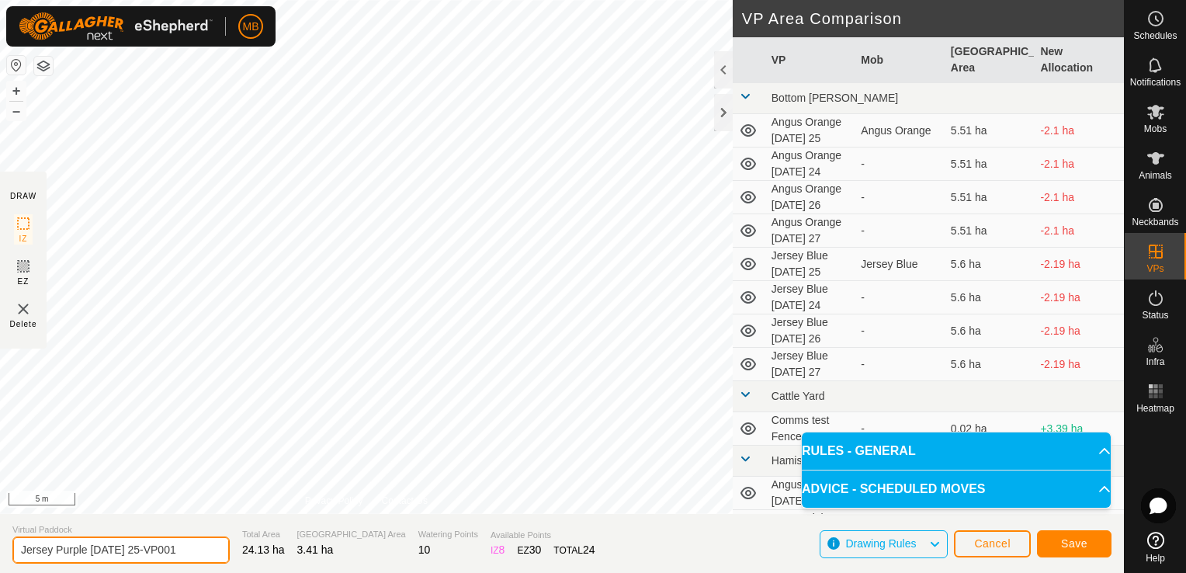
click at [184, 547] on input "Jersey Purple [DATE] 25-VP001" at bounding box center [120, 549] width 217 height 27
type input "Jersey Purple [DATE] 26"
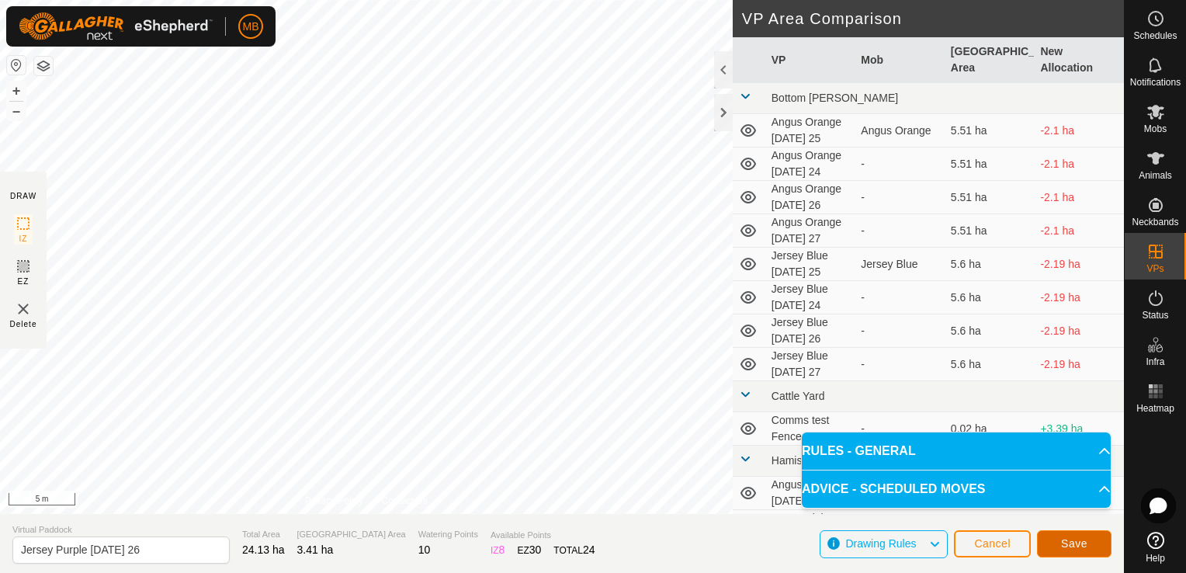
click at [1078, 544] on span "Save" at bounding box center [1074, 543] width 26 height 12
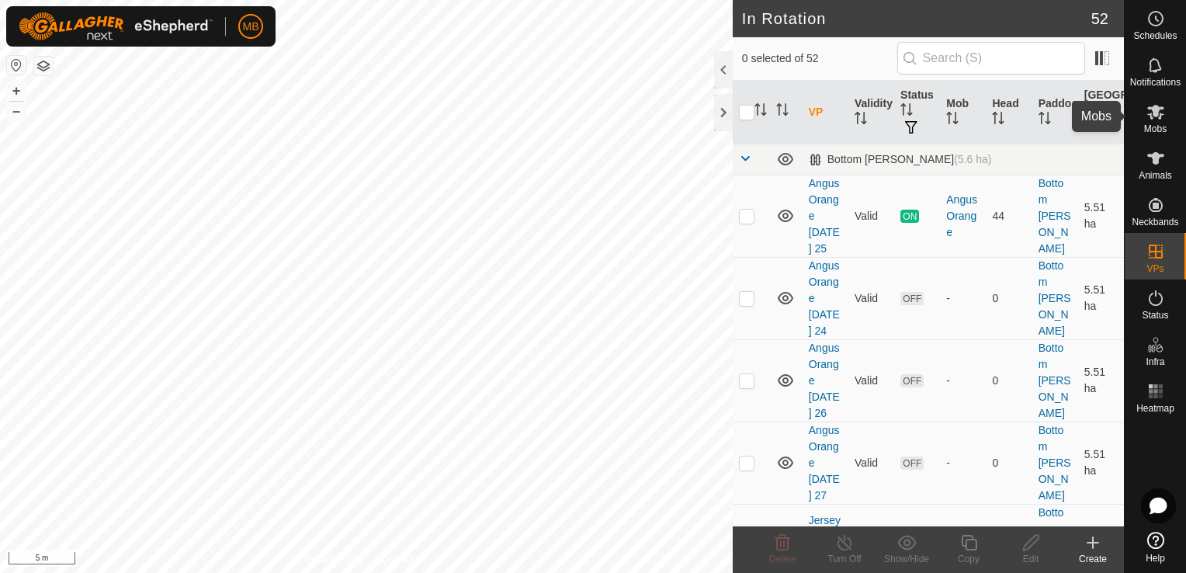
click at [1163, 117] on icon at bounding box center [1155, 111] width 19 height 19
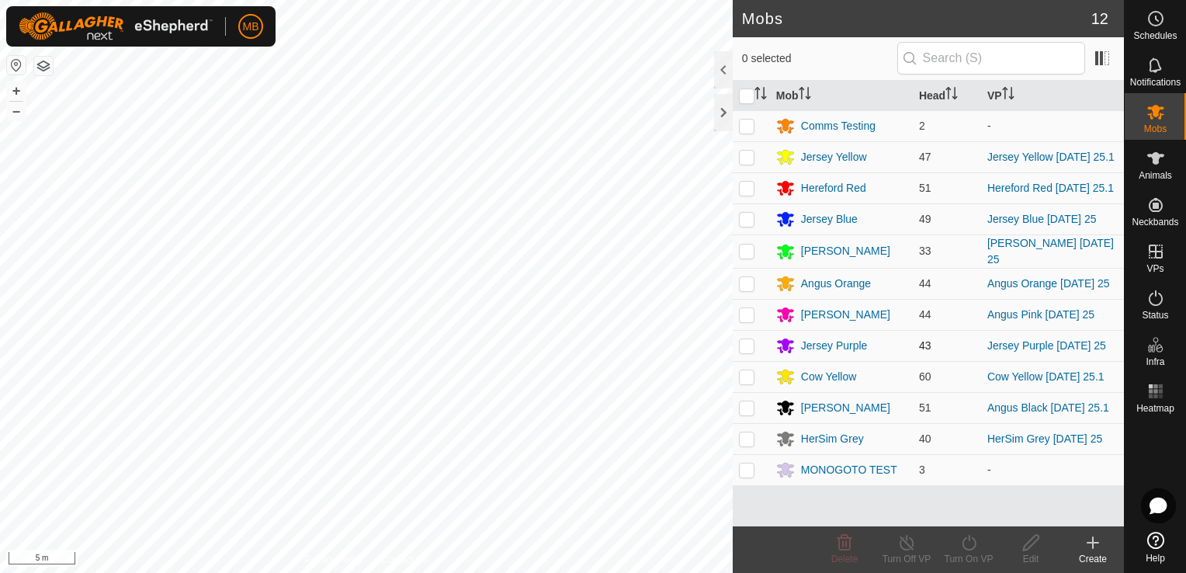
click at [746, 348] on p-checkbox at bounding box center [747, 345] width 16 height 12
checkbox input "true"
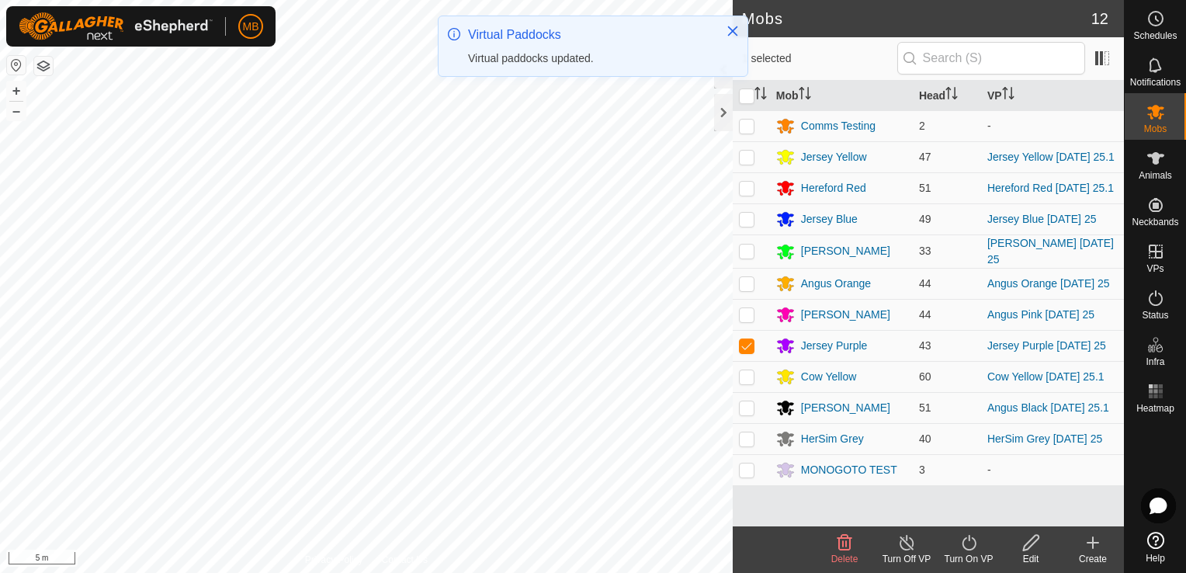
click at [963, 552] on div "Turn On VP" at bounding box center [969, 559] width 62 height 14
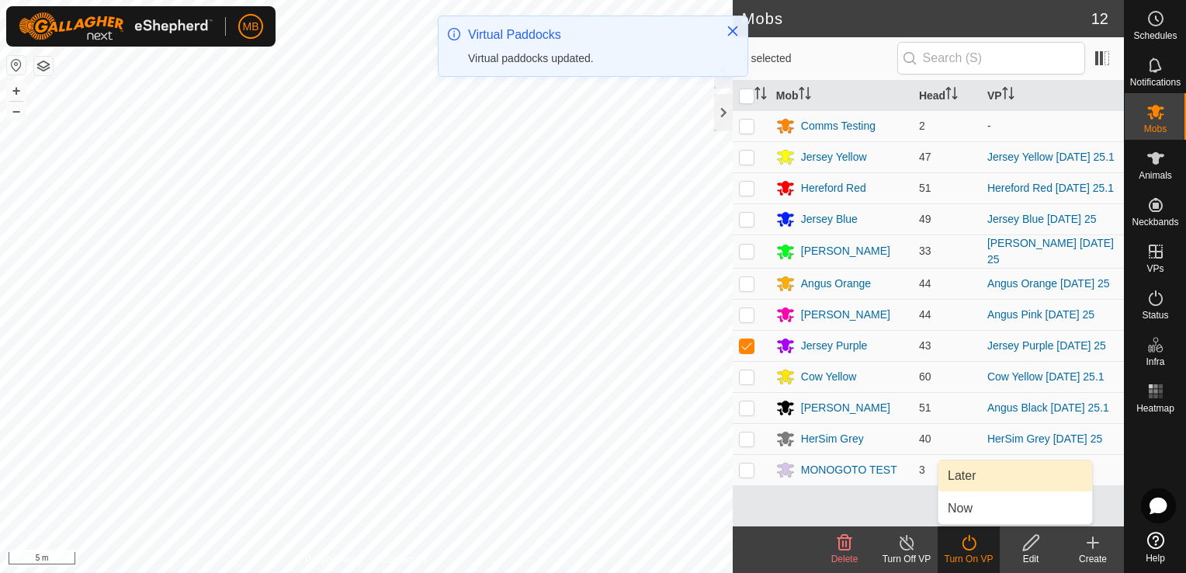
click at [989, 478] on link "Later" at bounding box center [1015, 475] width 154 height 31
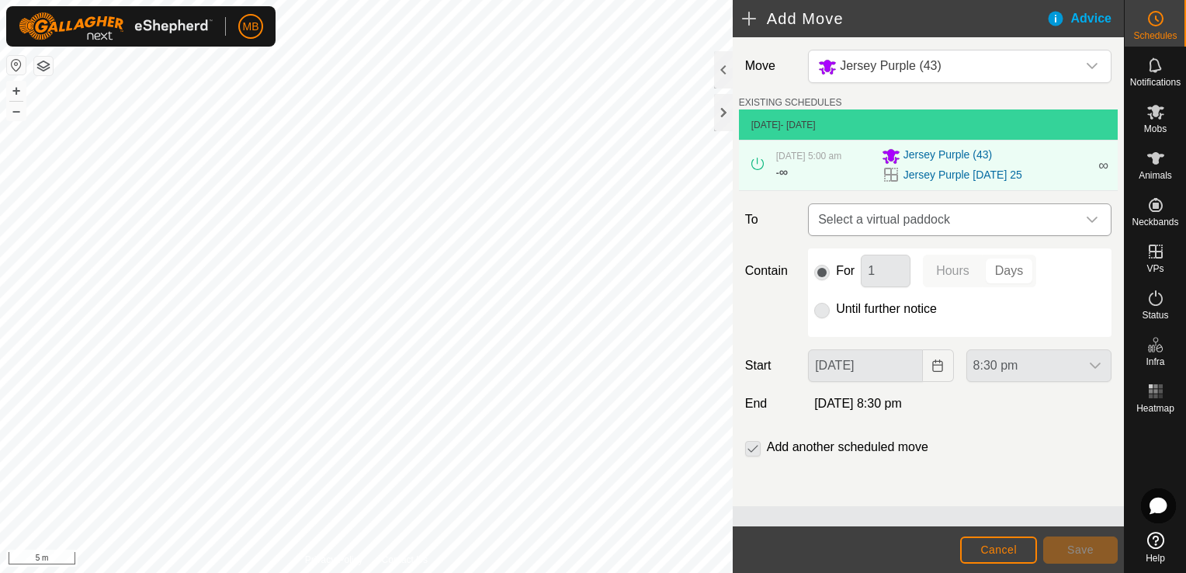
click at [1094, 219] on icon "dropdown trigger" at bounding box center [1092, 220] width 11 height 6
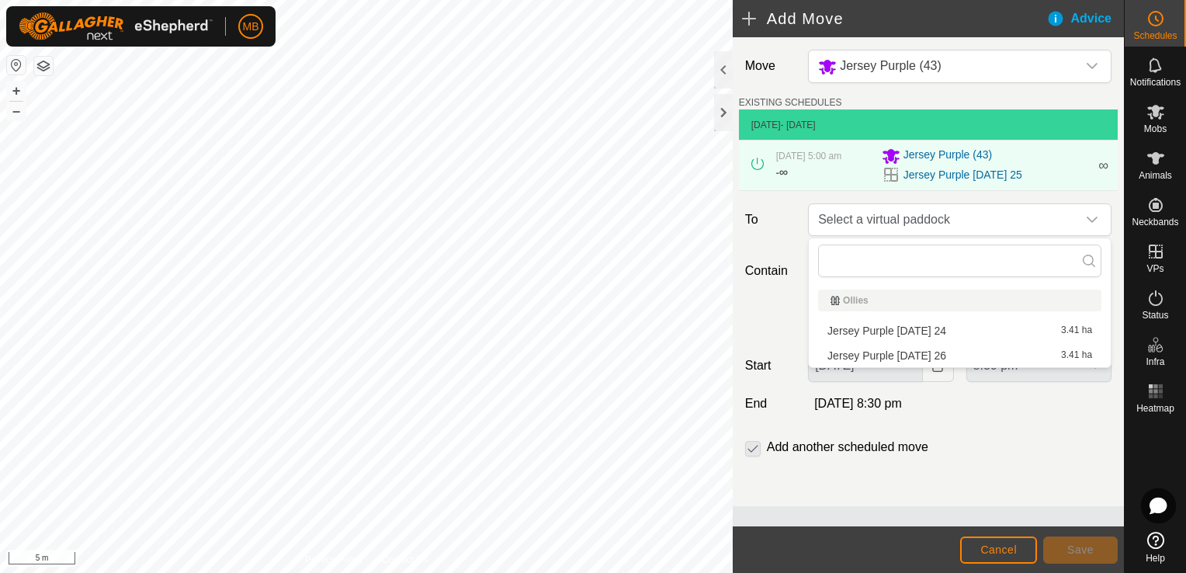
click at [1030, 355] on li "Jersey Purple [DATE] 26 3.41 ha" at bounding box center [959, 355] width 283 height 23
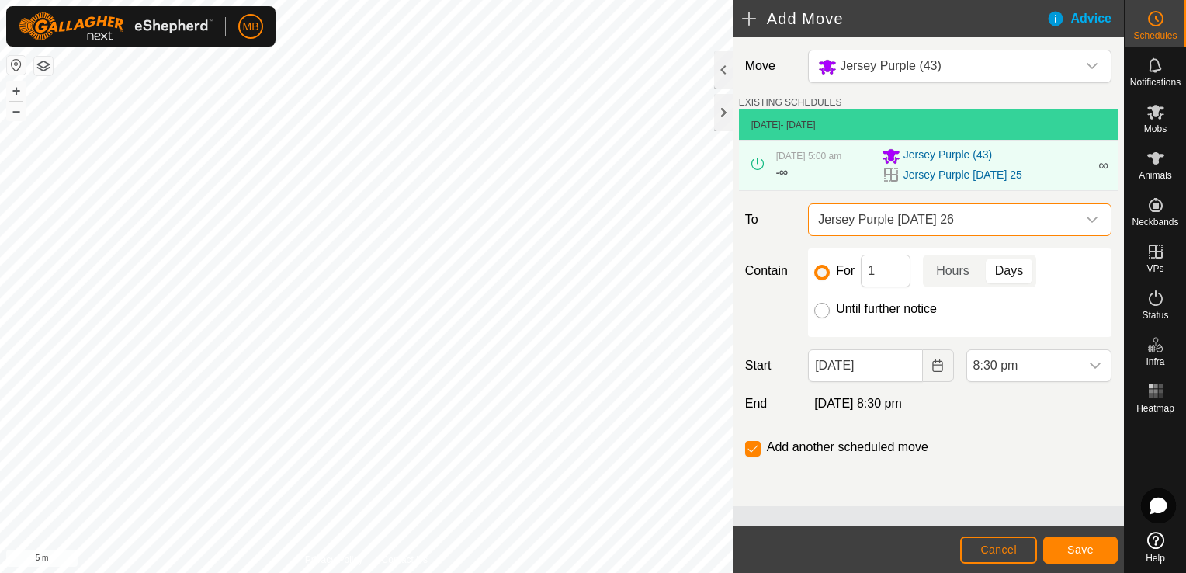
click at [822, 309] on input "Until further notice" at bounding box center [822, 311] width 16 height 16
radio input "true"
checkbox input "false"
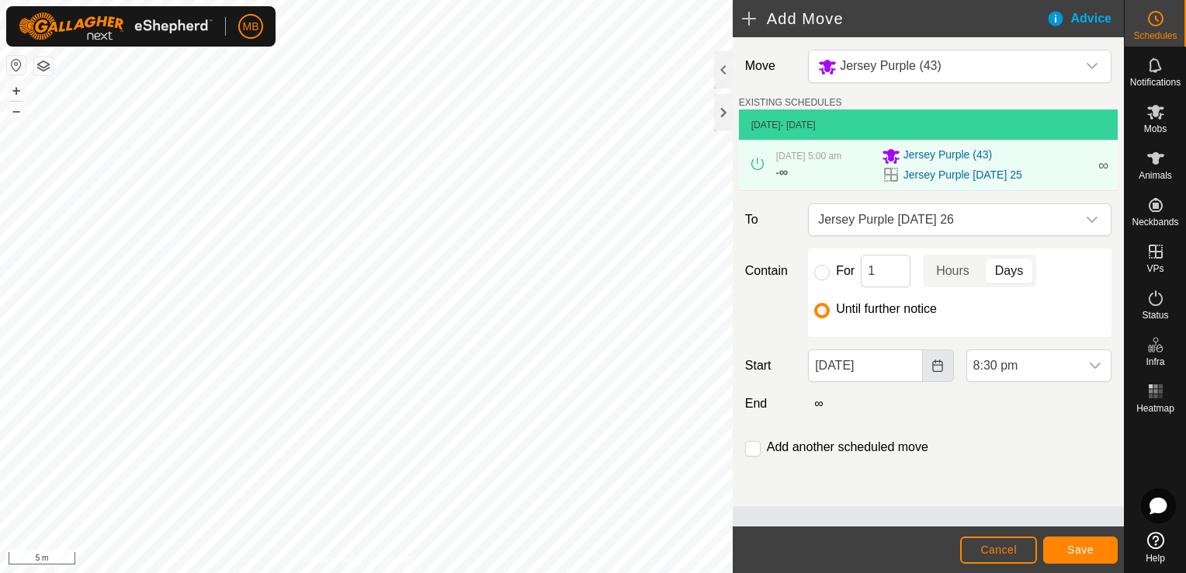
click at [933, 367] on icon "Choose Date" at bounding box center [937, 365] width 10 height 12
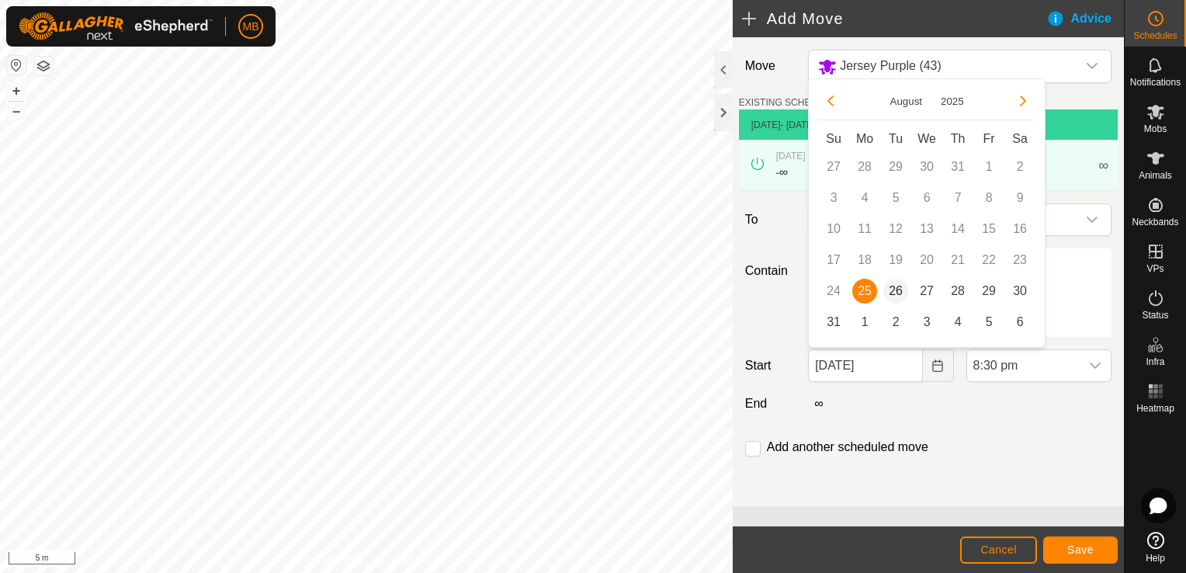
click at [903, 293] on span "26" at bounding box center [895, 291] width 25 height 25
type input "[DATE]"
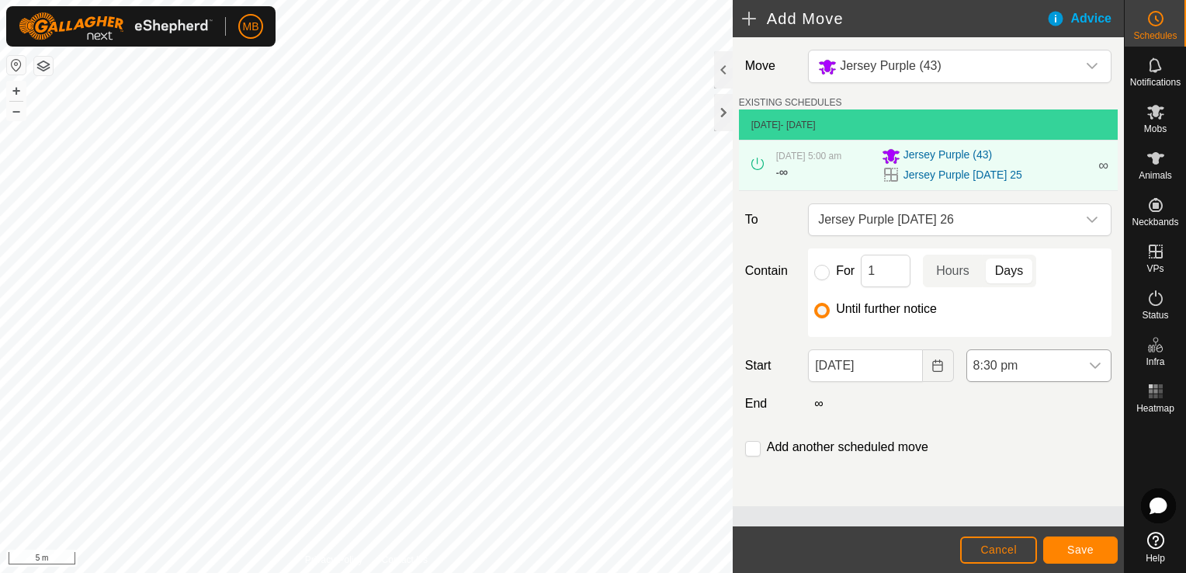
click at [1101, 359] on div "dropdown trigger" at bounding box center [1095, 365] width 31 height 31
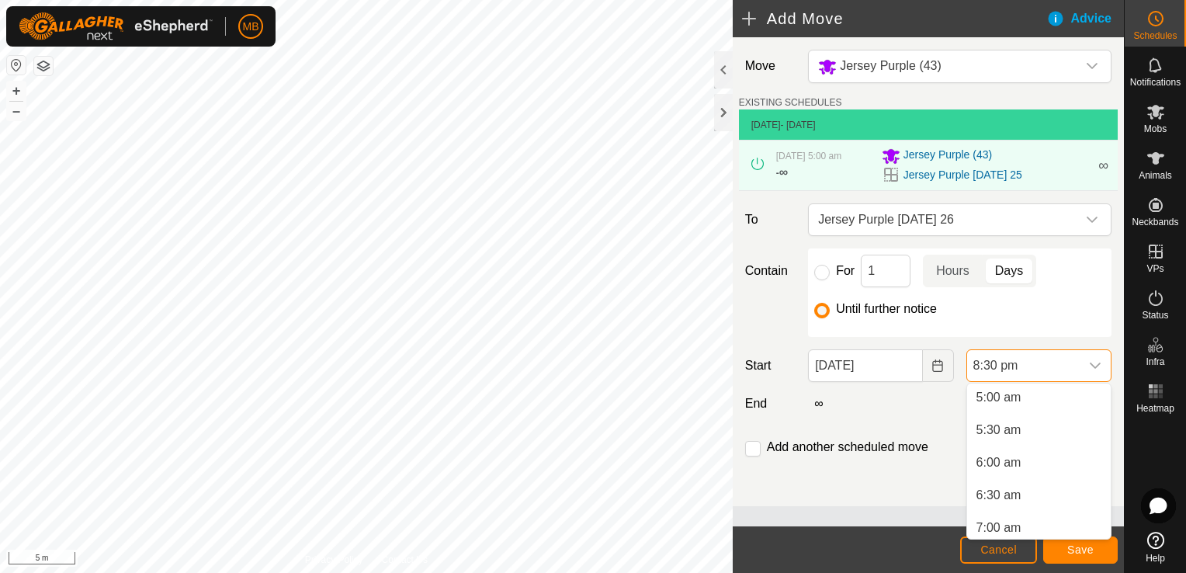
scroll to position [326, 0]
click at [1021, 404] on li "5:00 am" at bounding box center [1039, 398] width 144 height 31
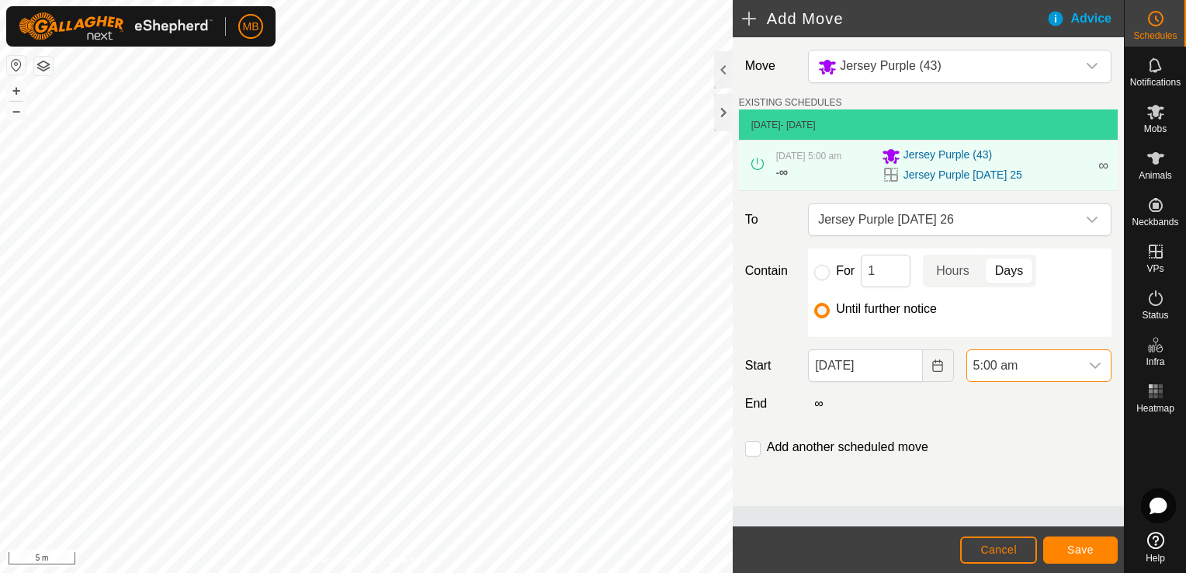
scroll to position [1212, 0]
click at [1085, 549] on span "Save" at bounding box center [1080, 549] width 26 height 12
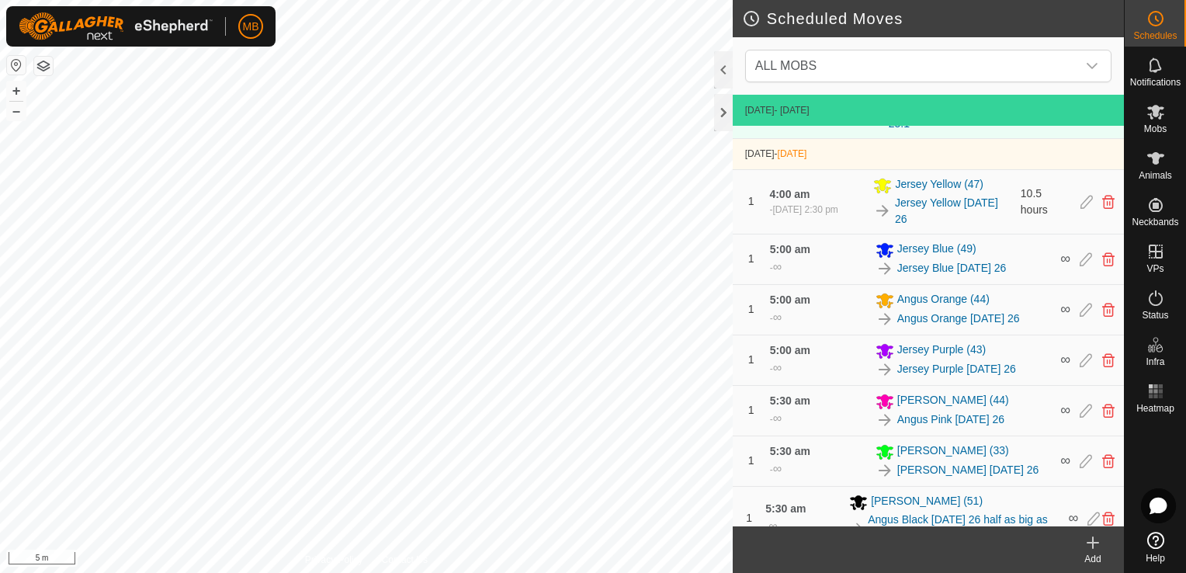
scroll to position [655, 0]
